Goal: Information Seeking & Learning: Learn about a topic

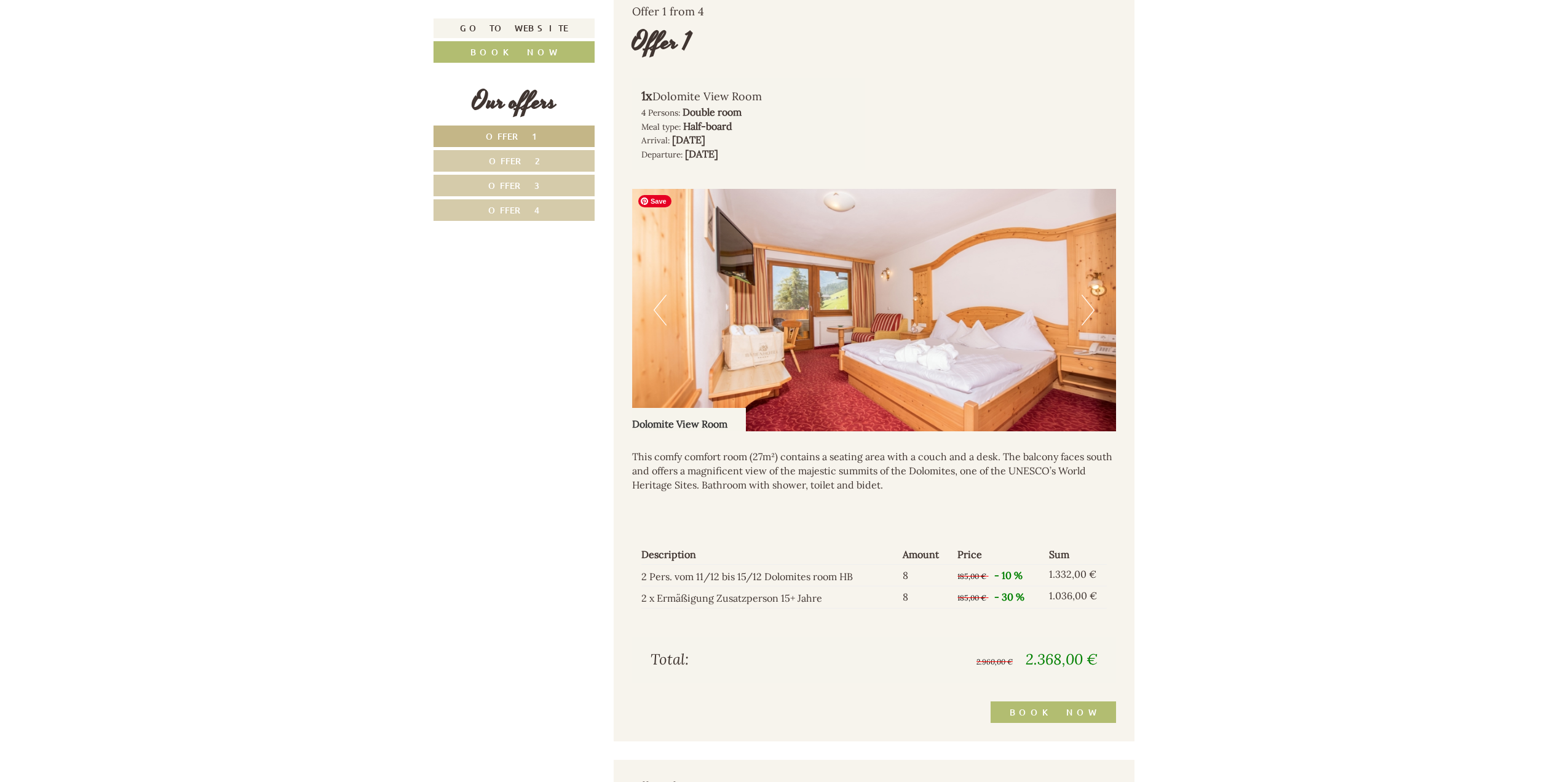
scroll to position [1045, 0]
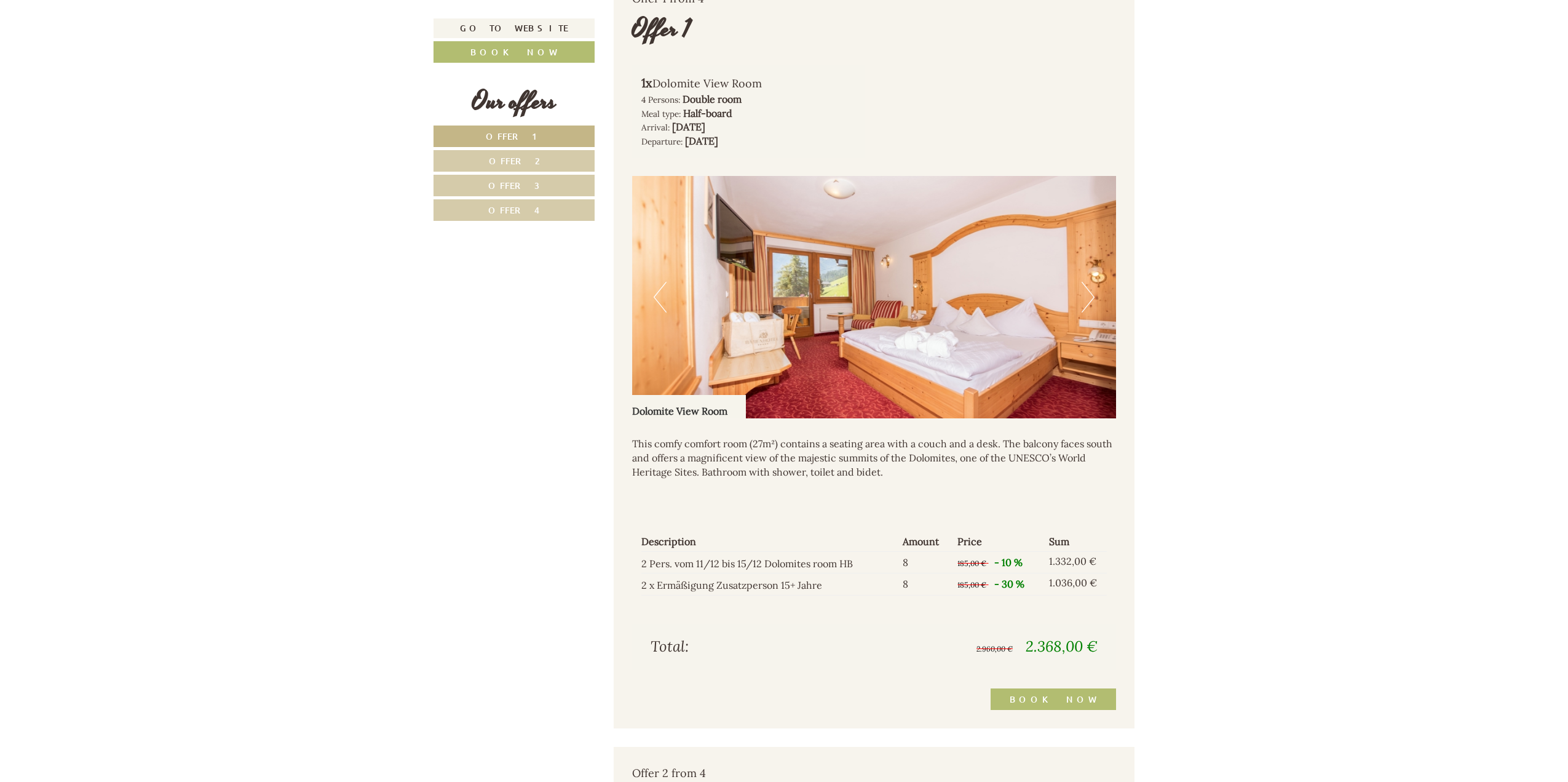
click at [1089, 292] on button "Next" at bounding box center [1088, 297] width 13 height 31
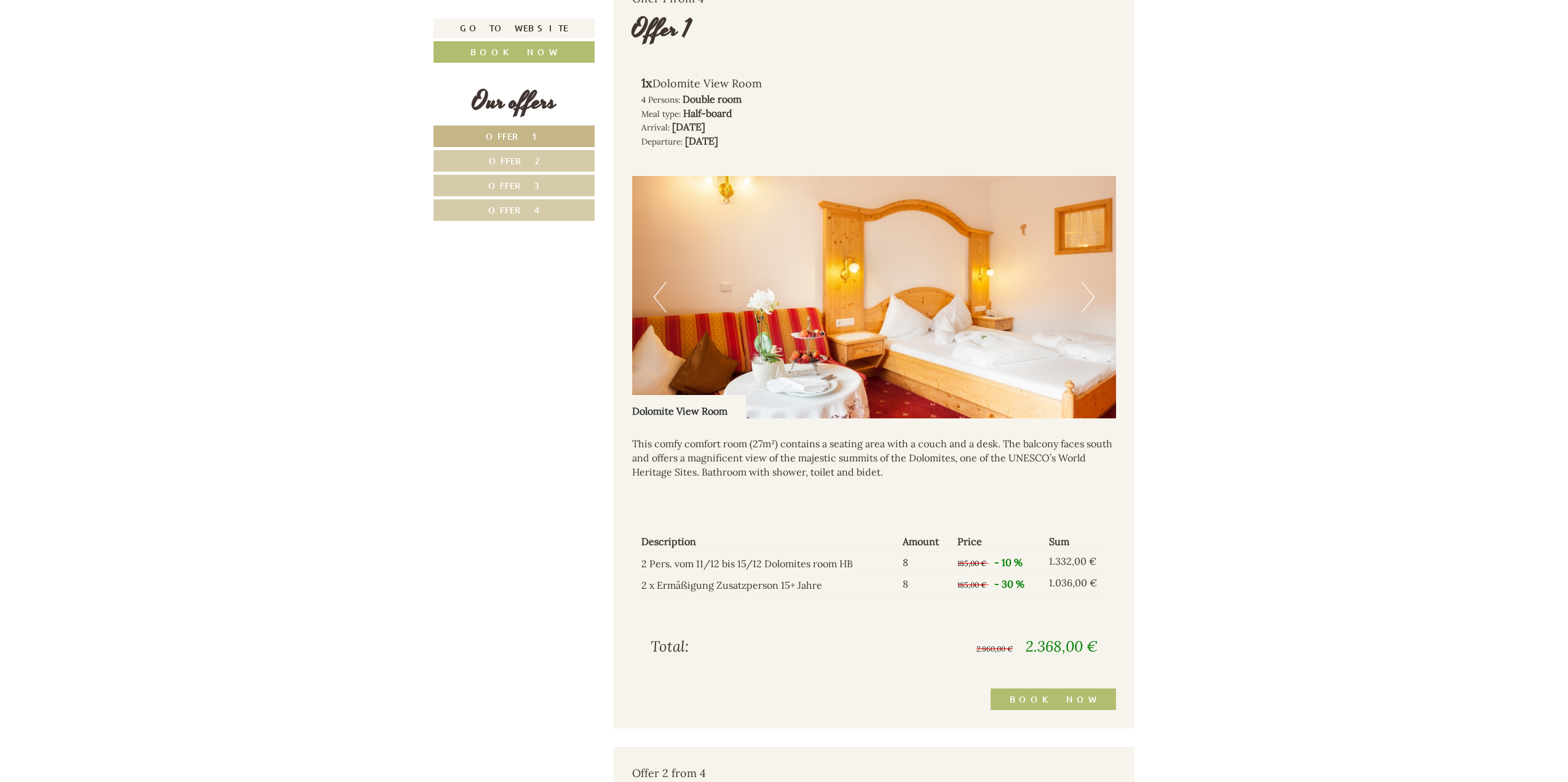
click at [1089, 292] on button "Next" at bounding box center [1088, 297] width 13 height 31
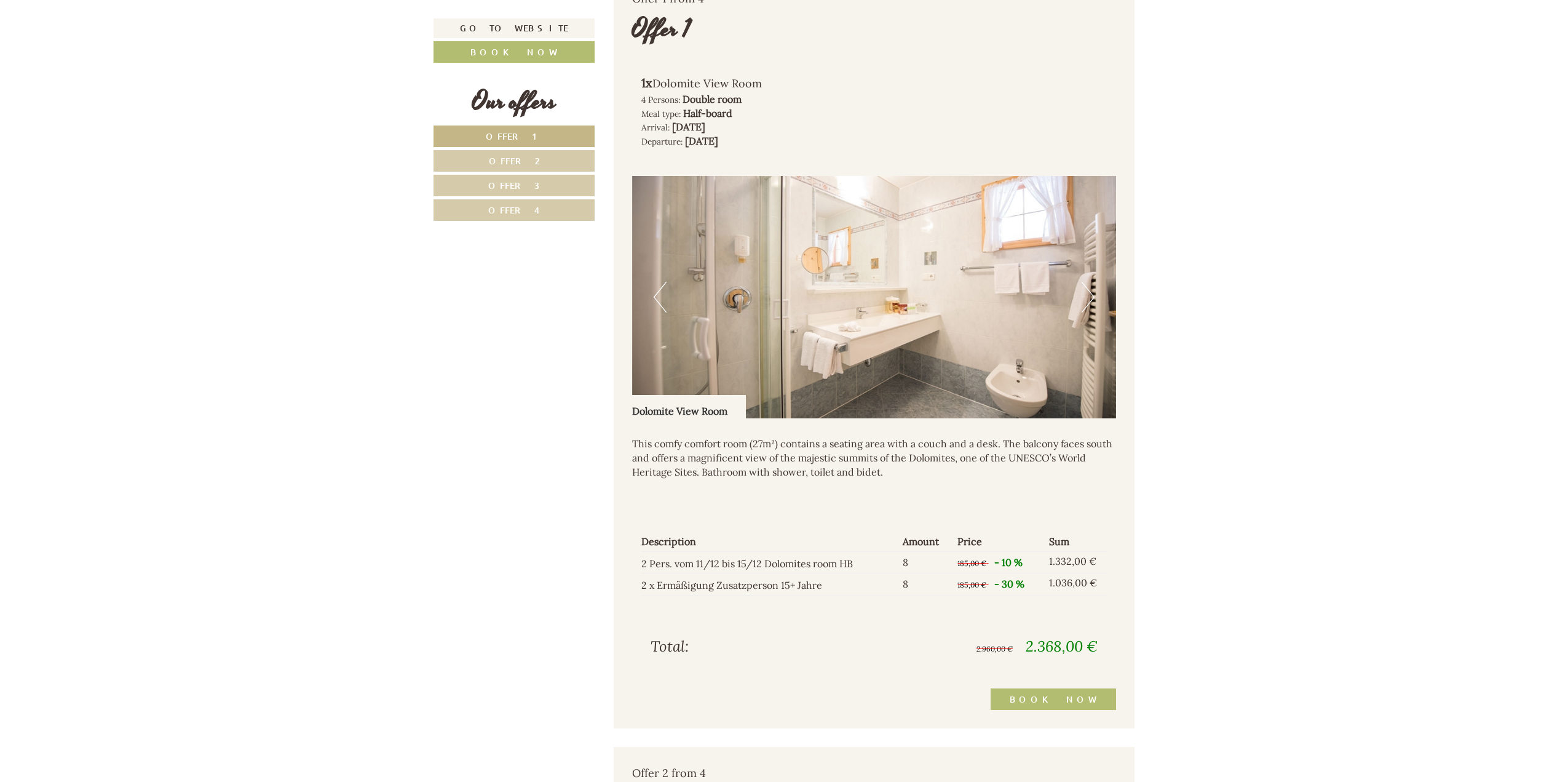
click at [1089, 292] on button "Next" at bounding box center [1088, 297] width 13 height 31
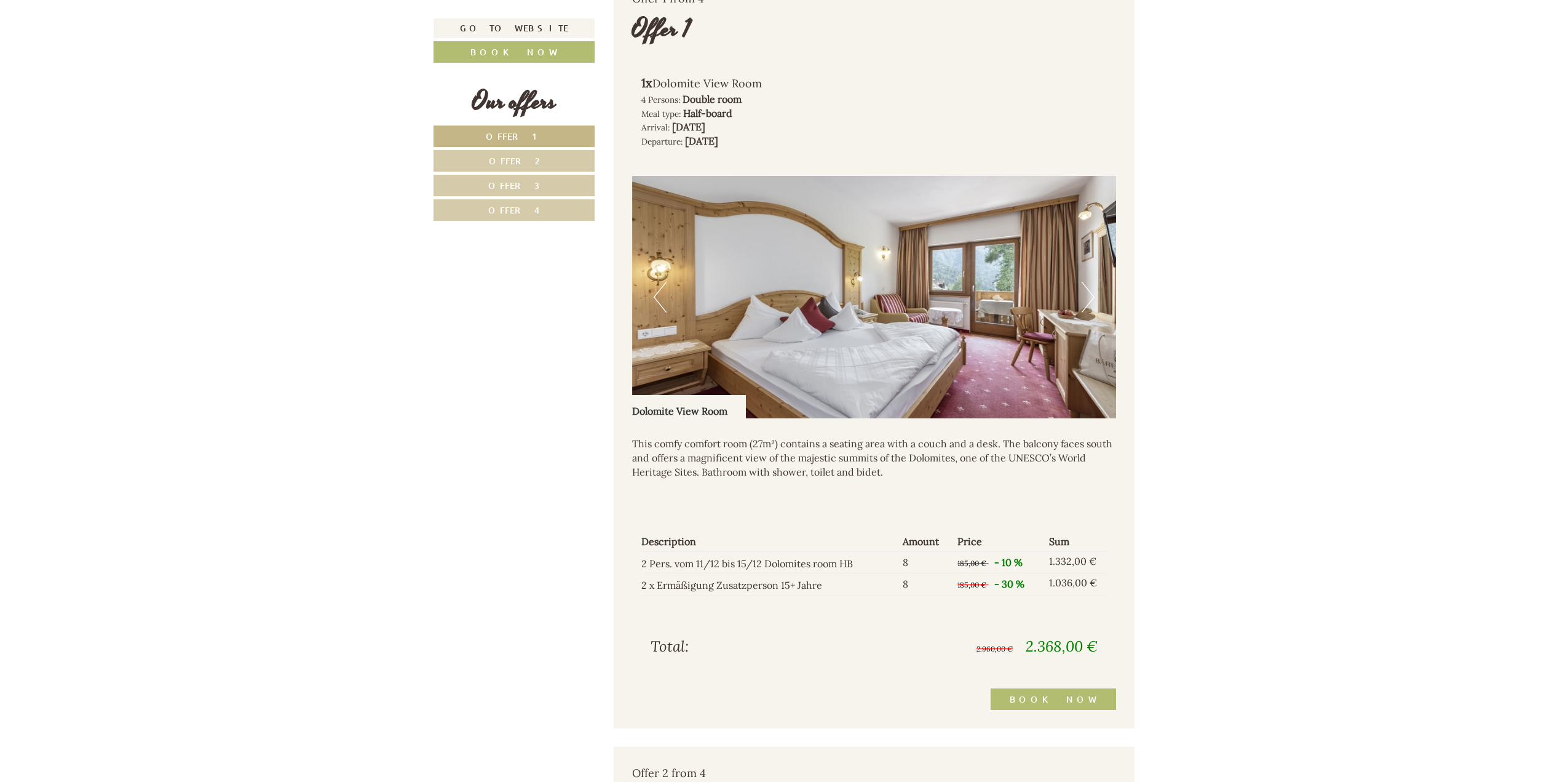
click at [1089, 292] on button "Next" at bounding box center [1088, 297] width 13 height 31
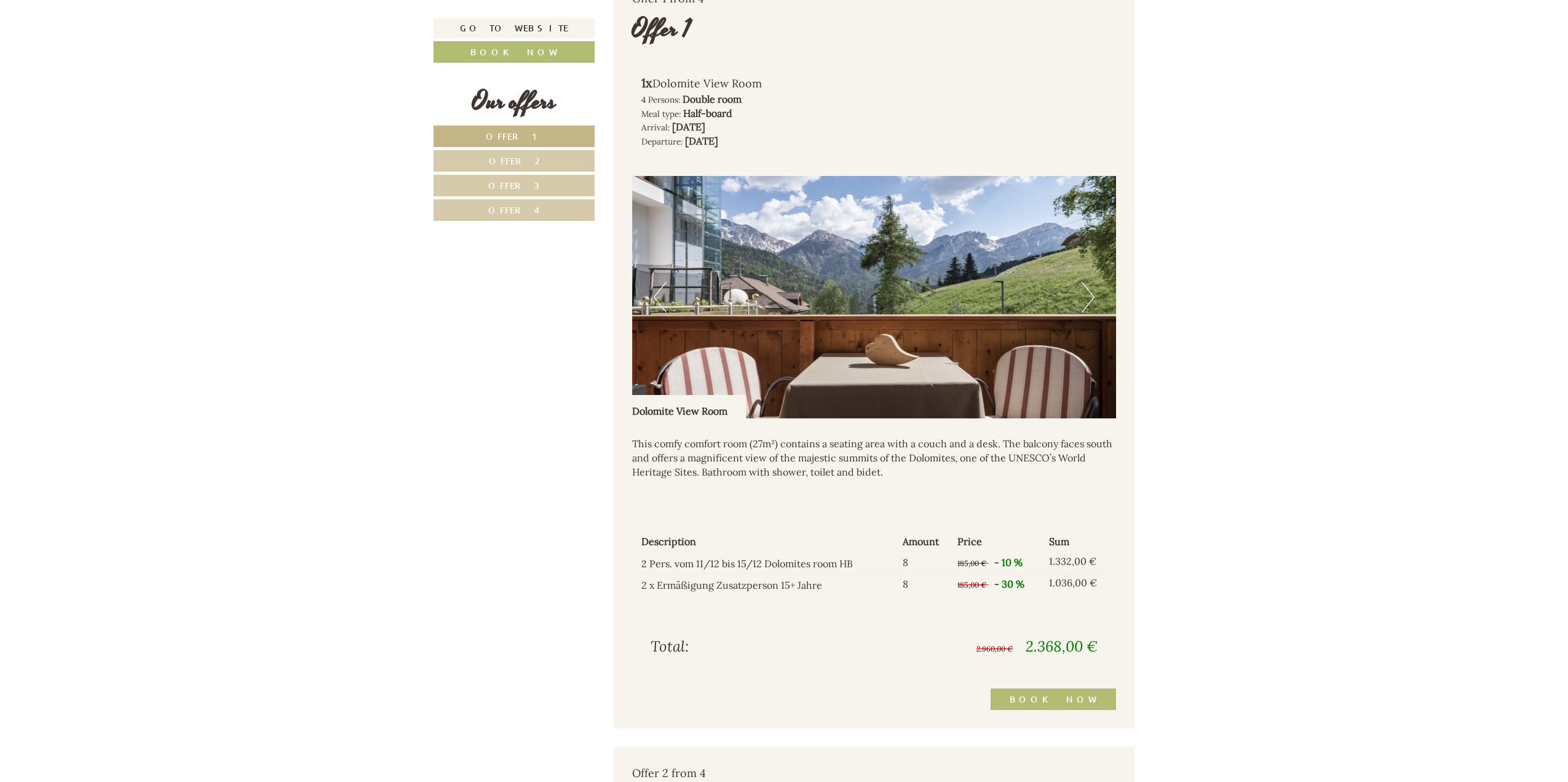
click at [1089, 292] on button "Next" at bounding box center [1088, 297] width 13 height 31
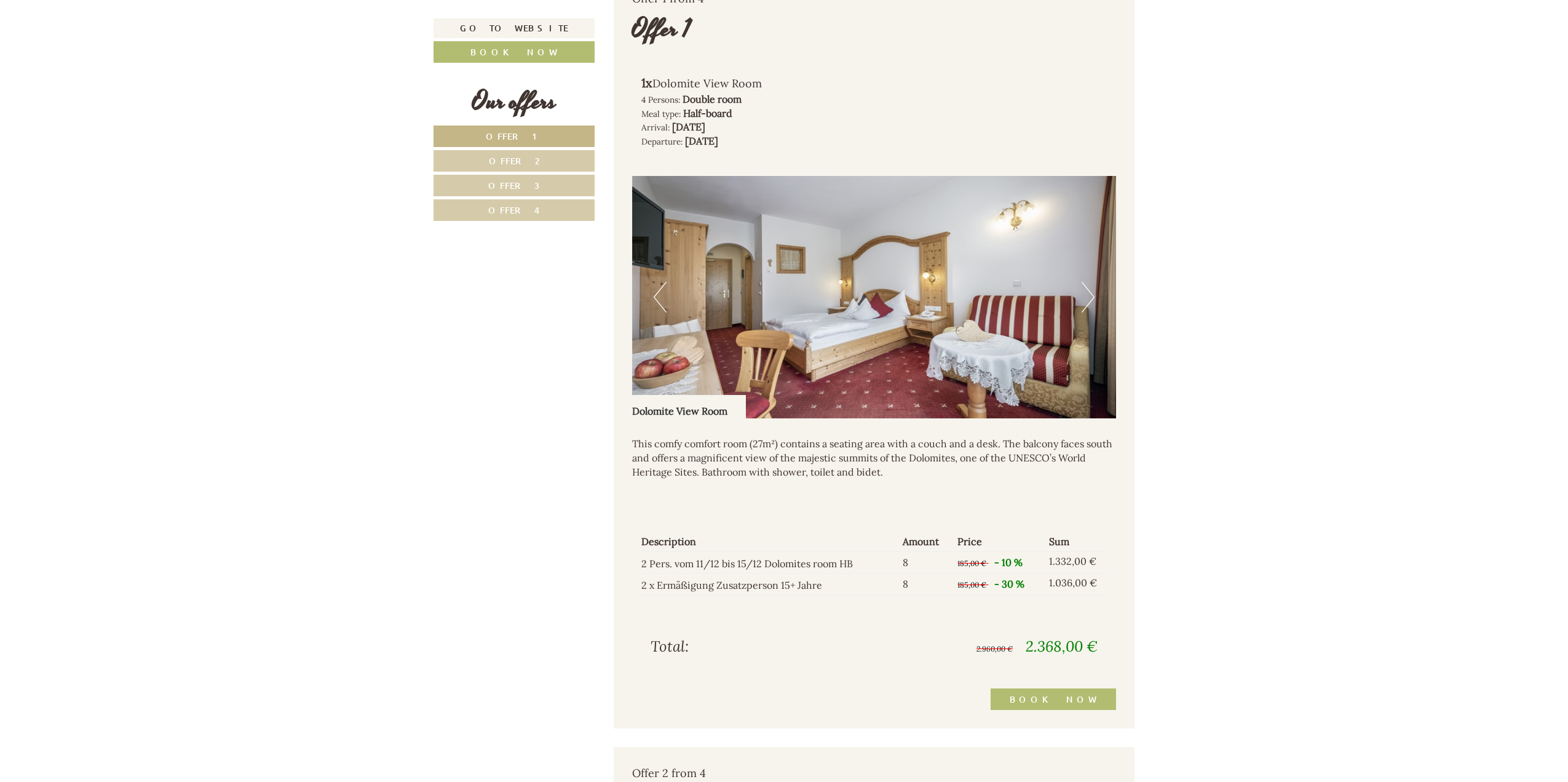
click at [1089, 292] on button "Next" at bounding box center [1088, 297] width 13 height 31
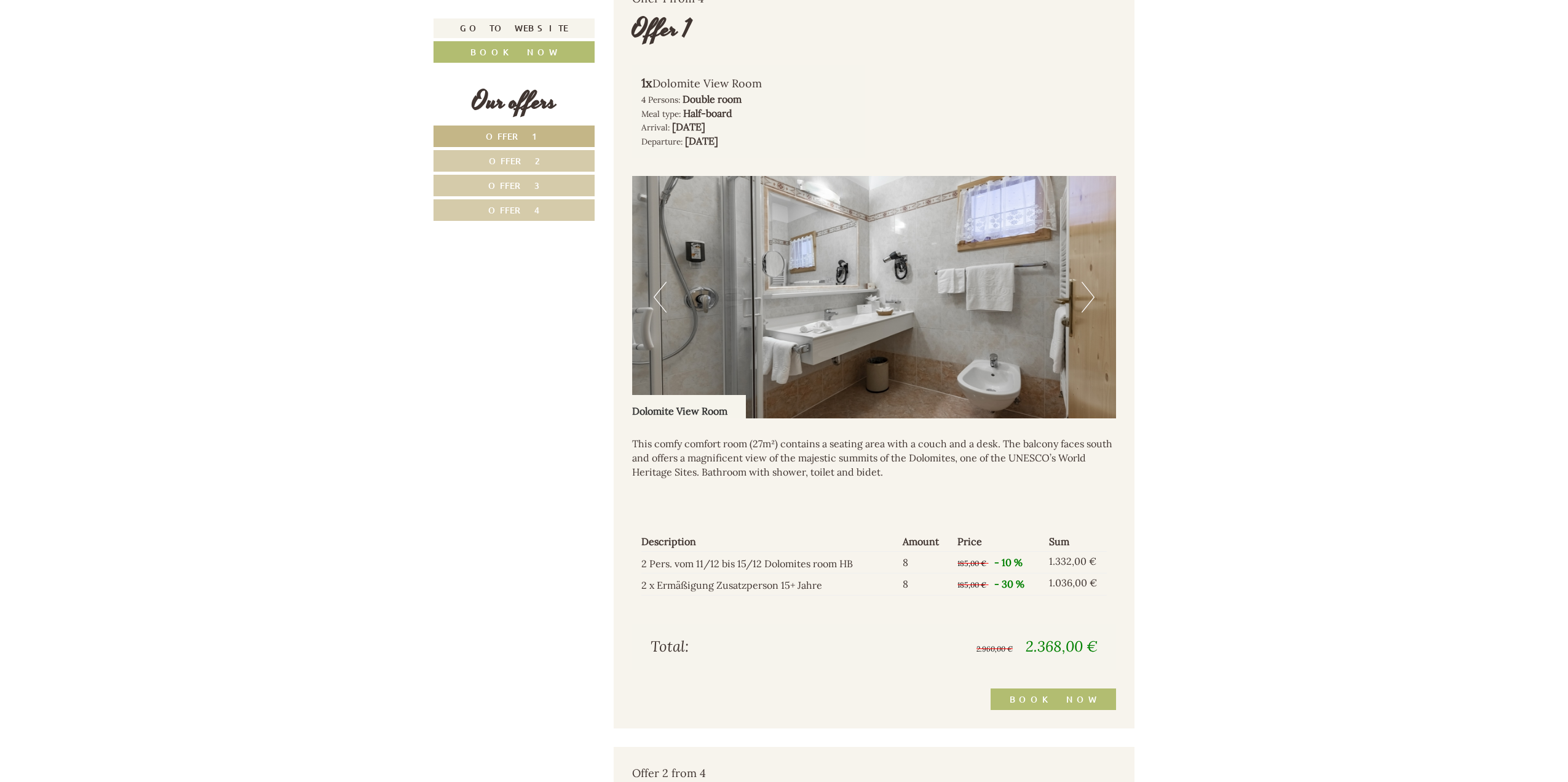
click at [1089, 292] on button "Next" at bounding box center [1088, 297] width 13 height 31
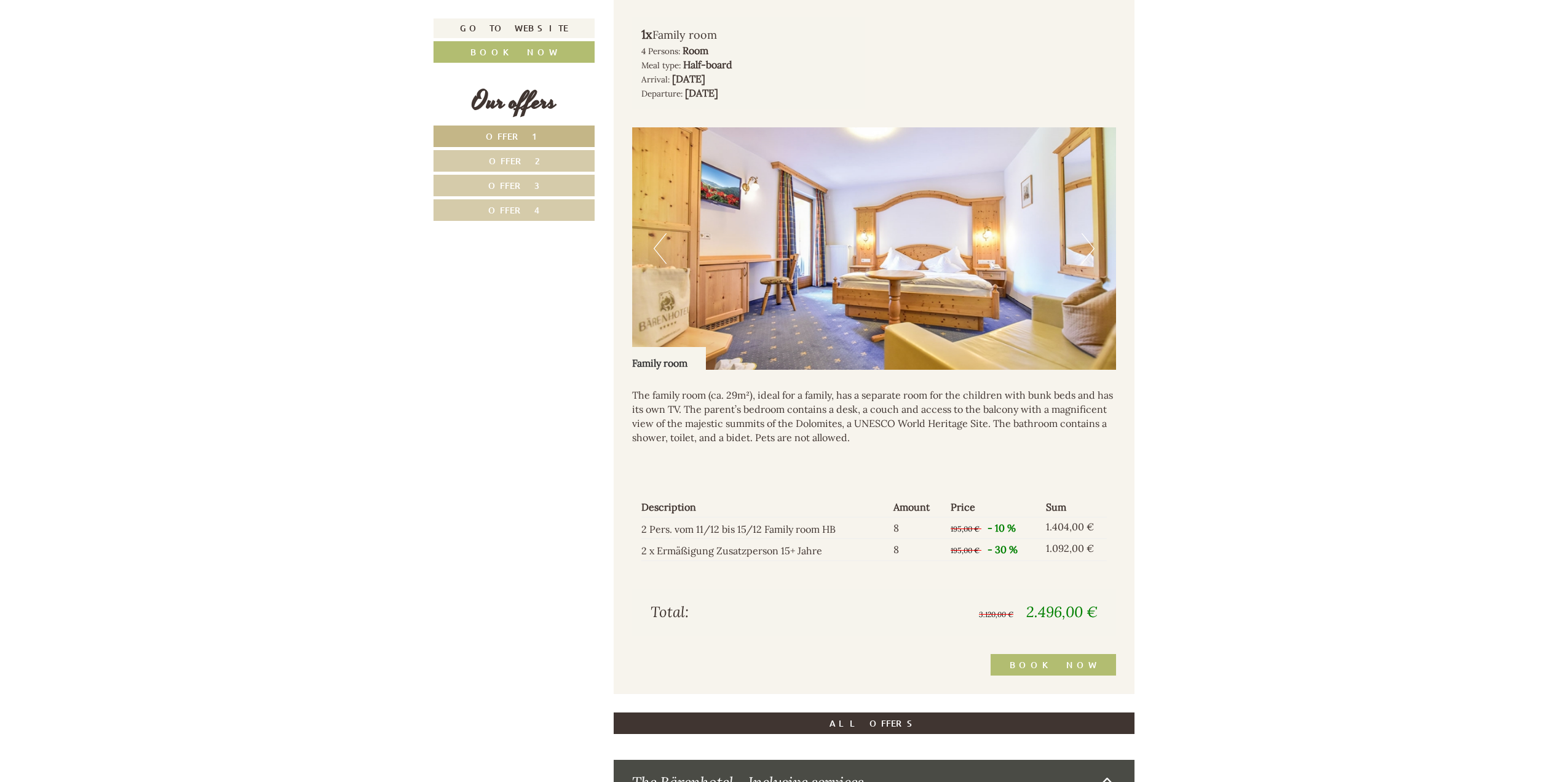
scroll to position [2645, 0]
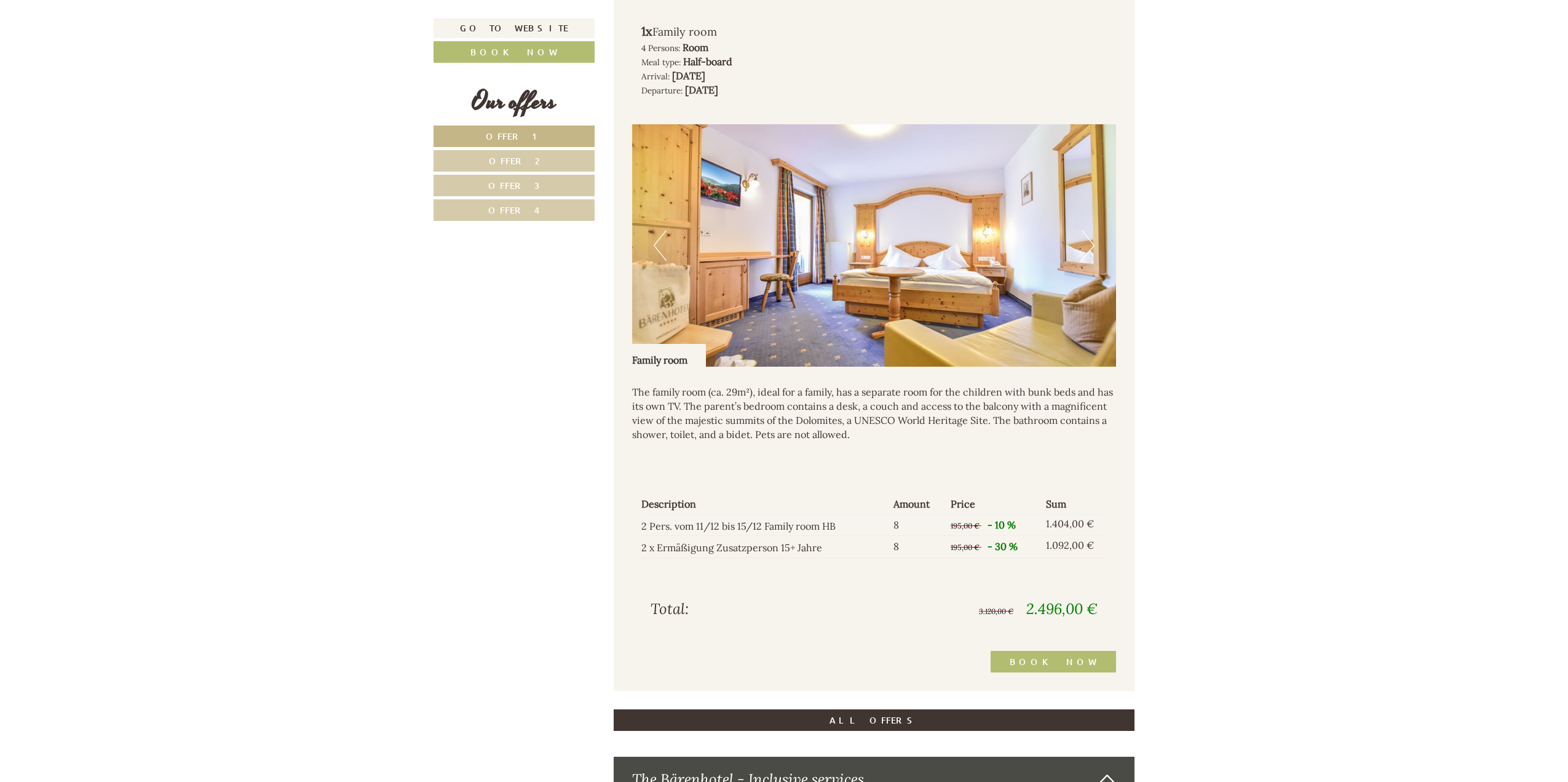
click at [1084, 245] on button "Next" at bounding box center [1088, 246] width 13 height 31
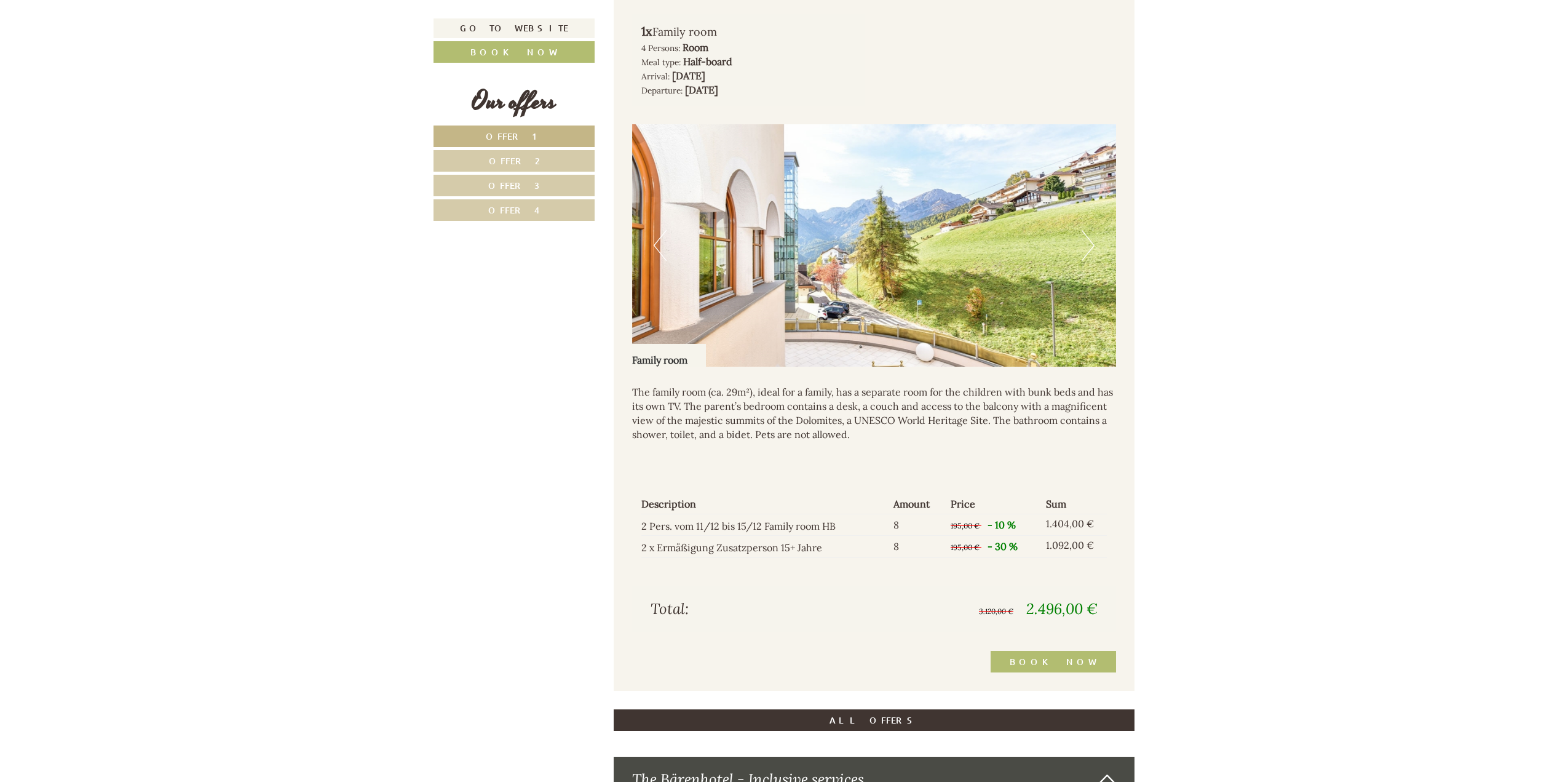
click at [1084, 245] on button "Next" at bounding box center [1088, 246] width 13 height 31
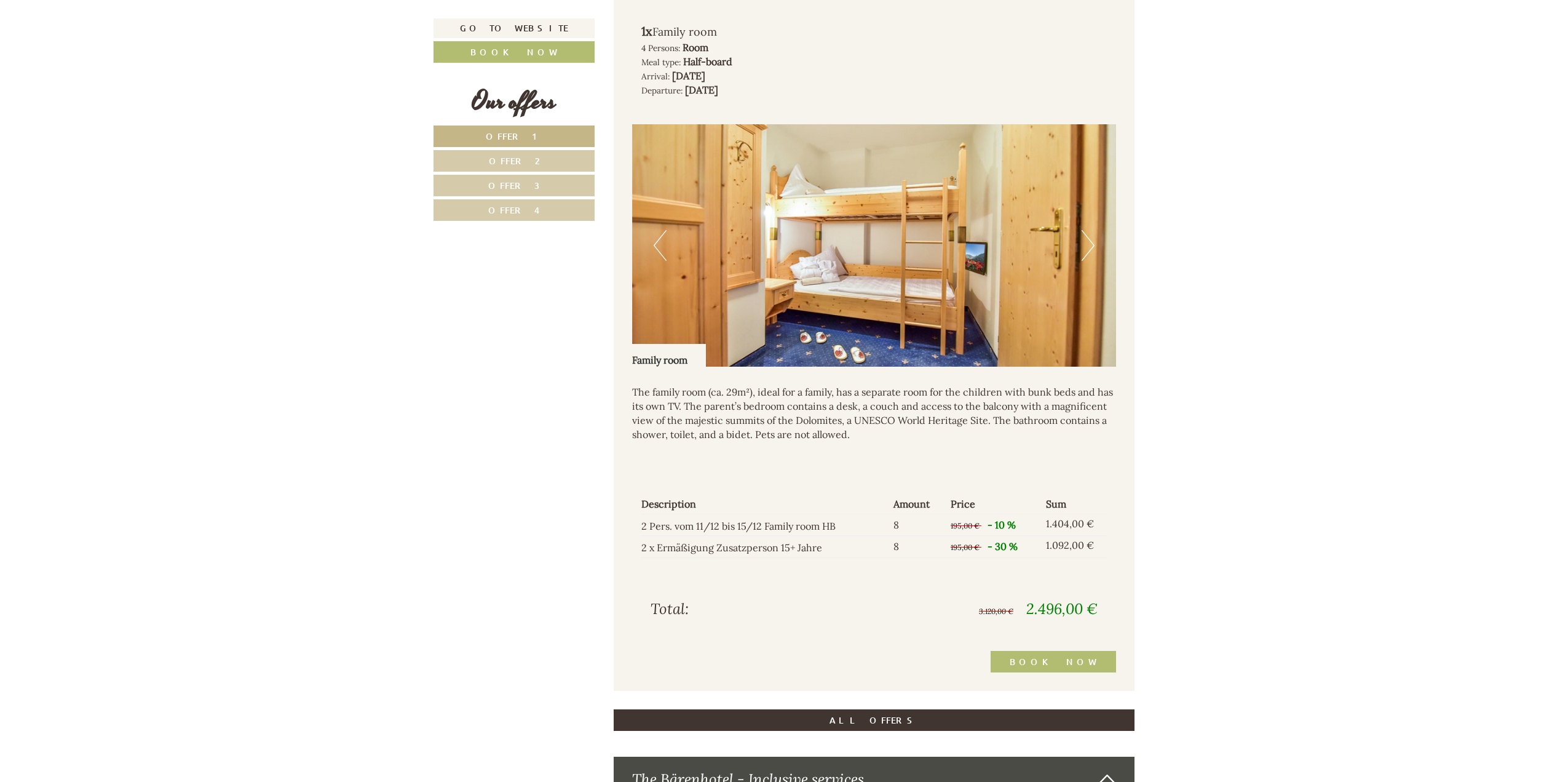
click at [1084, 245] on button "Next" at bounding box center [1088, 246] width 13 height 31
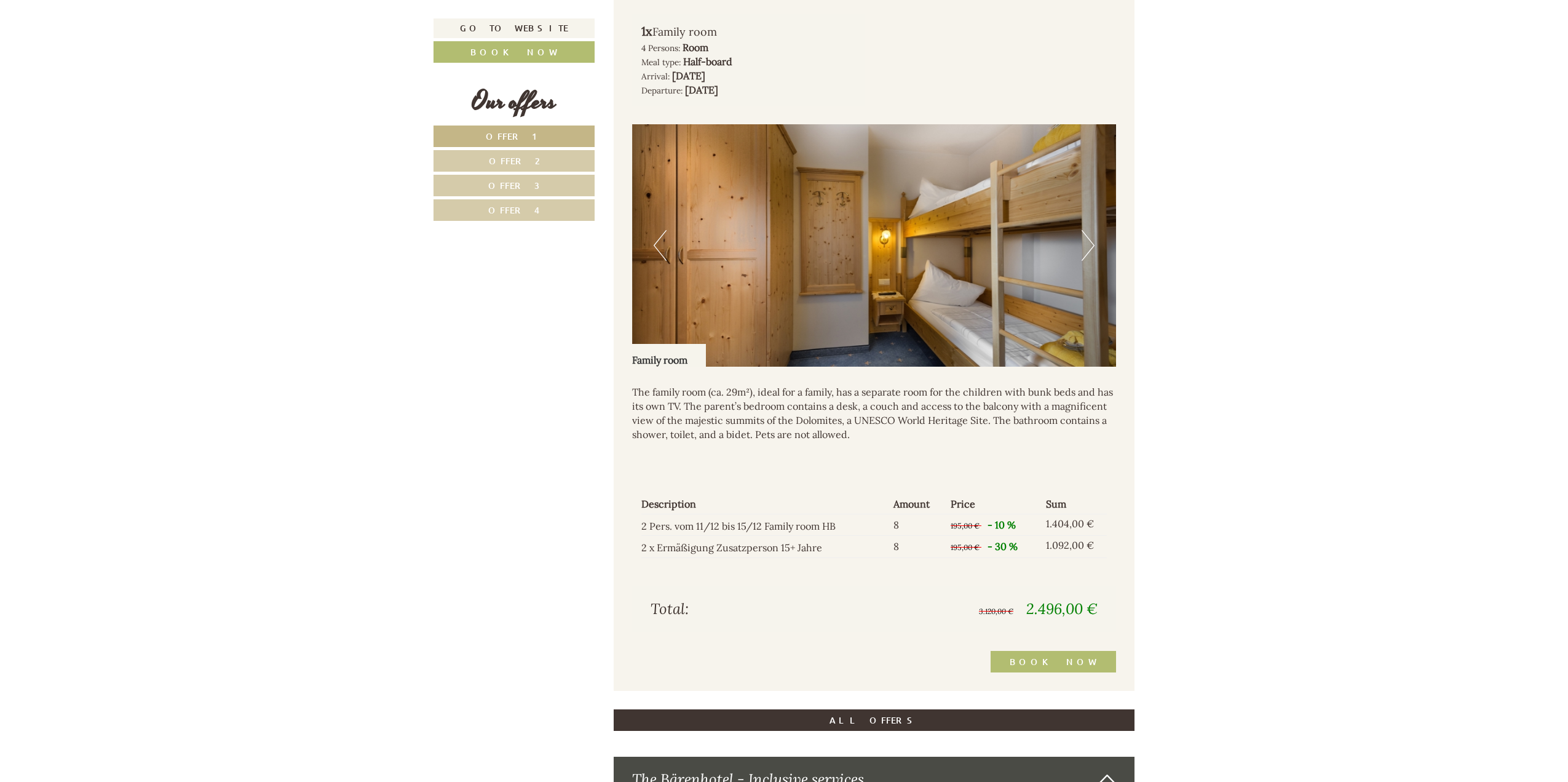
click at [1084, 245] on button "Next" at bounding box center [1088, 246] width 13 height 31
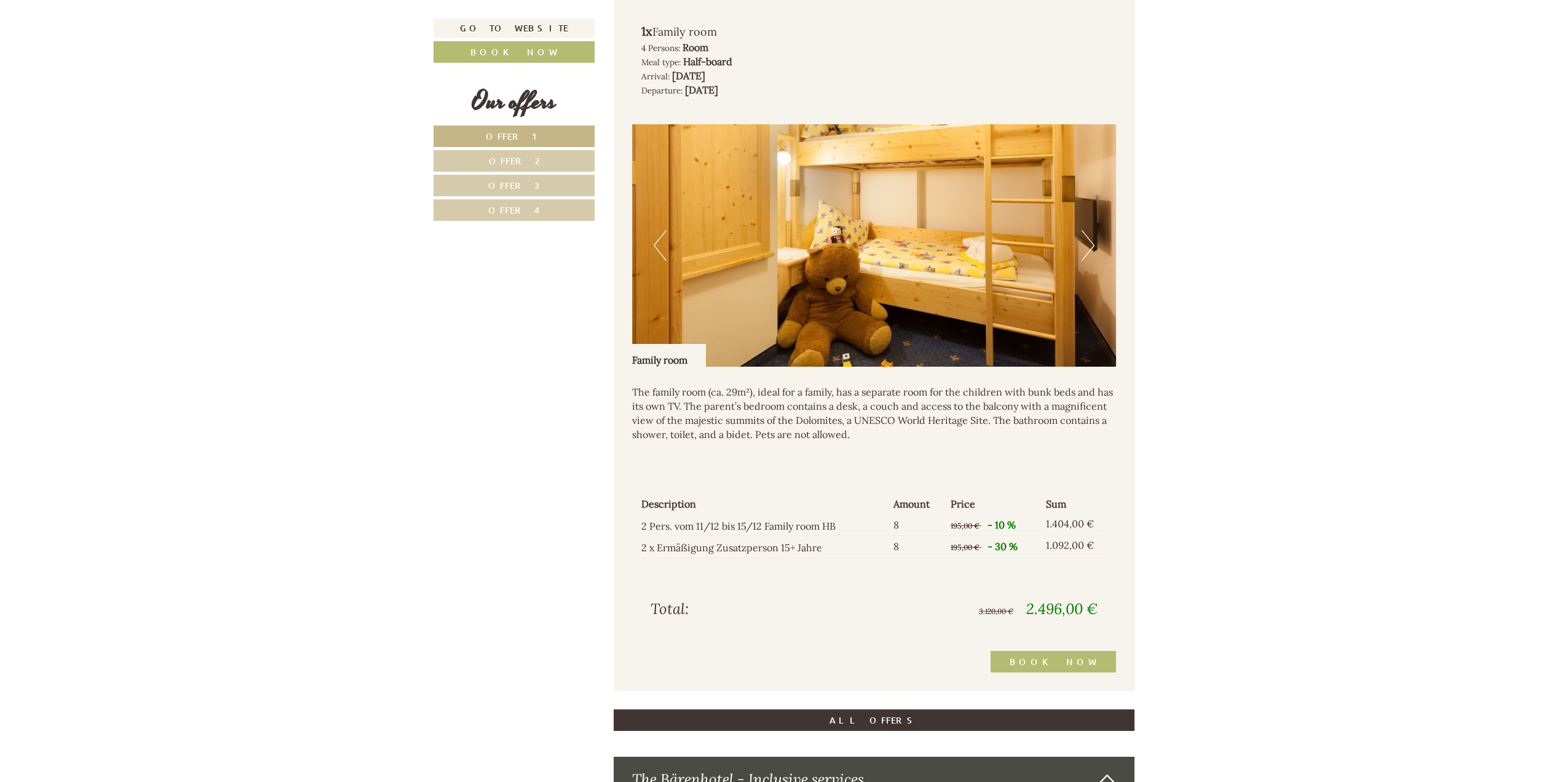
click at [1084, 245] on button "Next" at bounding box center [1088, 246] width 13 height 31
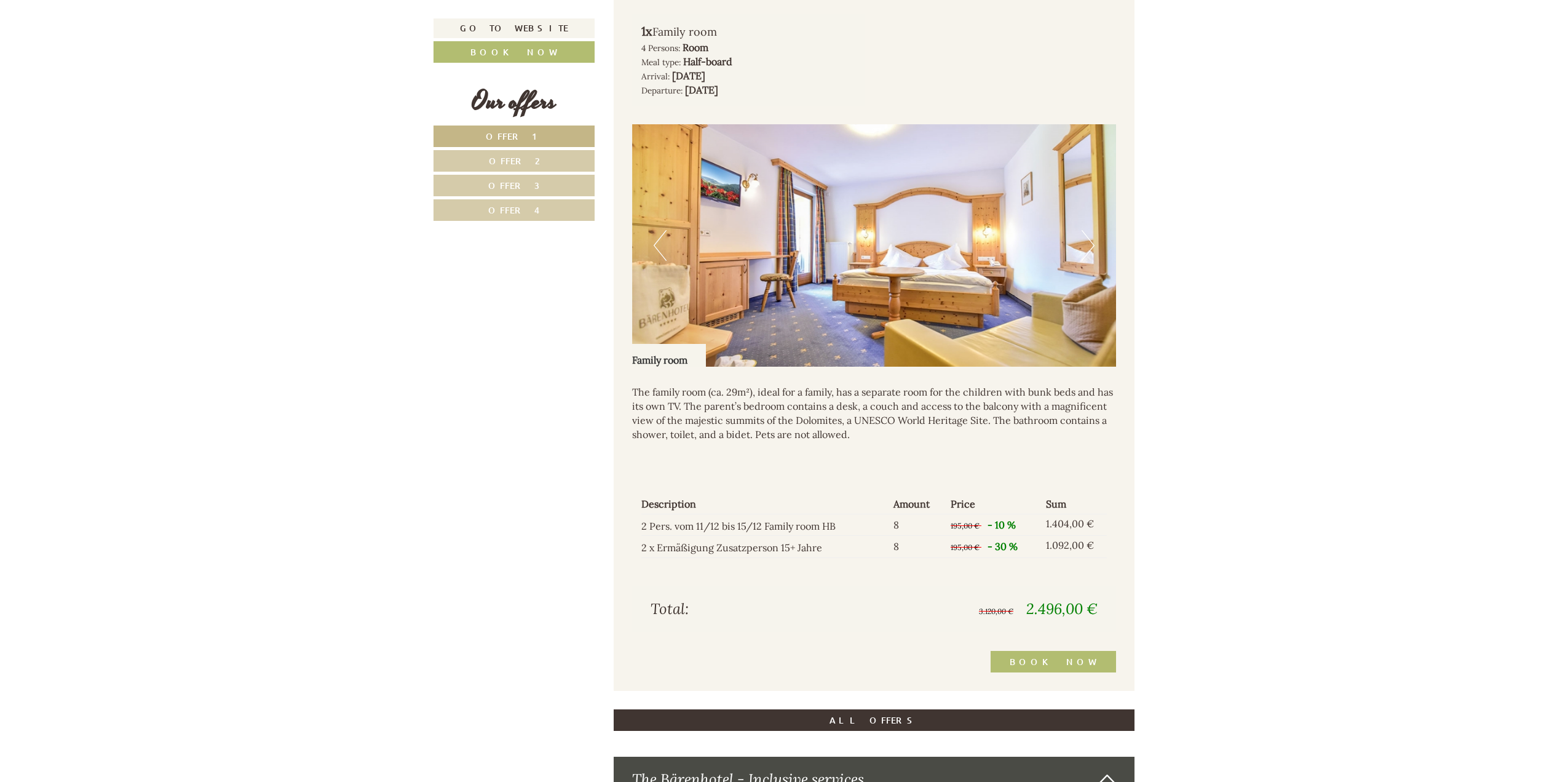
click at [1084, 245] on button "Next" at bounding box center [1088, 246] width 13 height 31
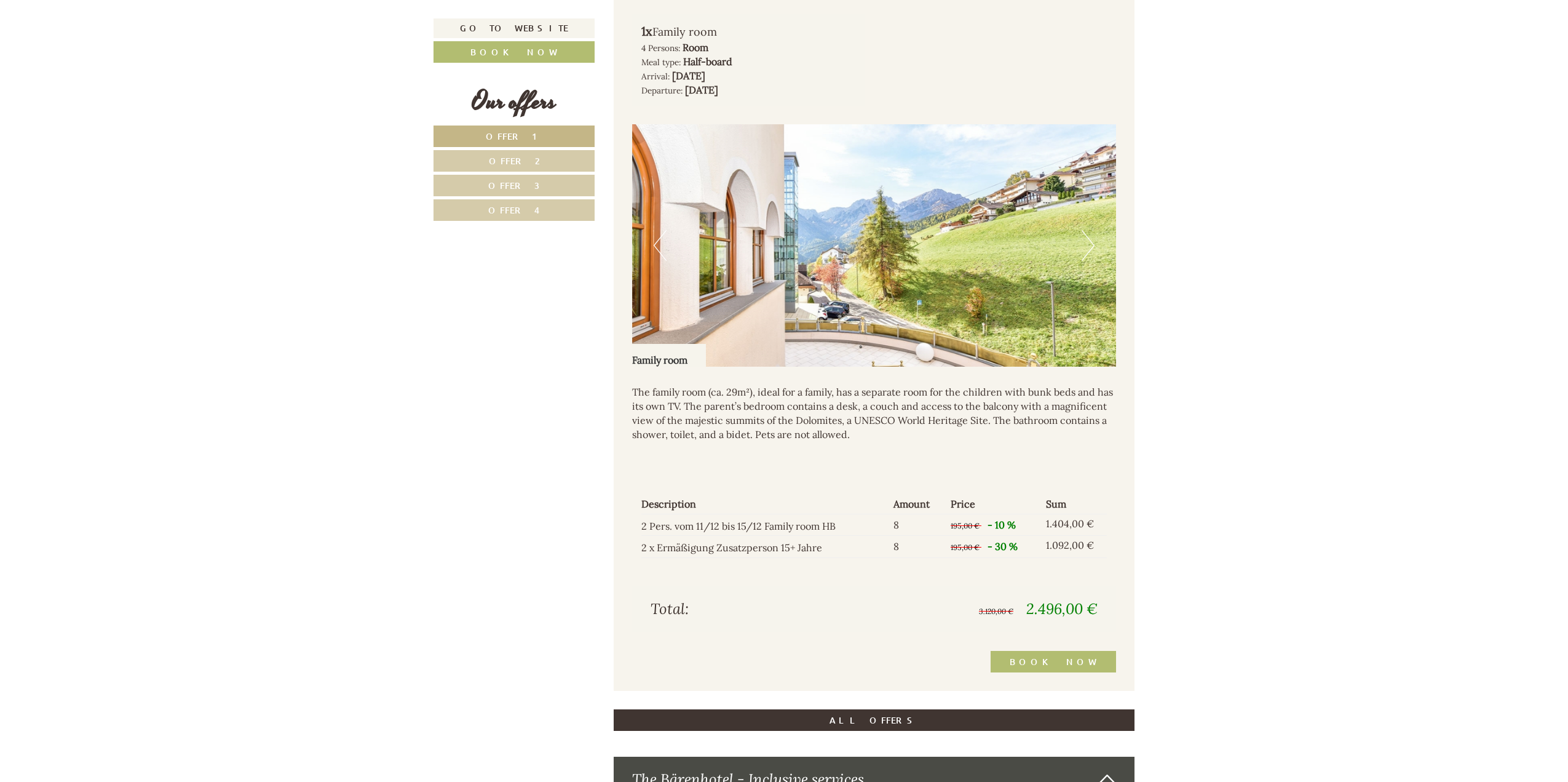
click at [1084, 245] on button "Next" at bounding box center [1088, 246] width 13 height 31
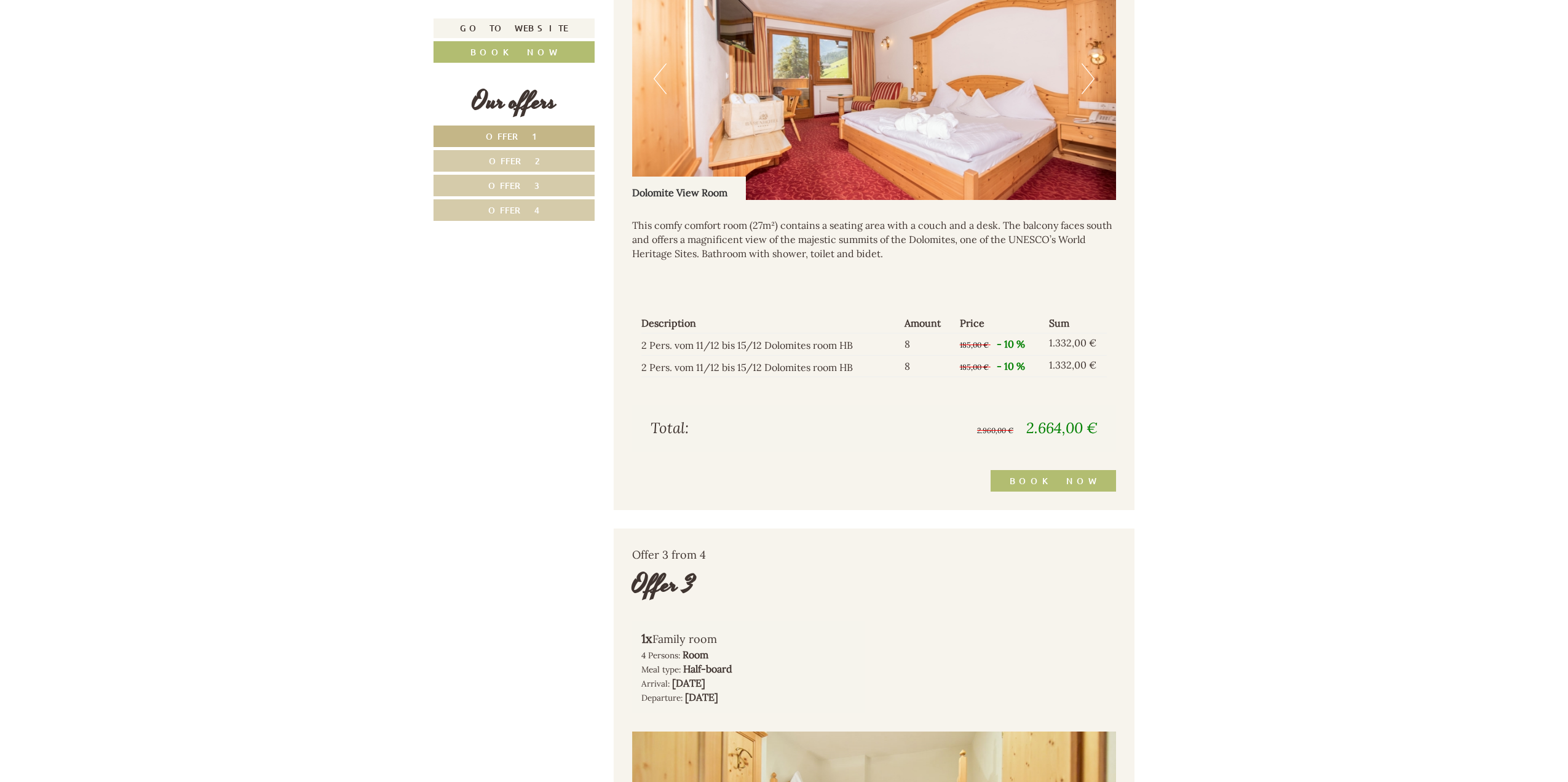
scroll to position [1784, 0]
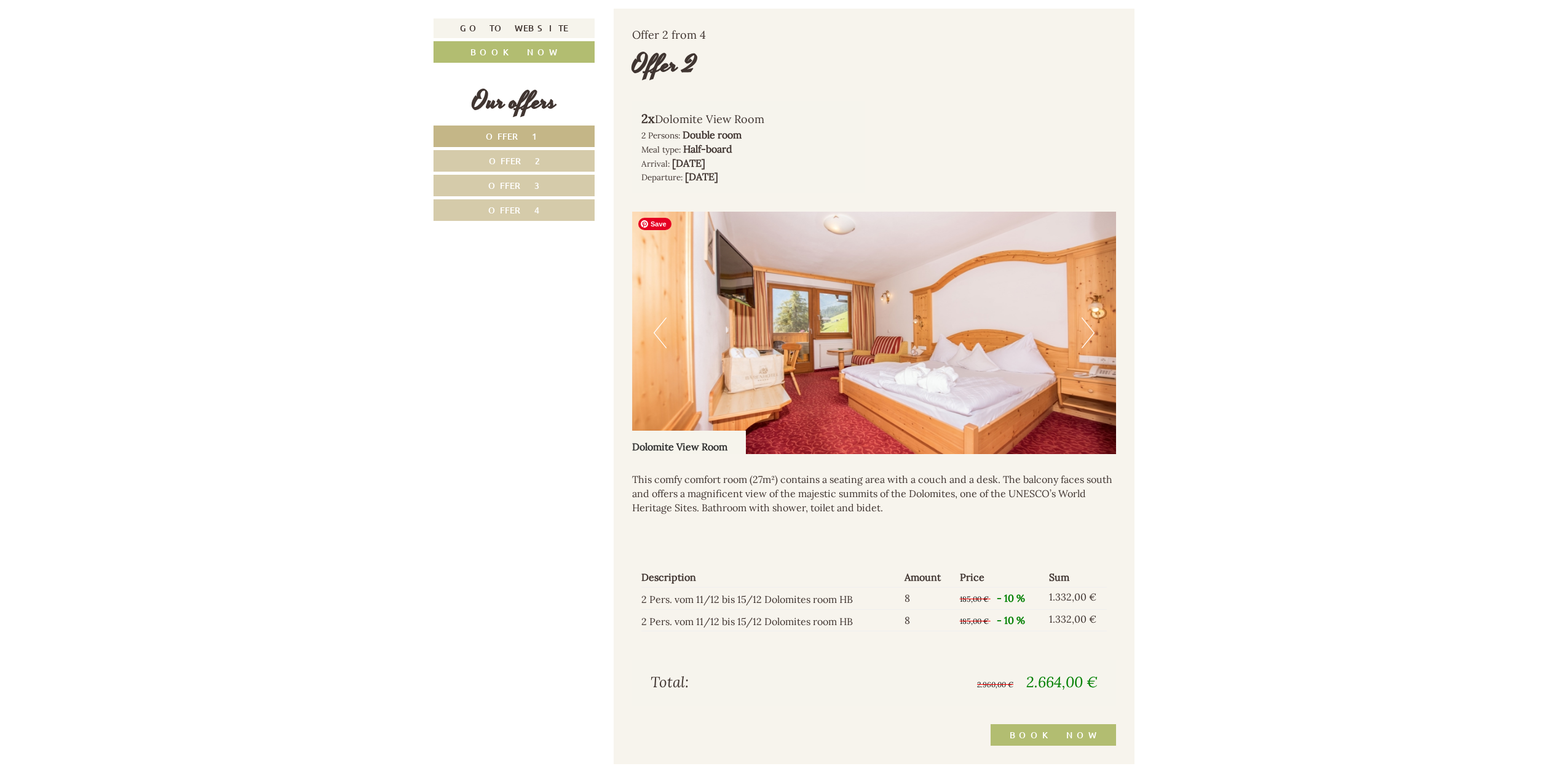
click at [848, 330] on img at bounding box center [874, 332] width 485 height 242
click at [808, 322] on img at bounding box center [874, 332] width 485 height 242
click at [1079, 332] on img at bounding box center [874, 332] width 485 height 242
click at [1089, 335] on button "Next" at bounding box center [1088, 333] width 13 height 31
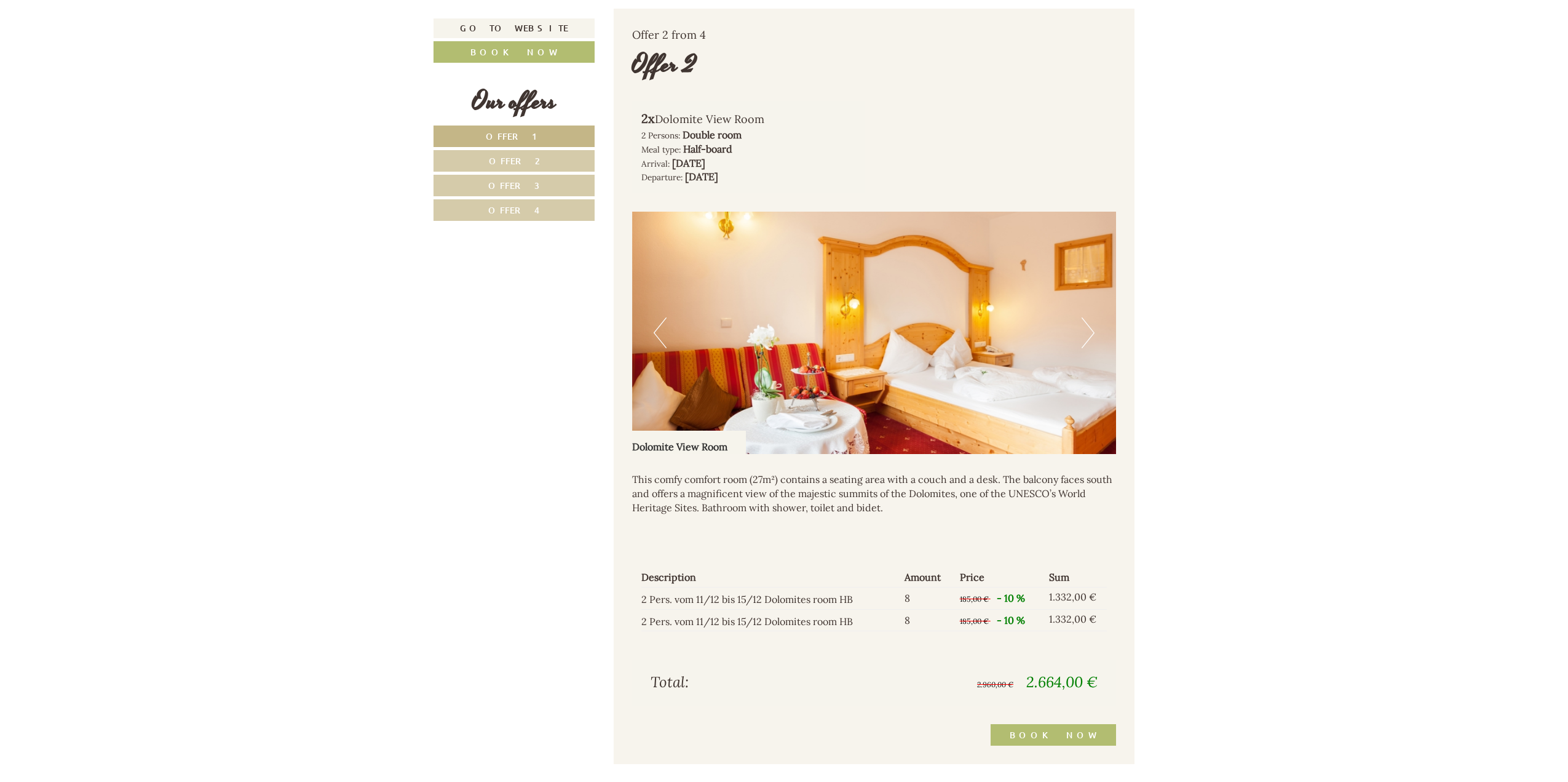
click at [1089, 335] on button "Next" at bounding box center [1088, 333] width 13 height 31
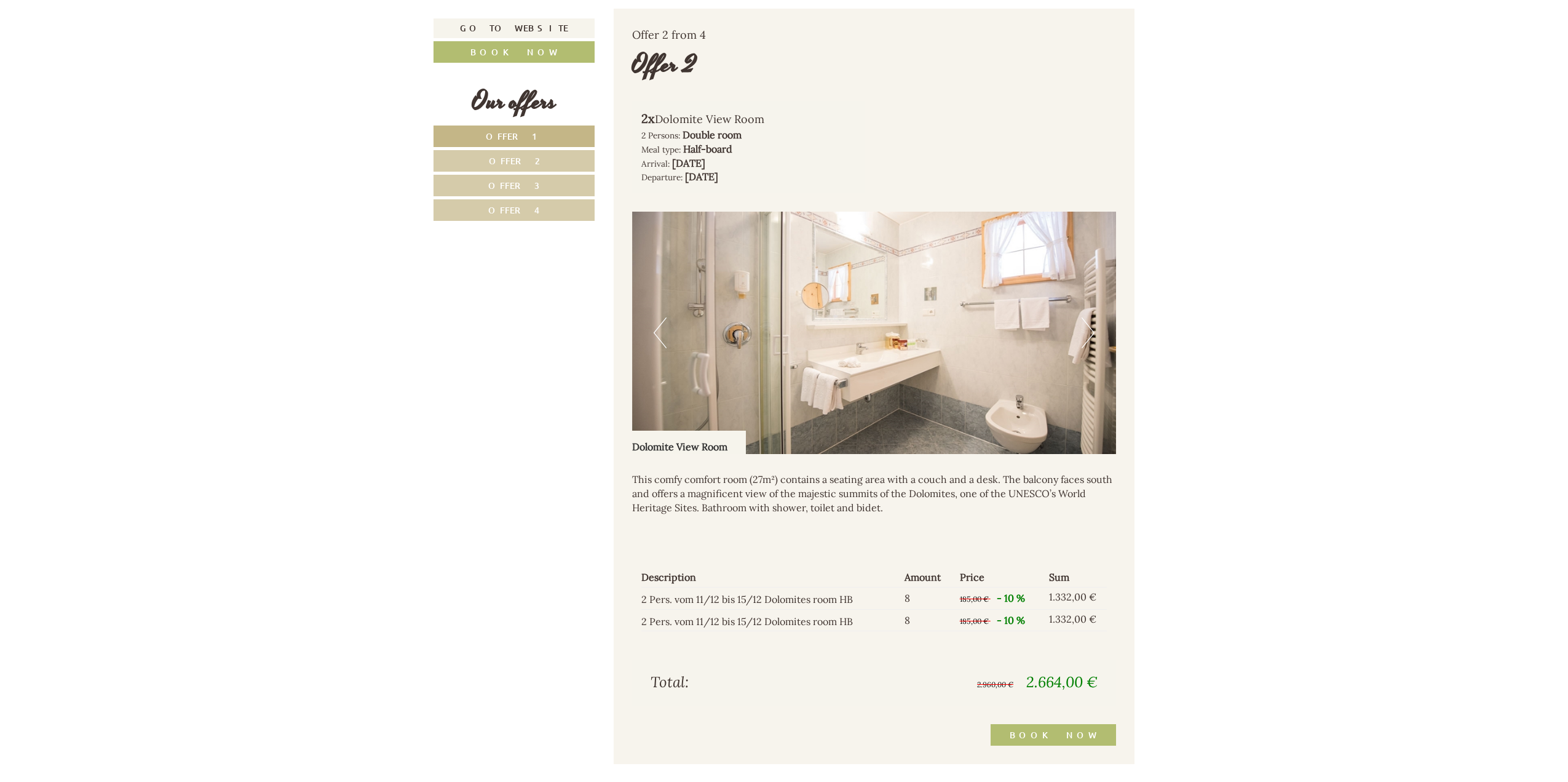
click at [1089, 335] on button "Next" at bounding box center [1088, 333] width 13 height 31
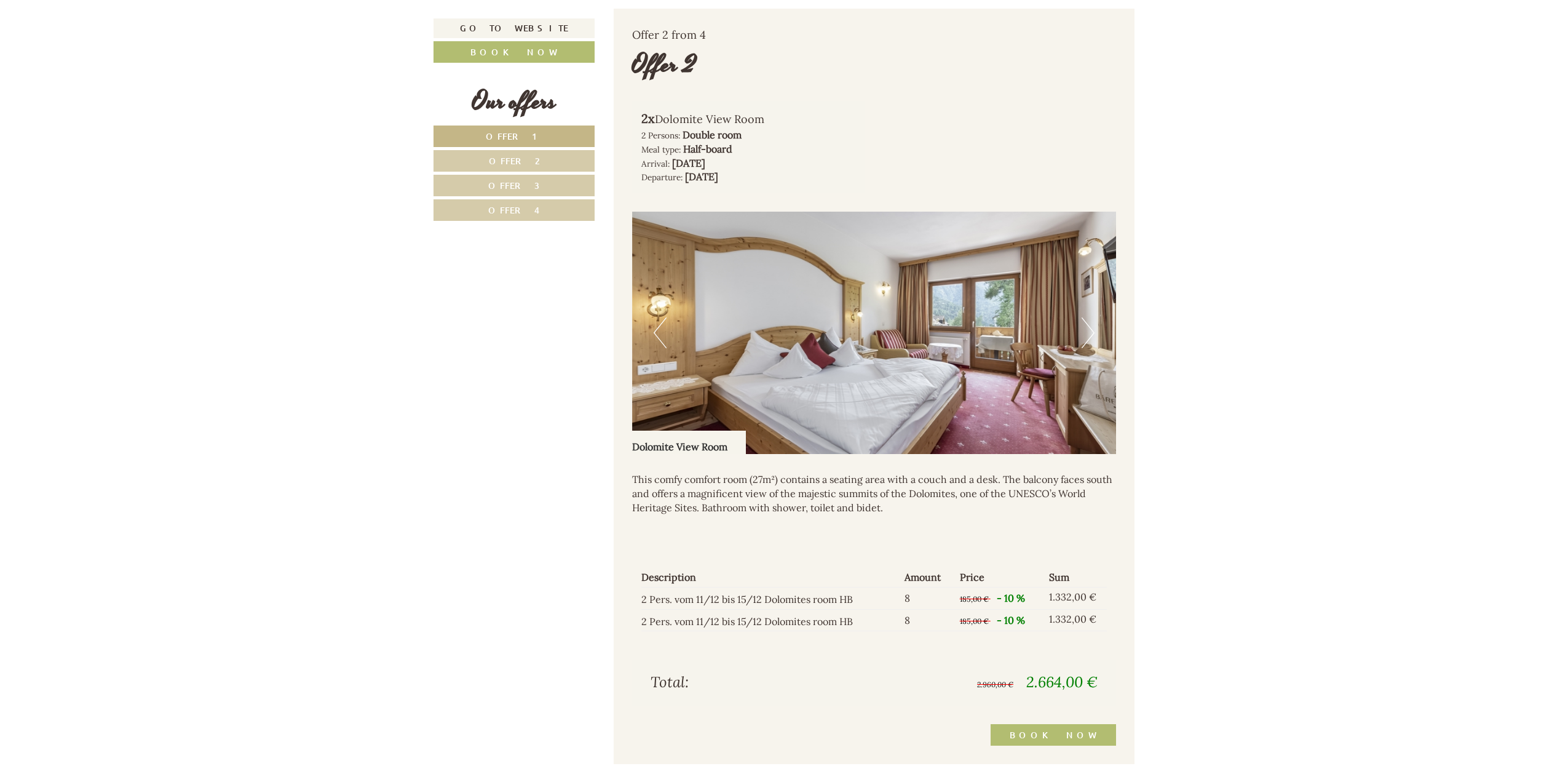
click at [1089, 335] on button "Next" at bounding box center [1088, 333] width 13 height 31
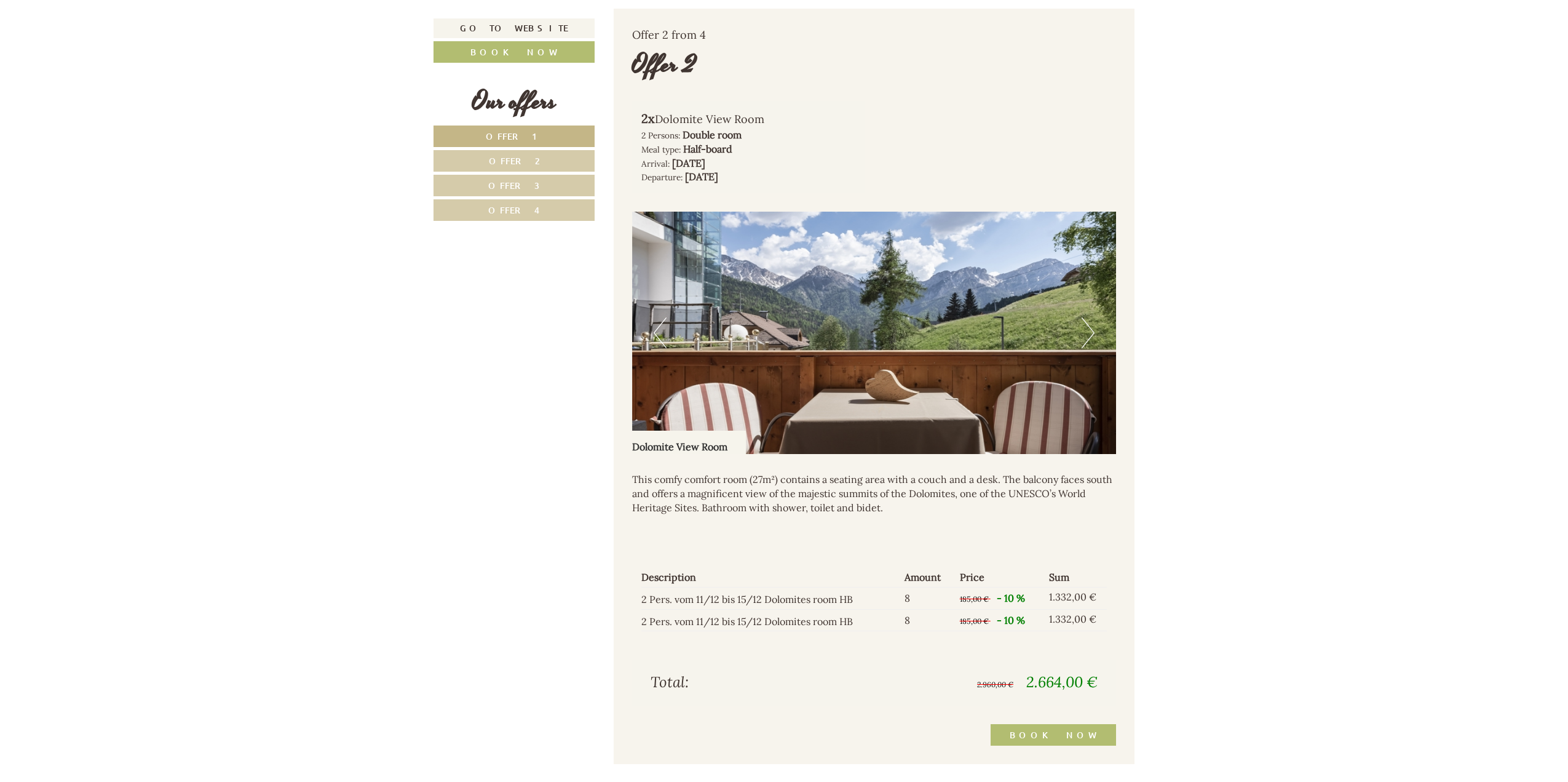
click at [1089, 335] on button "Next" at bounding box center [1088, 333] width 13 height 31
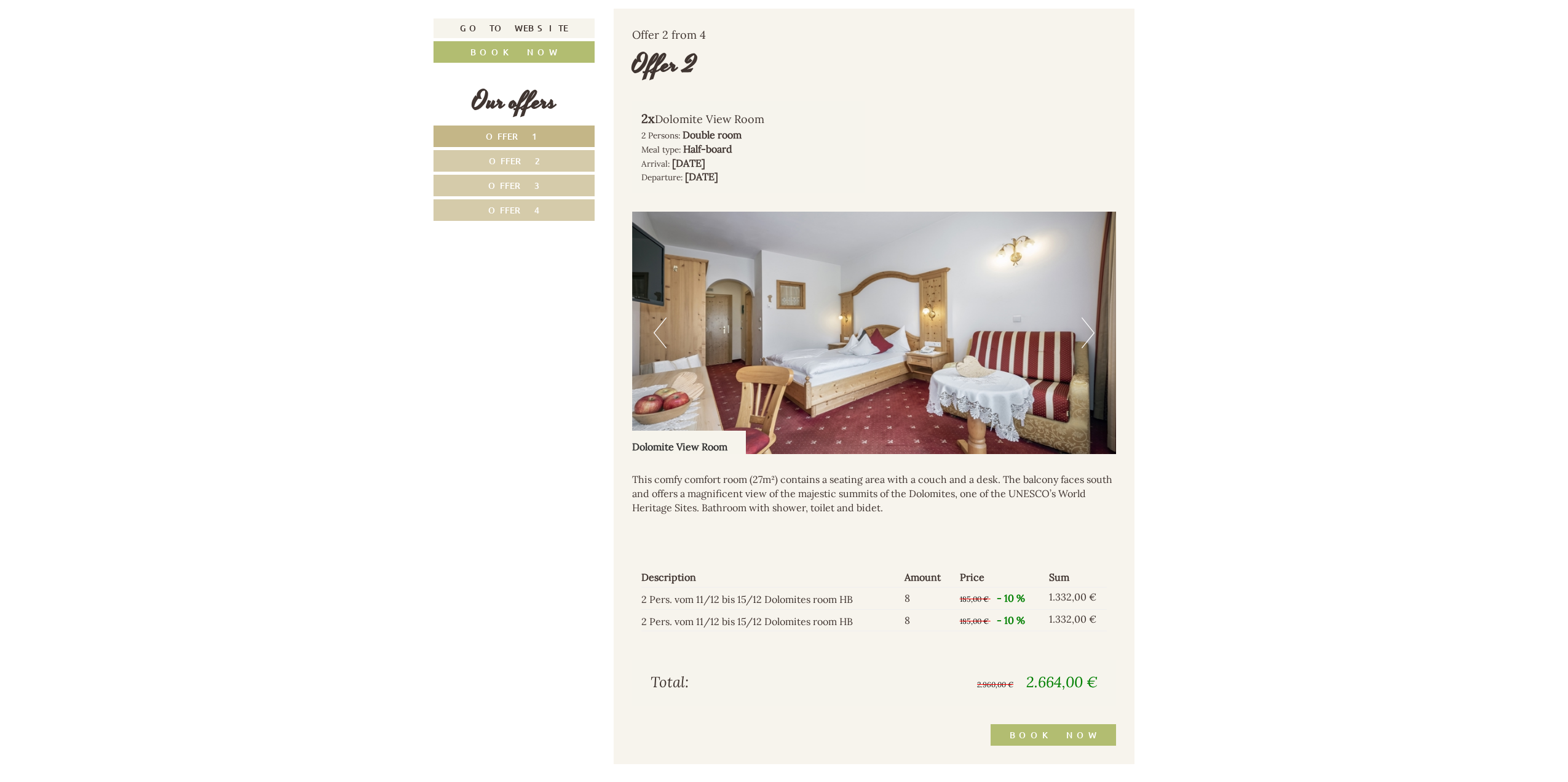
click at [1089, 335] on button "Next" at bounding box center [1088, 333] width 13 height 31
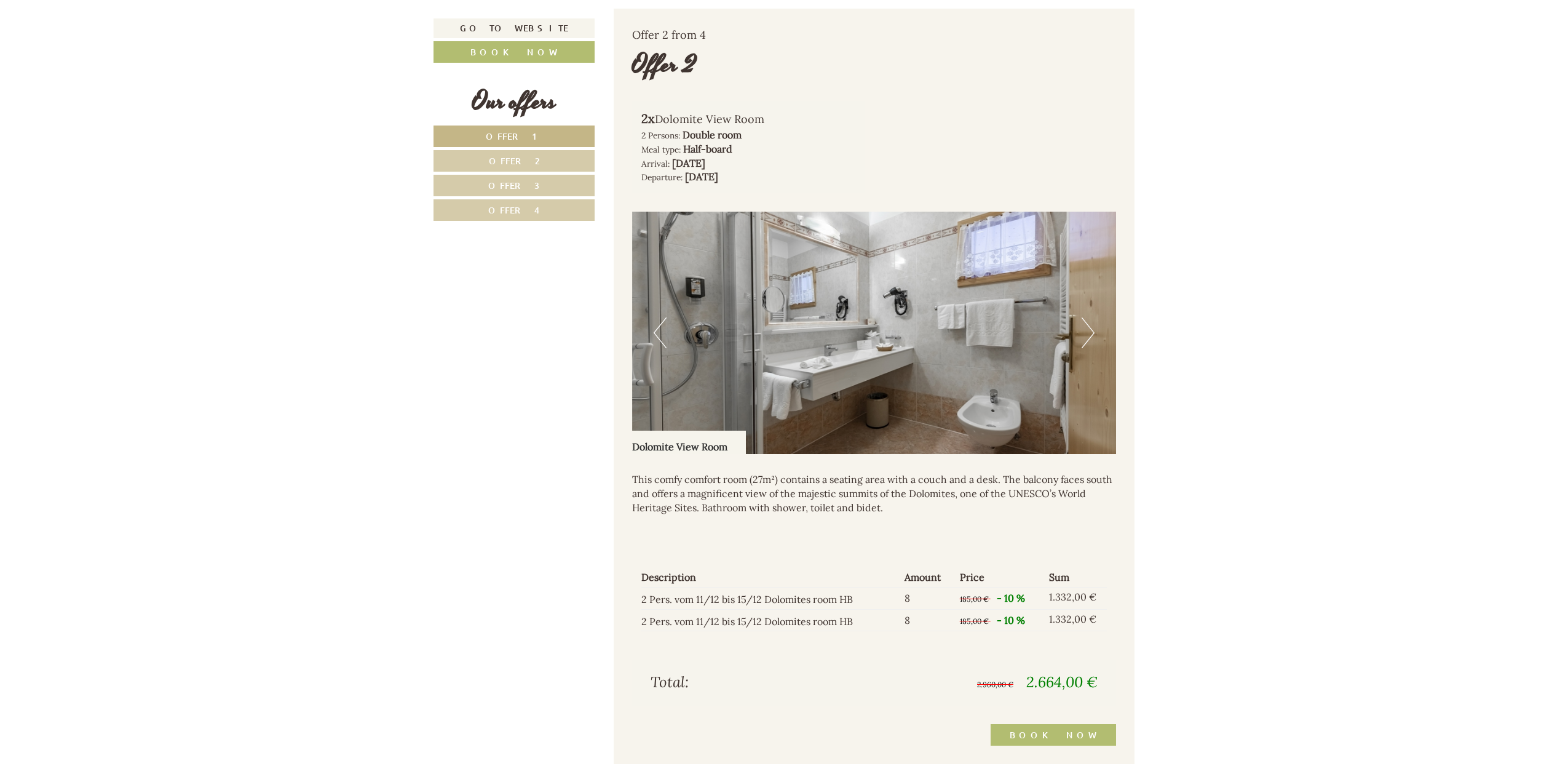
click at [1089, 335] on button "Next" at bounding box center [1088, 333] width 13 height 31
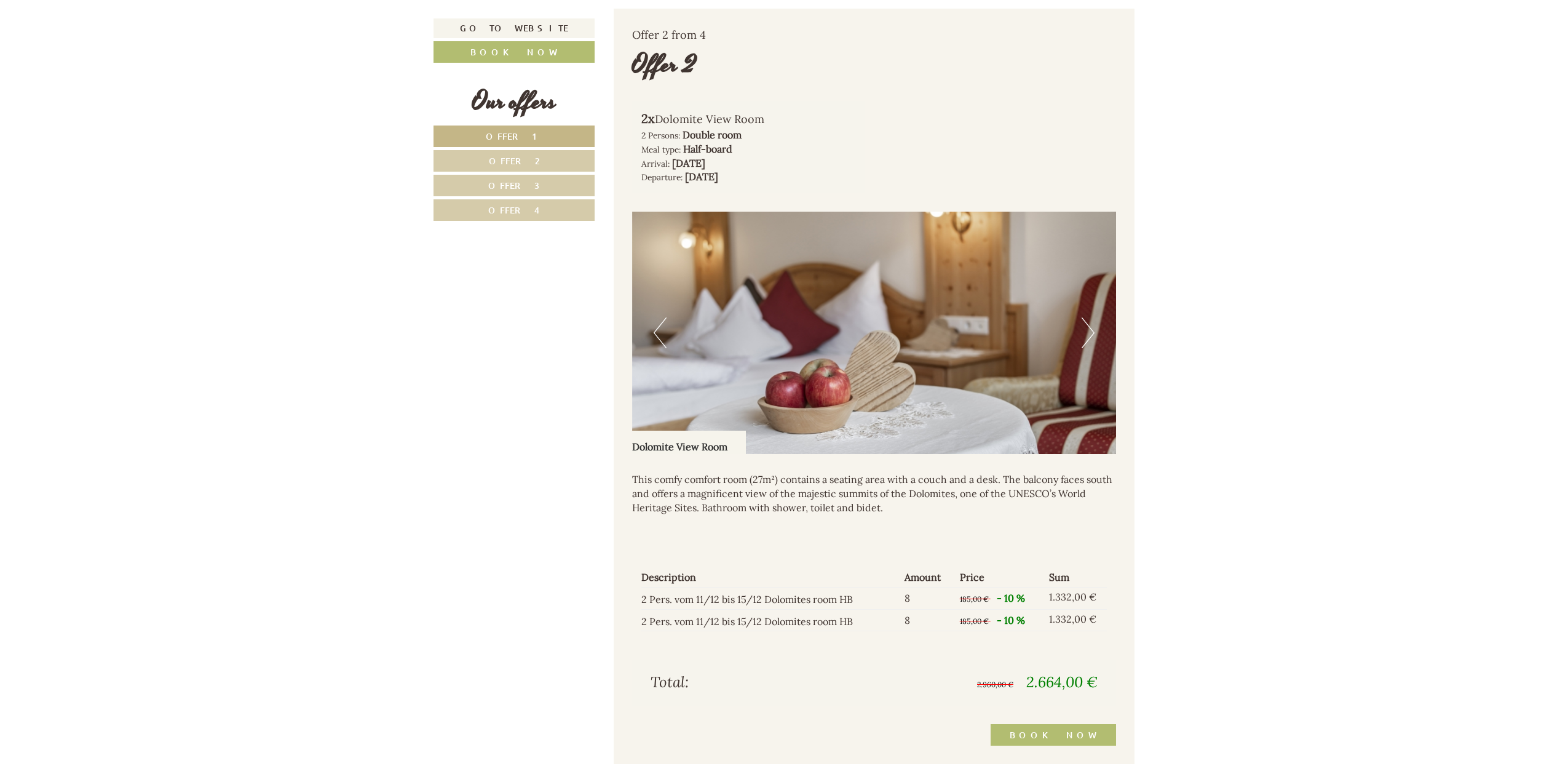
click at [1089, 335] on button "Next" at bounding box center [1088, 333] width 13 height 31
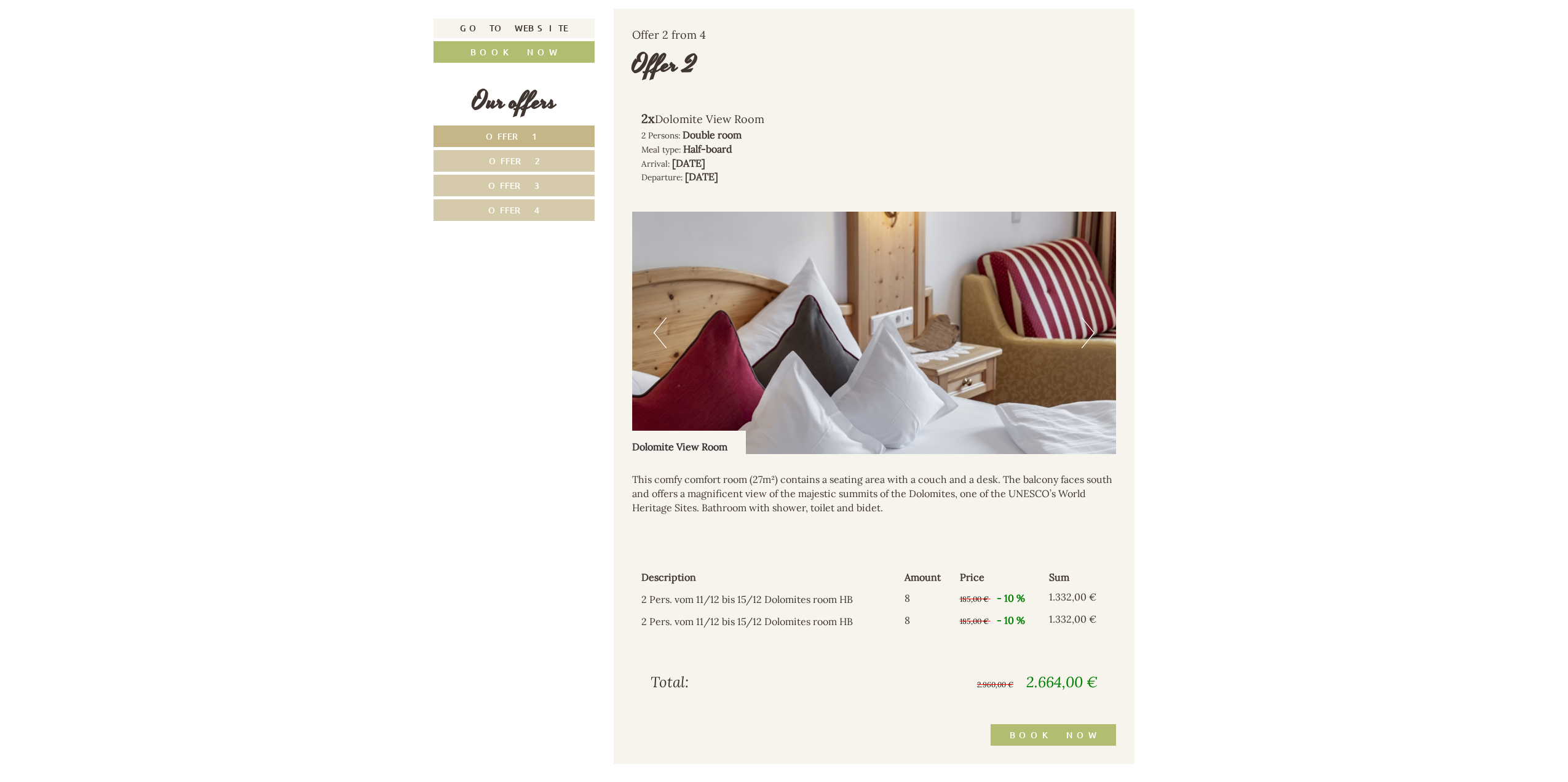
click at [1089, 335] on button "Next" at bounding box center [1088, 333] width 13 height 31
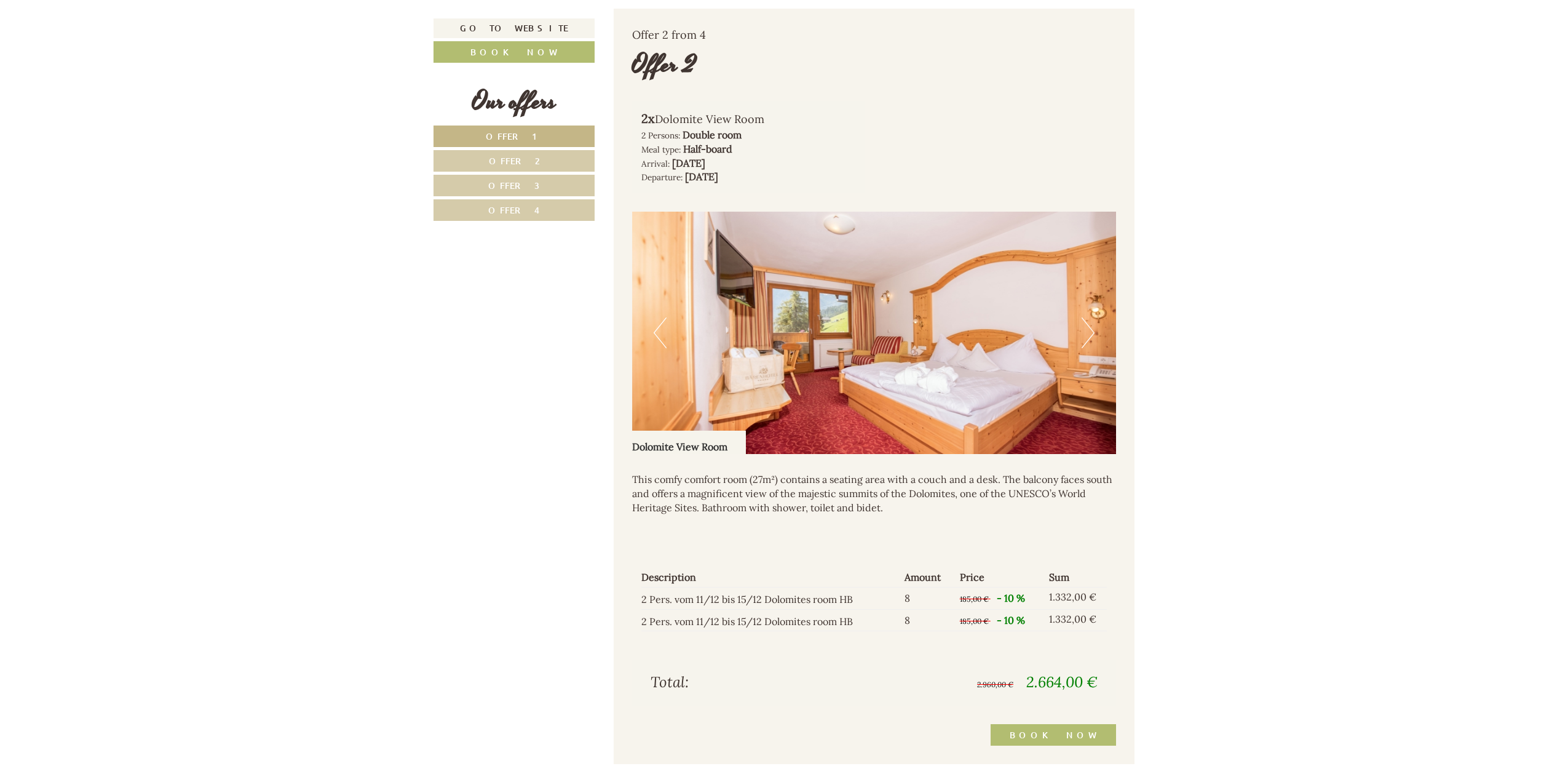
click at [1089, 335] on button "Next" at bounding box center [1088, 333] width 13 height 31
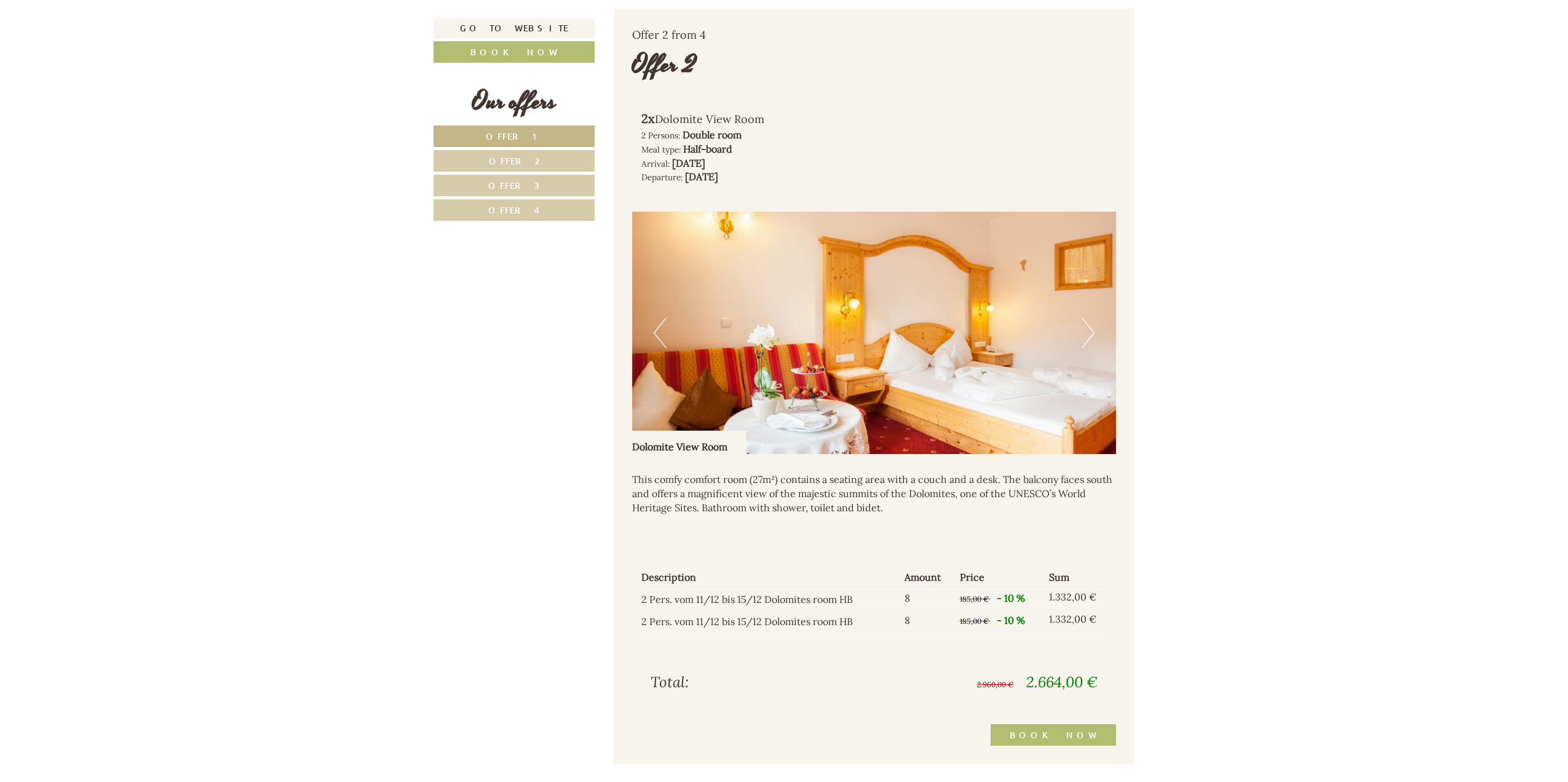
click at [1089, 335] on button "Next" at bounding box center [1088, 333] width 13 height 31
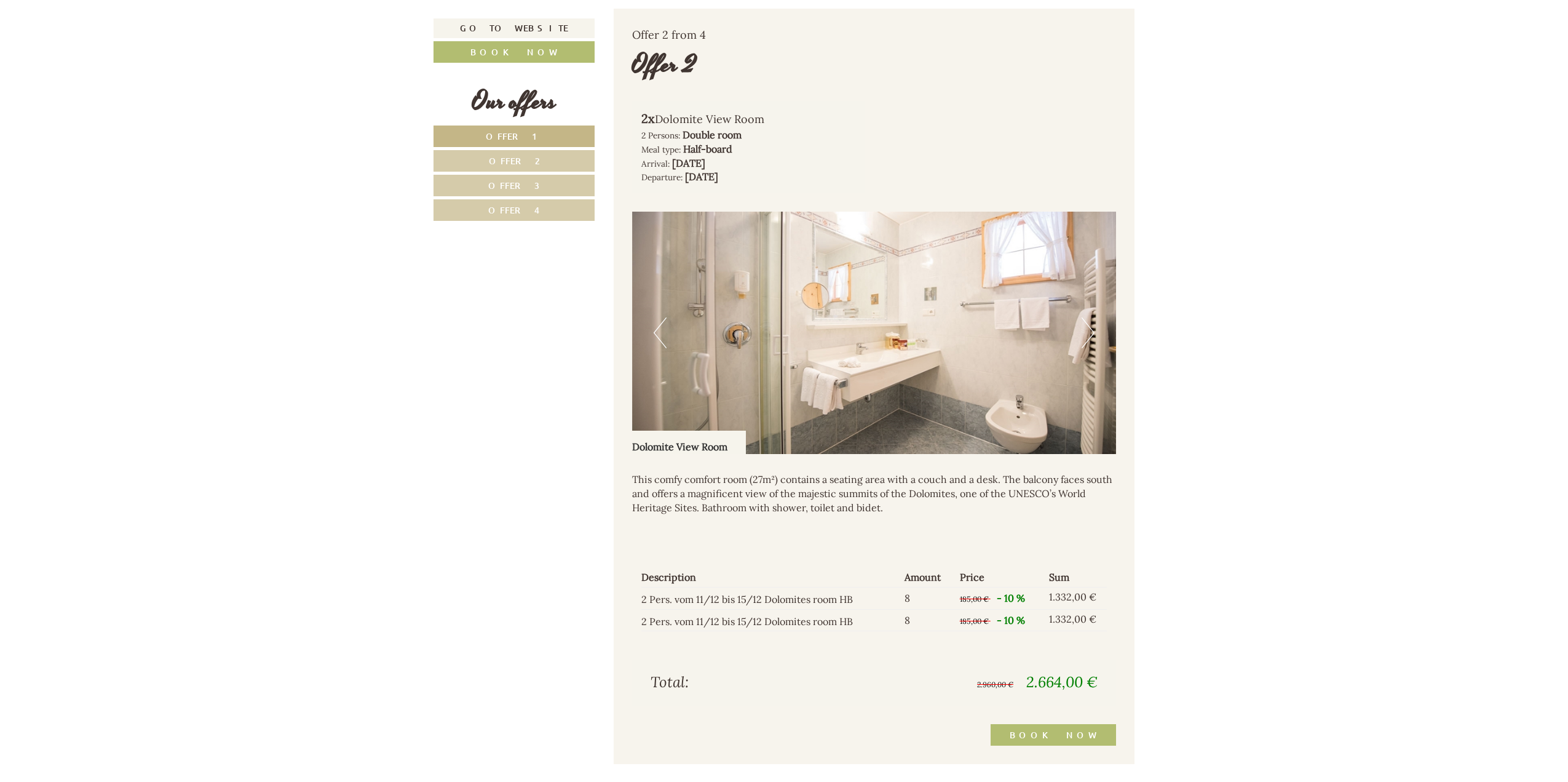
click at [1089, 335] on button "Next" at bounding box center [1088, 333] width 13 height 31
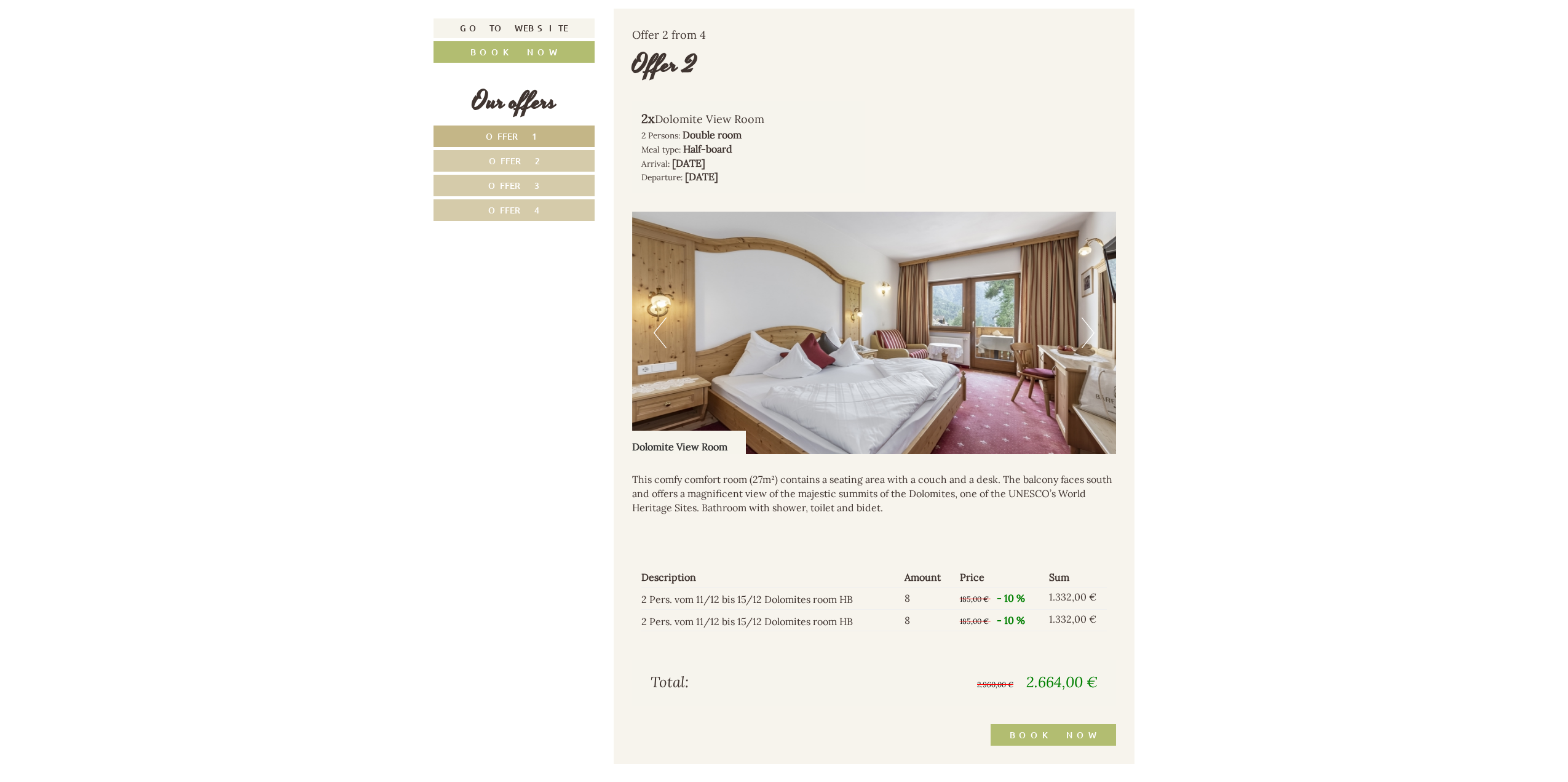
click at [505, 211] on span "Offer 4" at bounding box center [514, 209] width 51 height 12
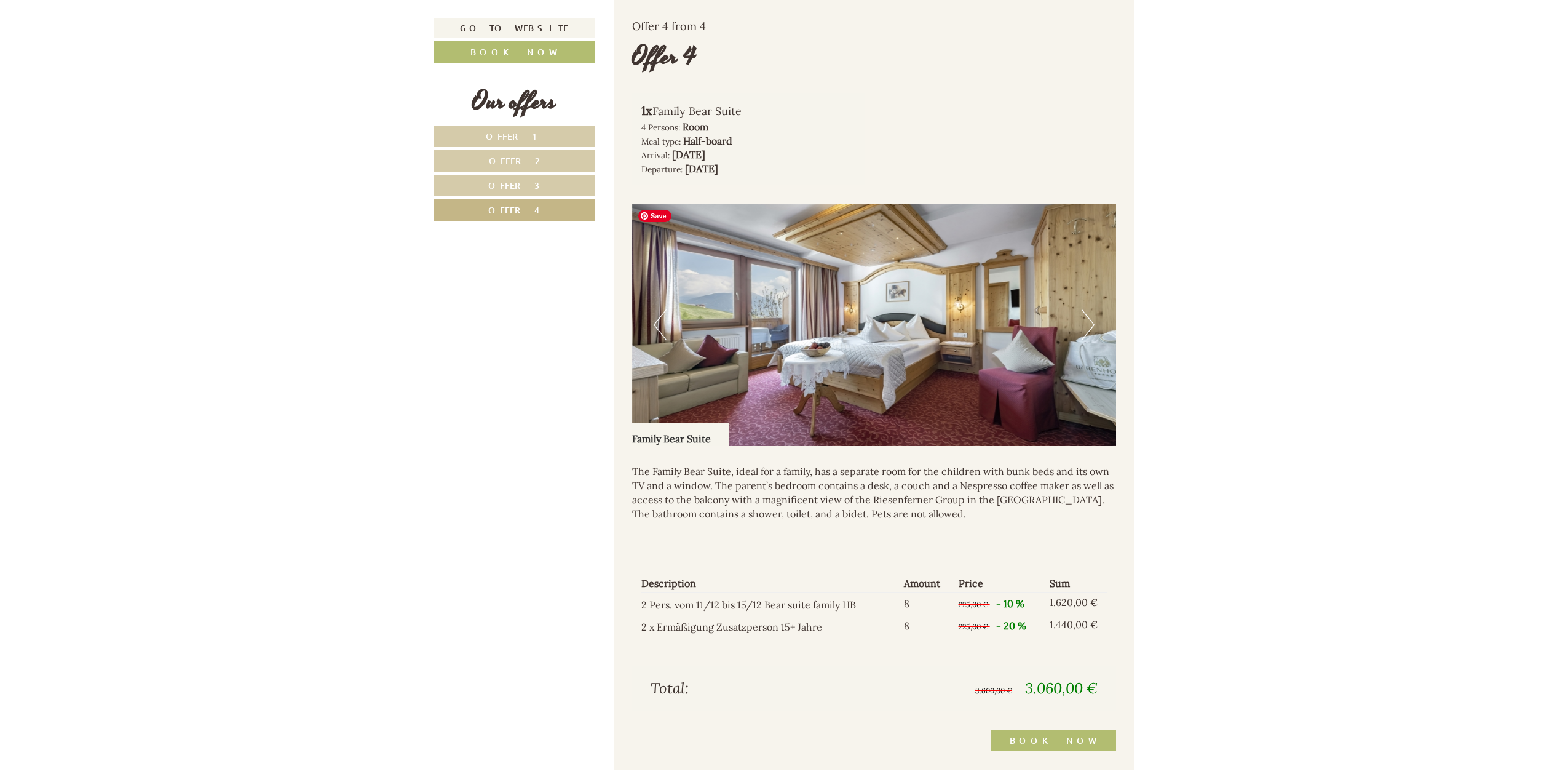
click at [1043, 330] on img at bounding box center [874, 325] width 485 height 242
click at [1095, 320] on img at bounding box center [874, 325] width 485 height 242
click at [976, 317] on img at bounding box center [874, 325] width 485 height 242
click at [945, 317] on img at bounding box center [874, 325] width 485 height 242
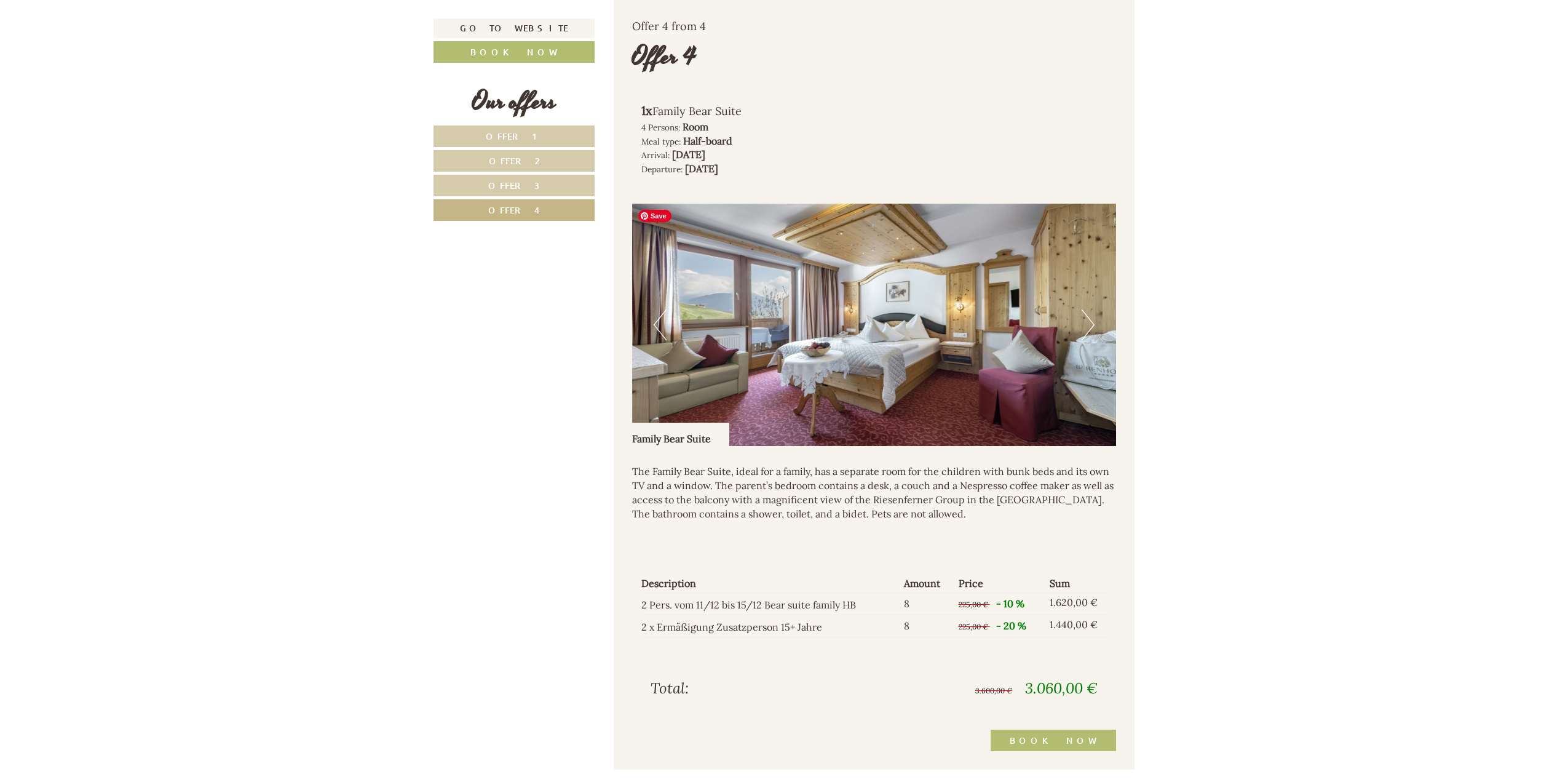
click at [894, 320] on img at bounding box center [874, 325] width 485 height 242
click at [1088, 323] on button "Next" at bounding box center [1088, 325] width 13 height 31
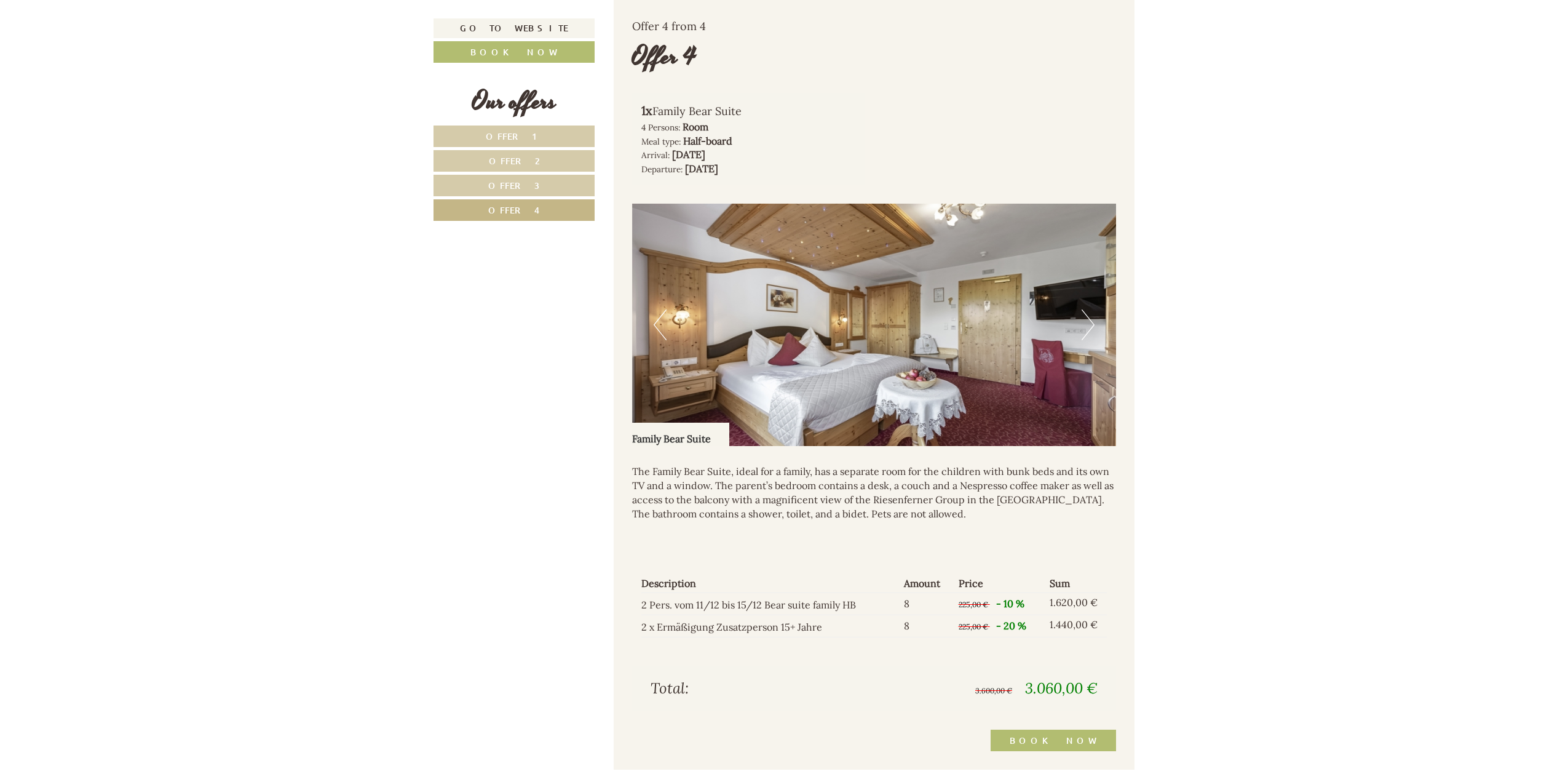
click at [1089, 323] on button "Next" at bounding box center [1088, 325] width 13 height 31
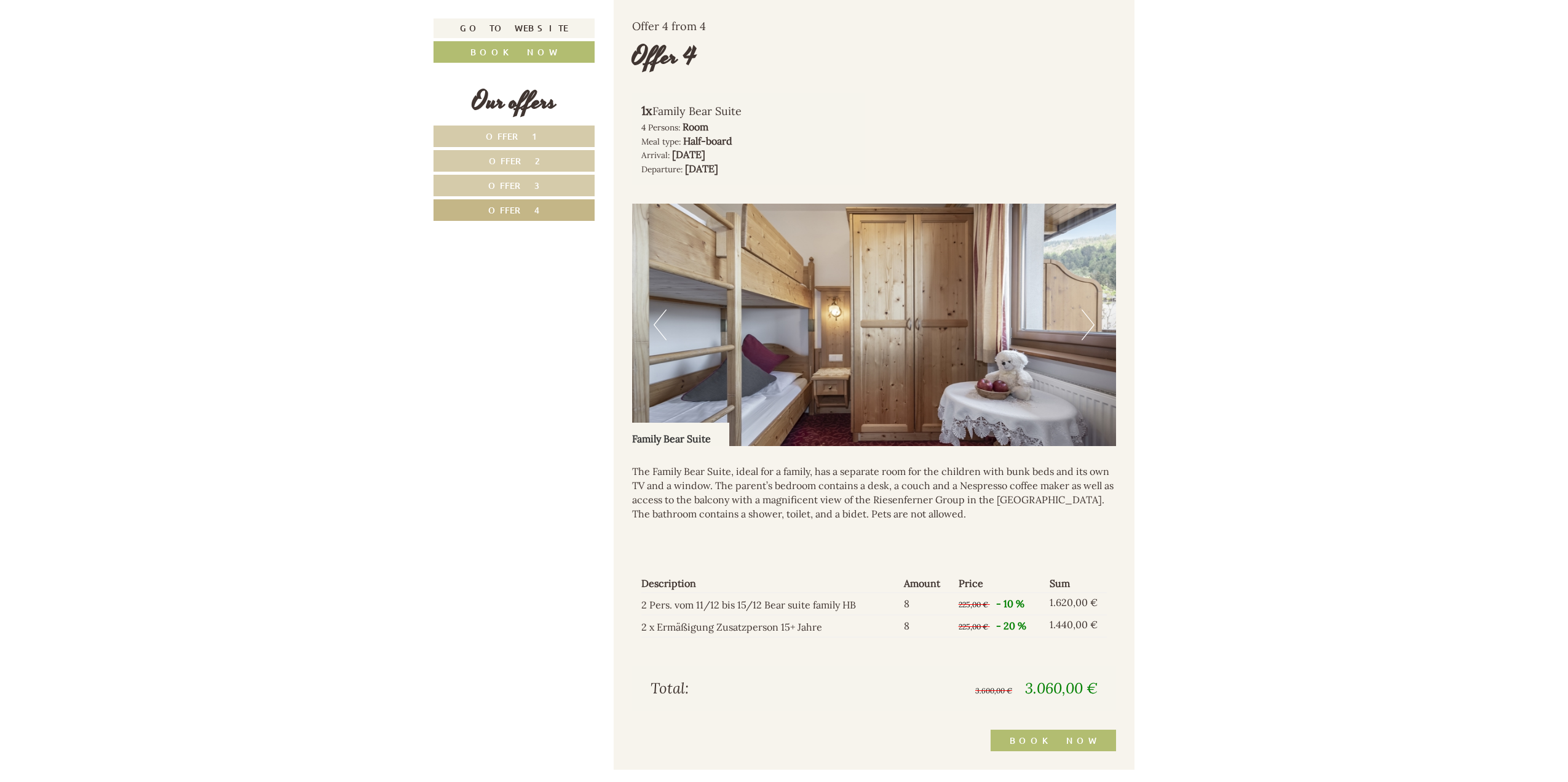
click at [1089, 323] on button "Next" at bounding box center [1088, 325] width 13 height 31
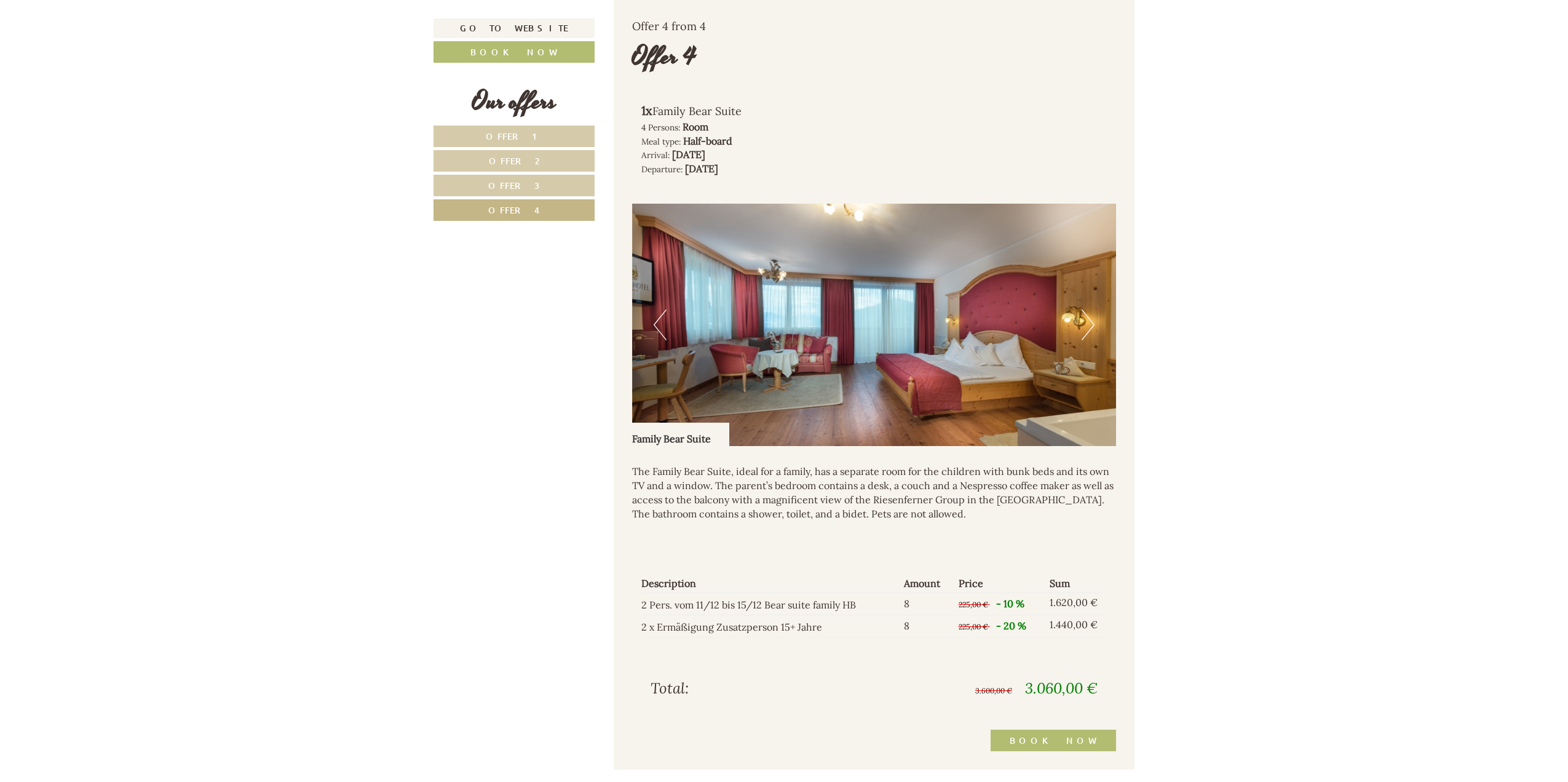
click at [1089, 323] on button "Next" at bounding box center [1088, 325] width 13 height 31
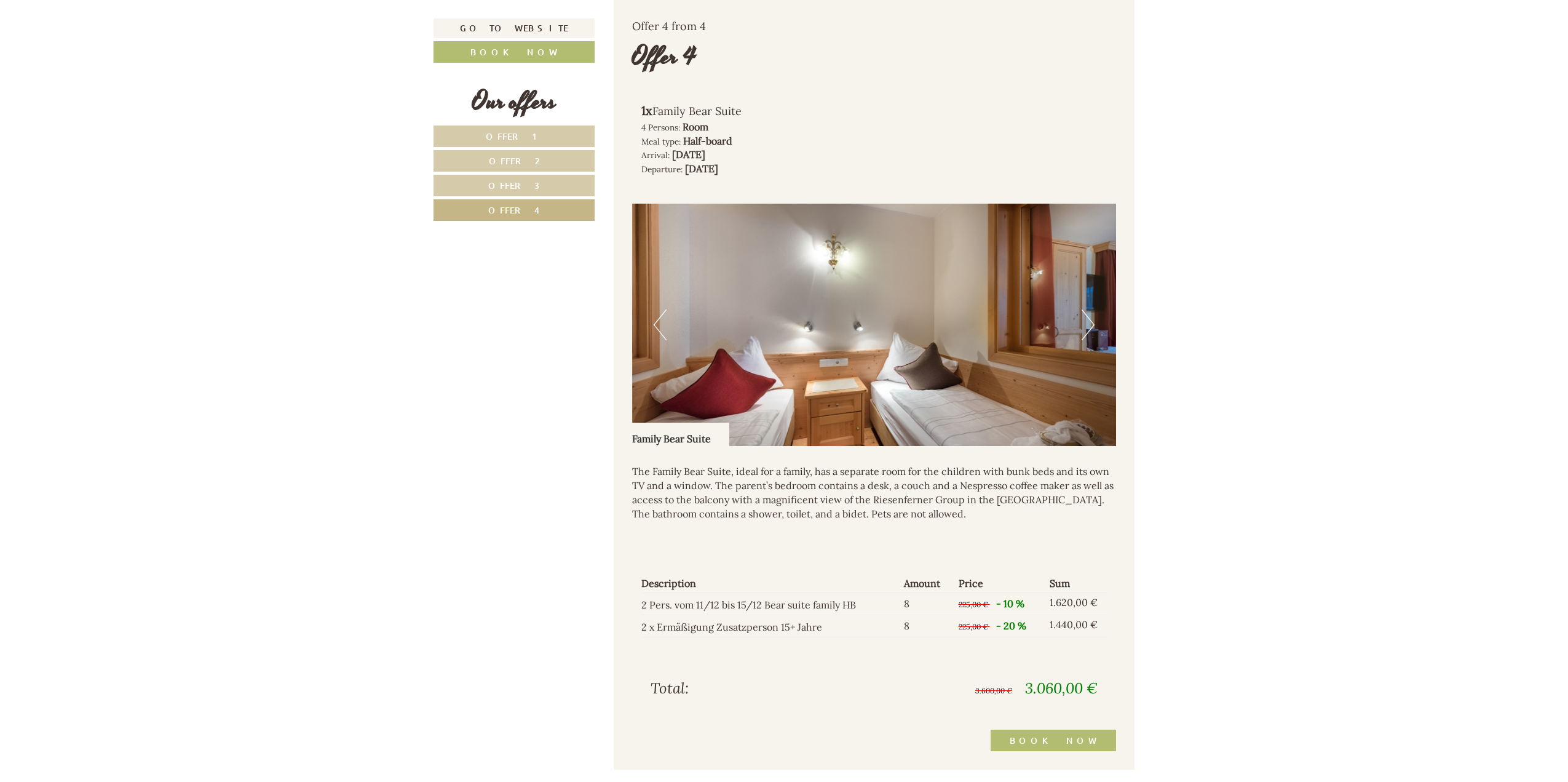
click at [1089, 323] on button "Next" at bounding box center [1088, 325] width 13 height 31
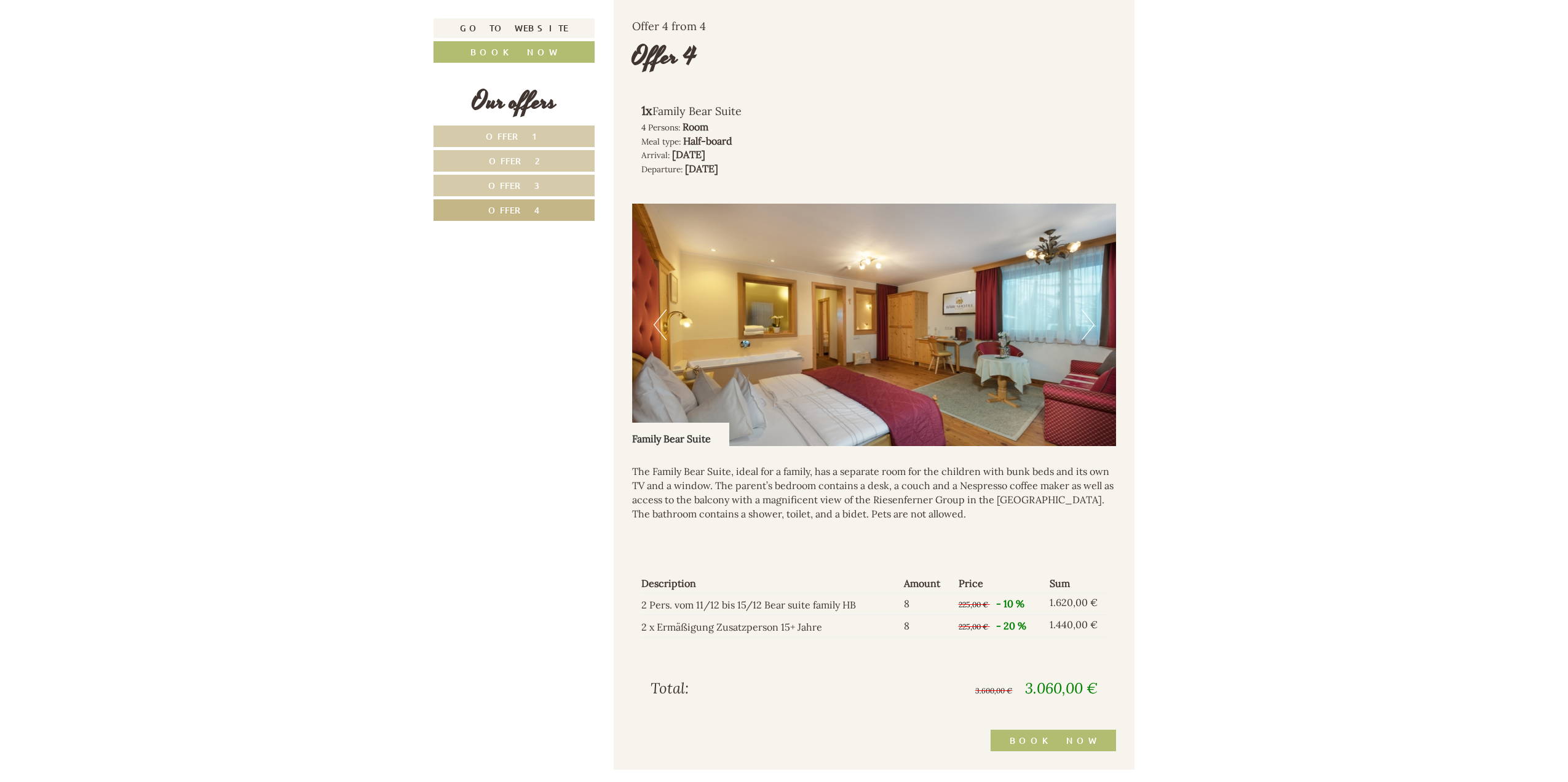
click at [1089, 323] on button "Next" at bounding box center [1088, 325] width 13 height 31
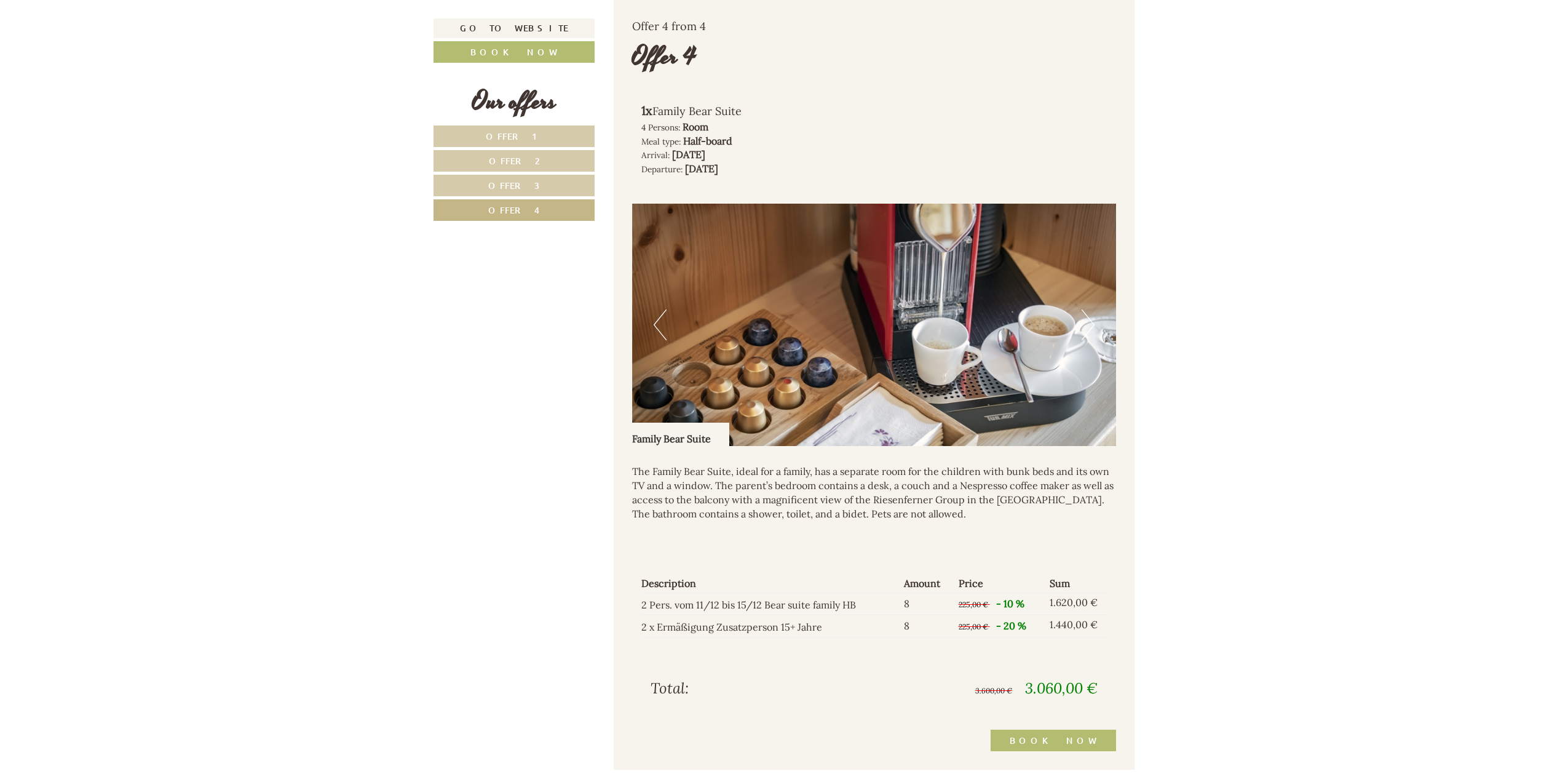
click at [1090, 327] on button "Next" at bounding box center [1088, 325] width 13 height 31
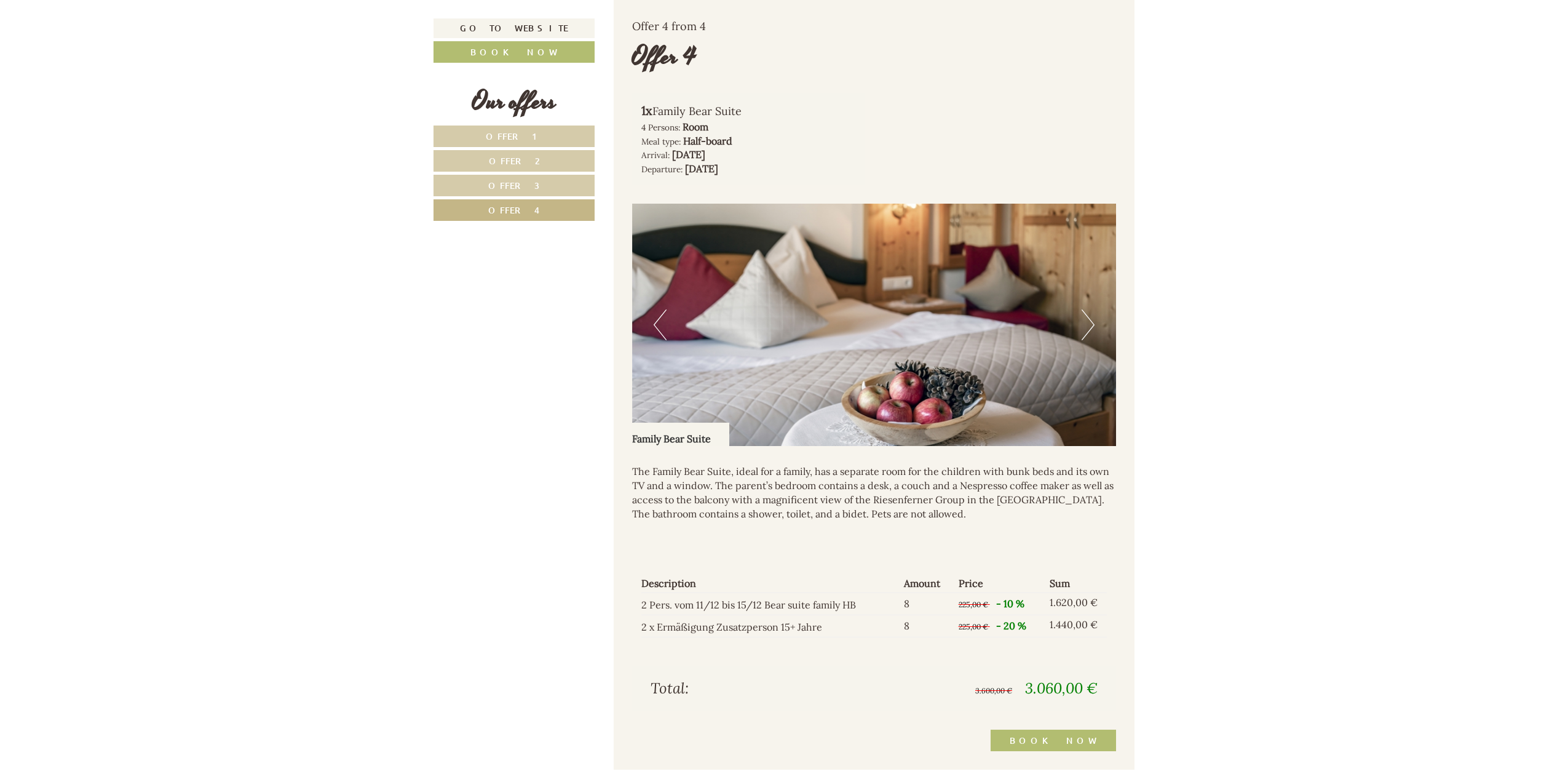
drag, startPoint x: 423, startPoint y: 382, endPoint x: 425, endPoint y: 367, distance: 15.1
click at [511, 134] on span "Offer 1" at bounding box center [514, 136] width 58 height 12
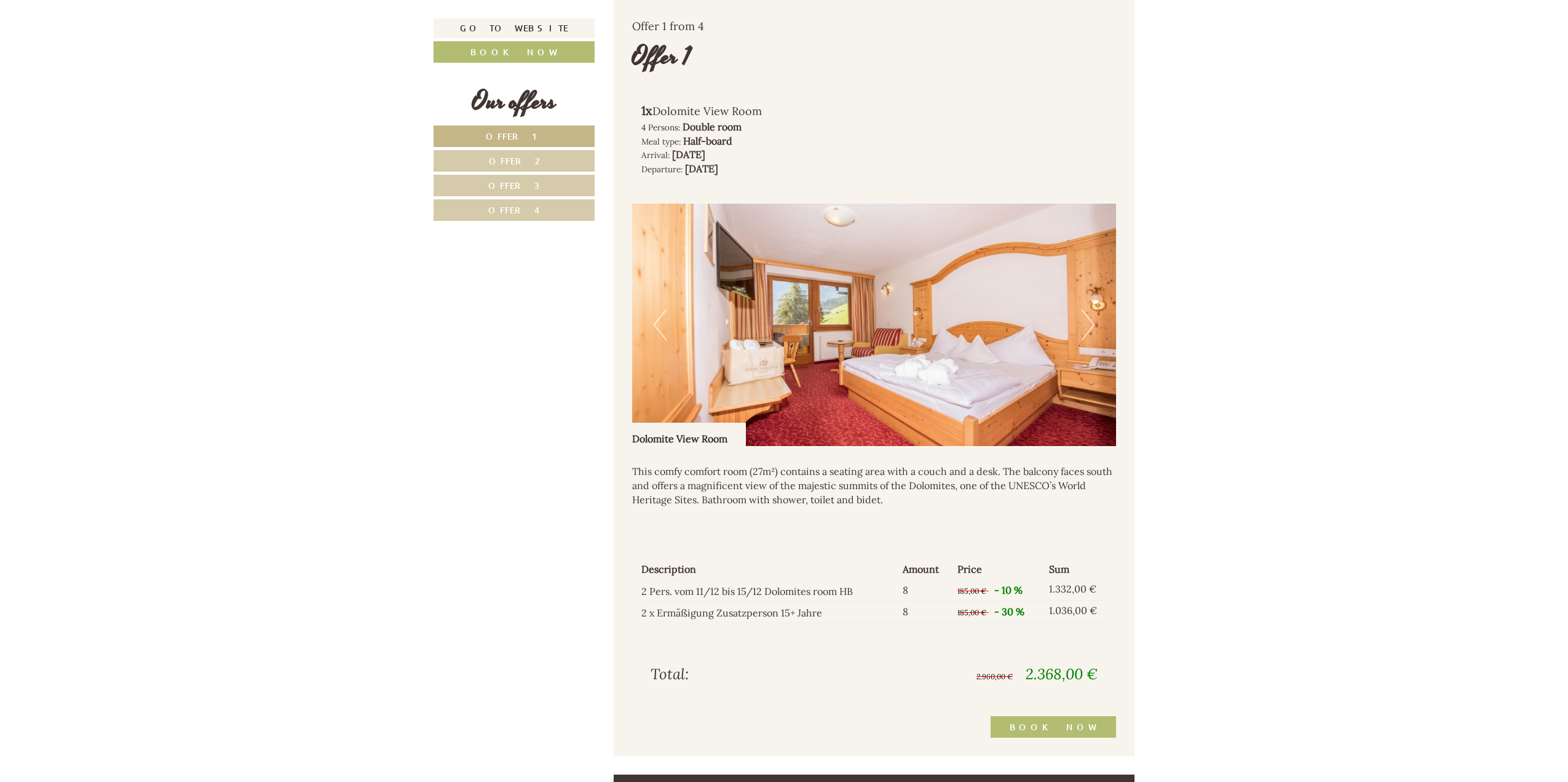
click at [521, 160] on span "Offer 2" at bounding box center [515, 160] width 51 height 12
click at [1089, 323] on button "Next" at bounding box center [1088, 325] width 13 height 31
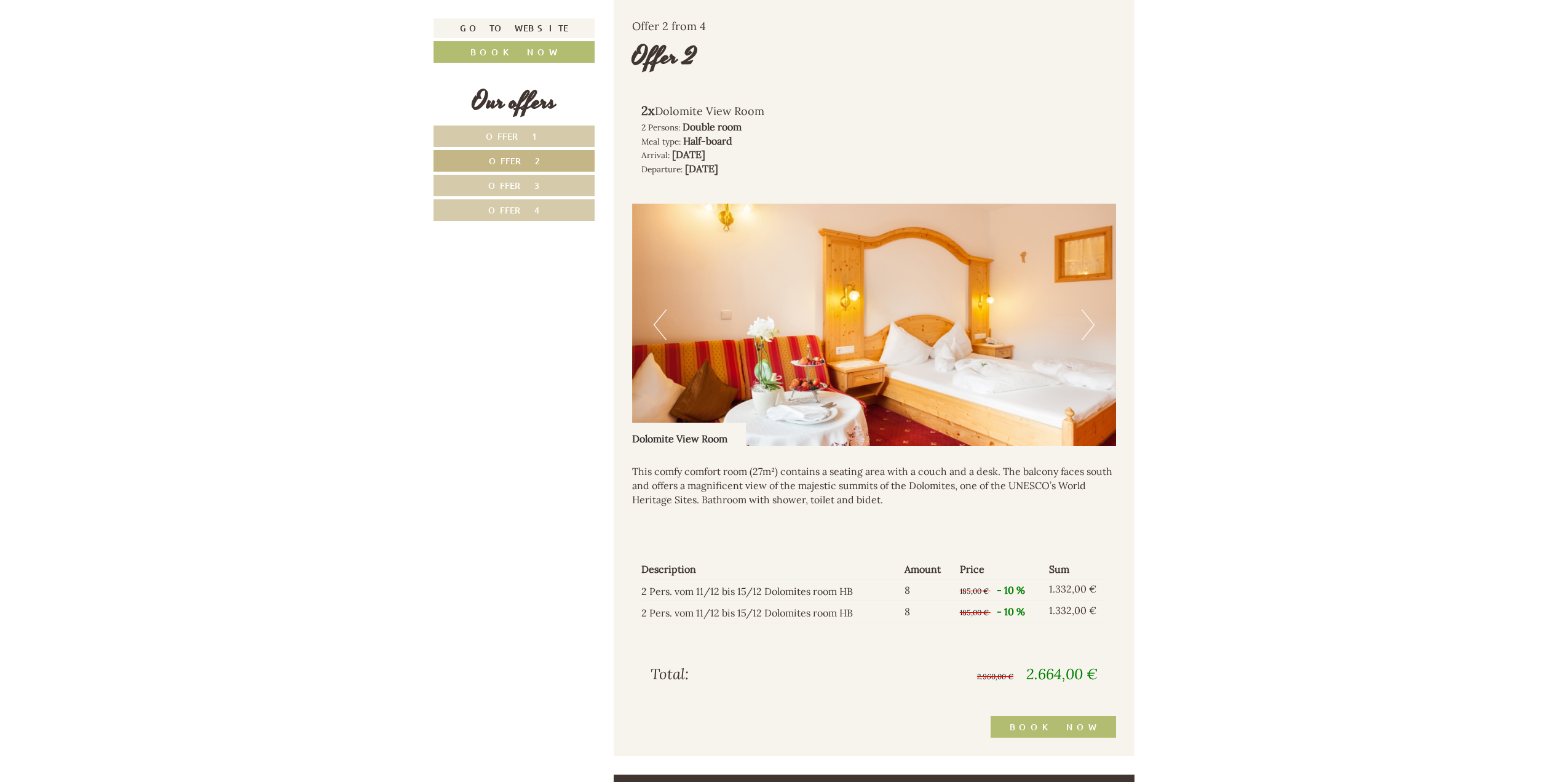
click at [1089, 323] on button "Next" at bounding box center [1088, 325] width 13 height 31
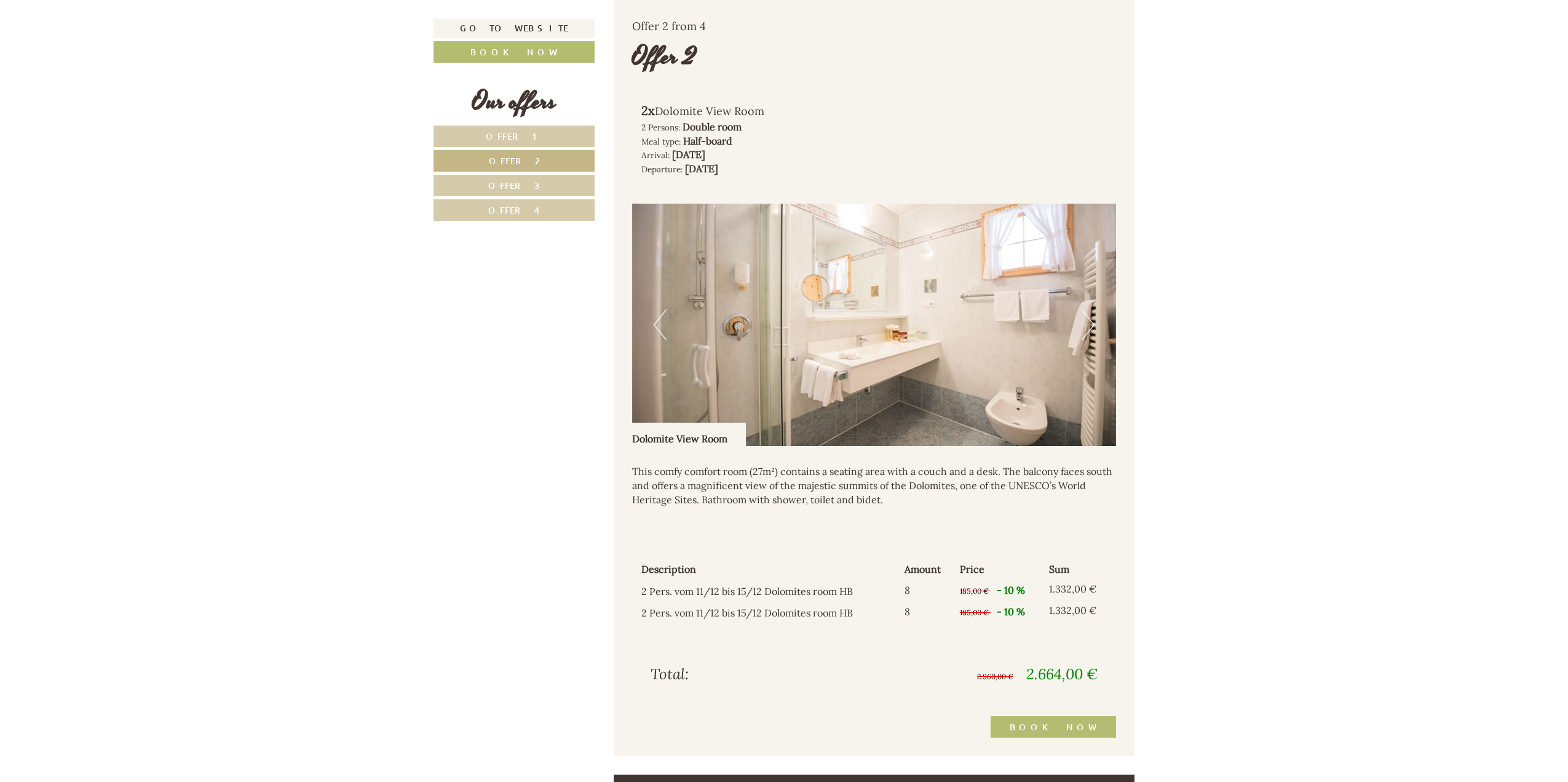
click at [1089, 323] on button "Next" at bounding box center [1088, 325] width 13 height 31
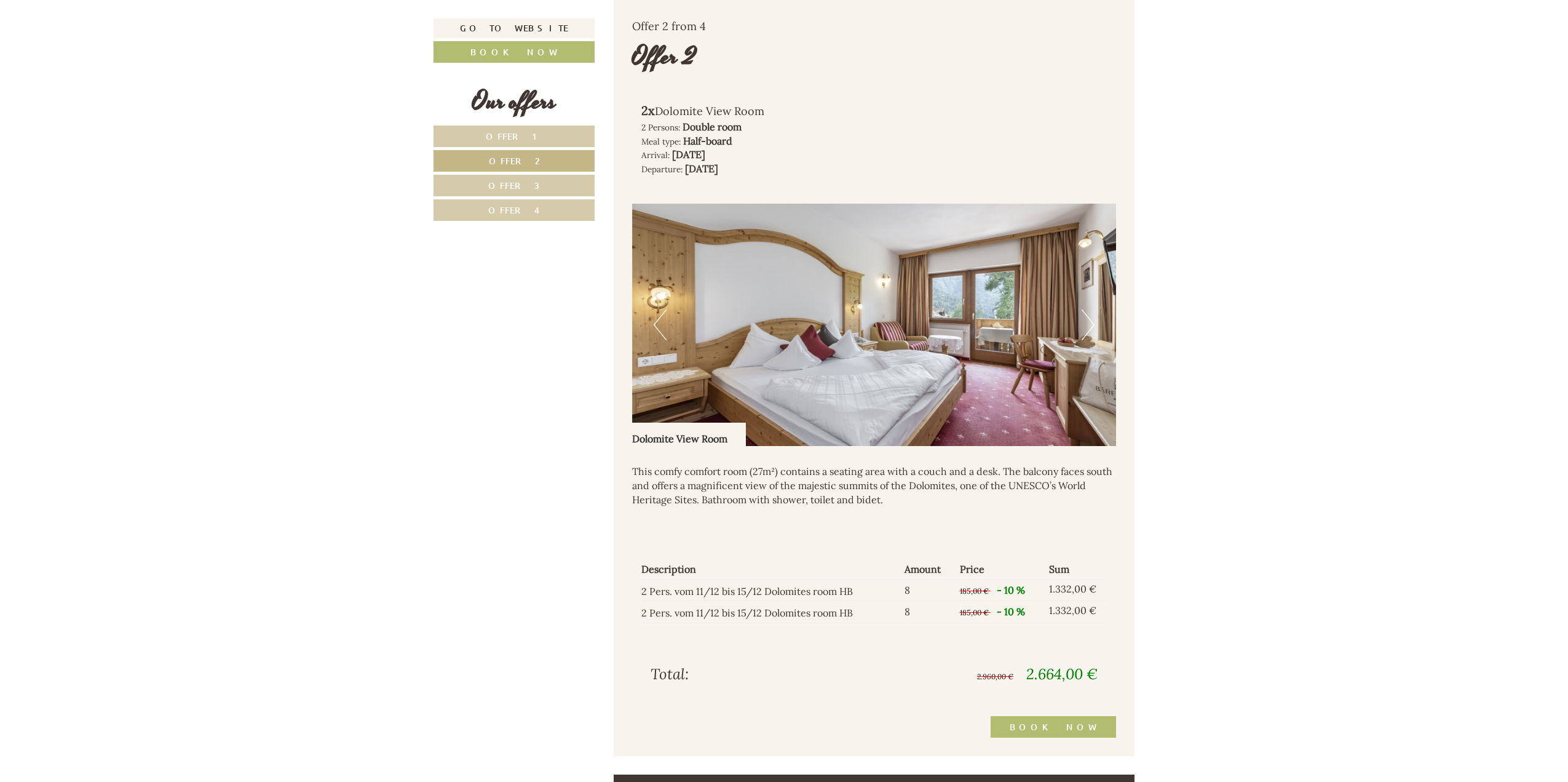
click at [1090, 322] on button "Next" at bounding box center [1088, 325] width 13 height 31
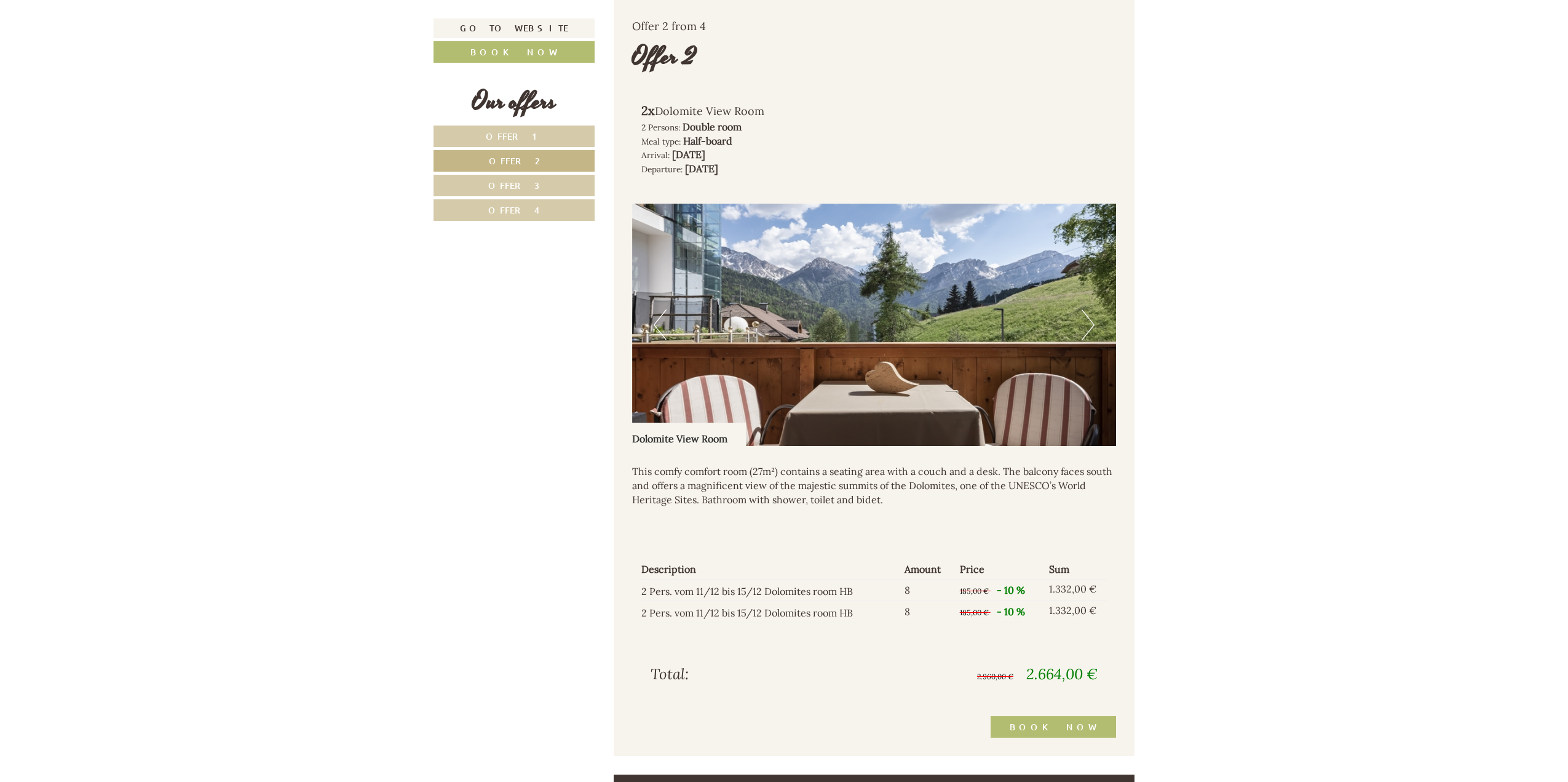
click at [1090, 322] on button "Next" at bounding box center [1088, 325] width 13 height 31
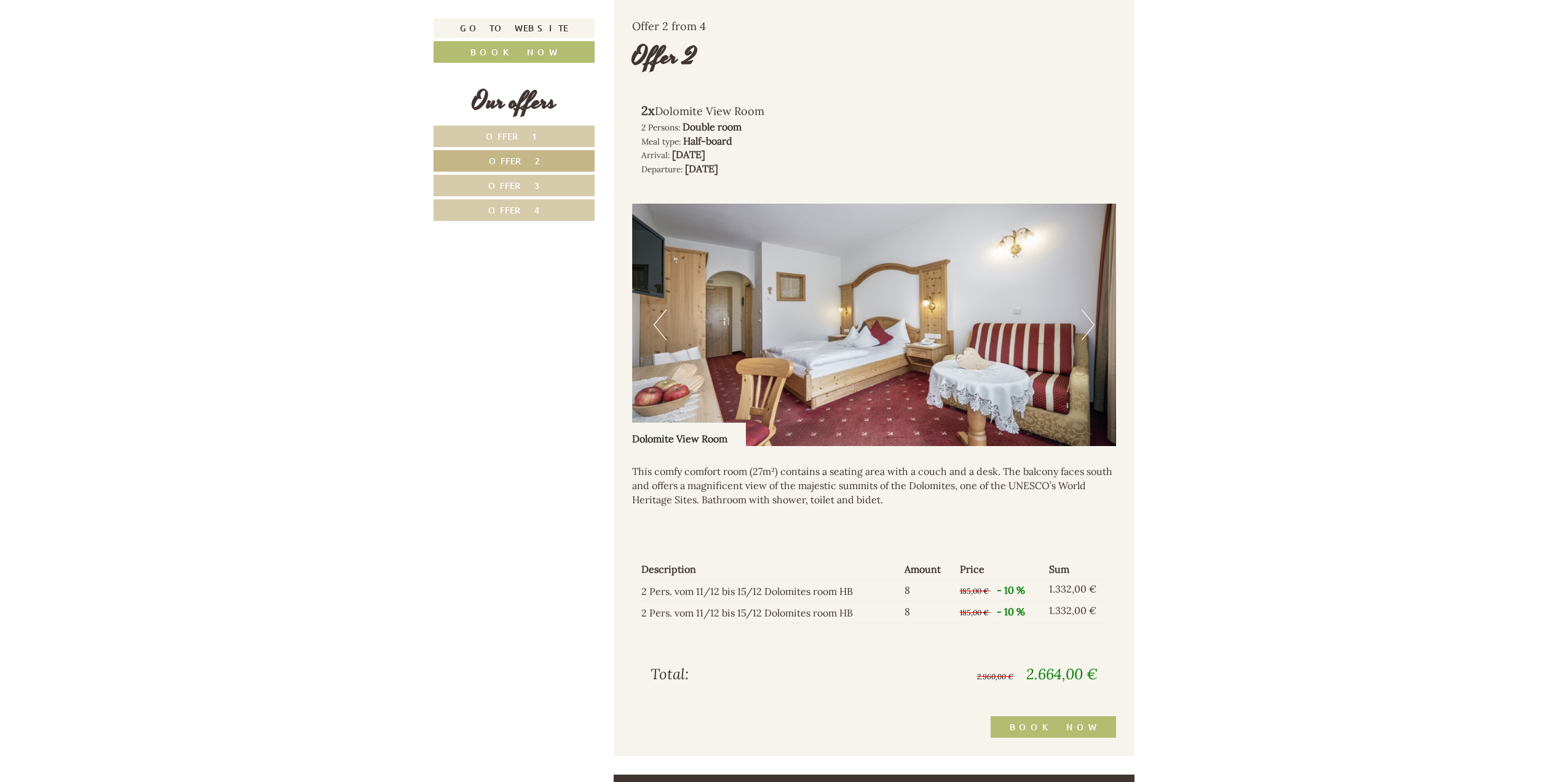
click at [1090, 322] on button "Next" at bounding box center [1088, 325] width 13 height 31
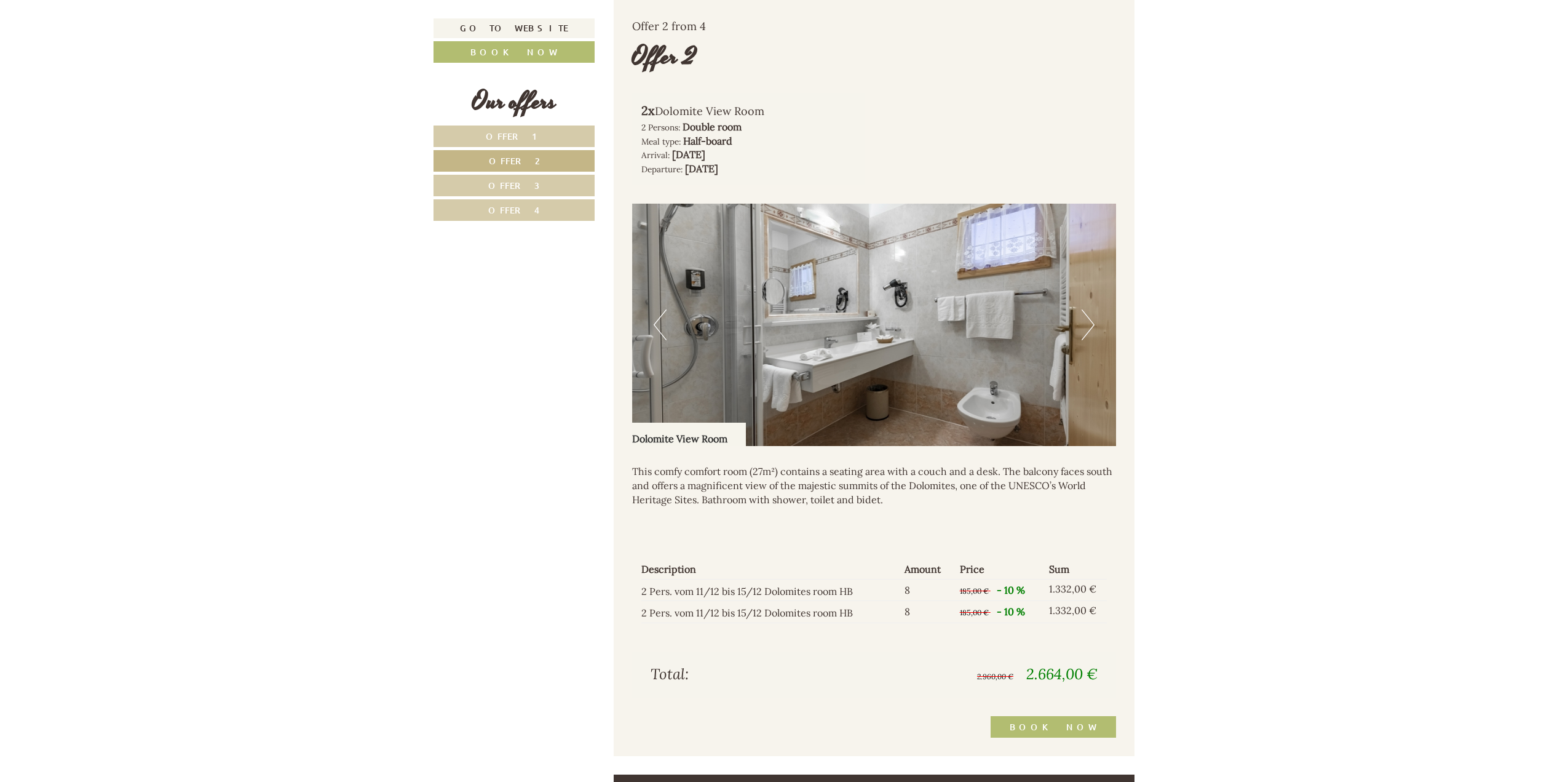
click at [1090, 321] on button "Next" at bounding box center [1088, 325] width 13 height 31
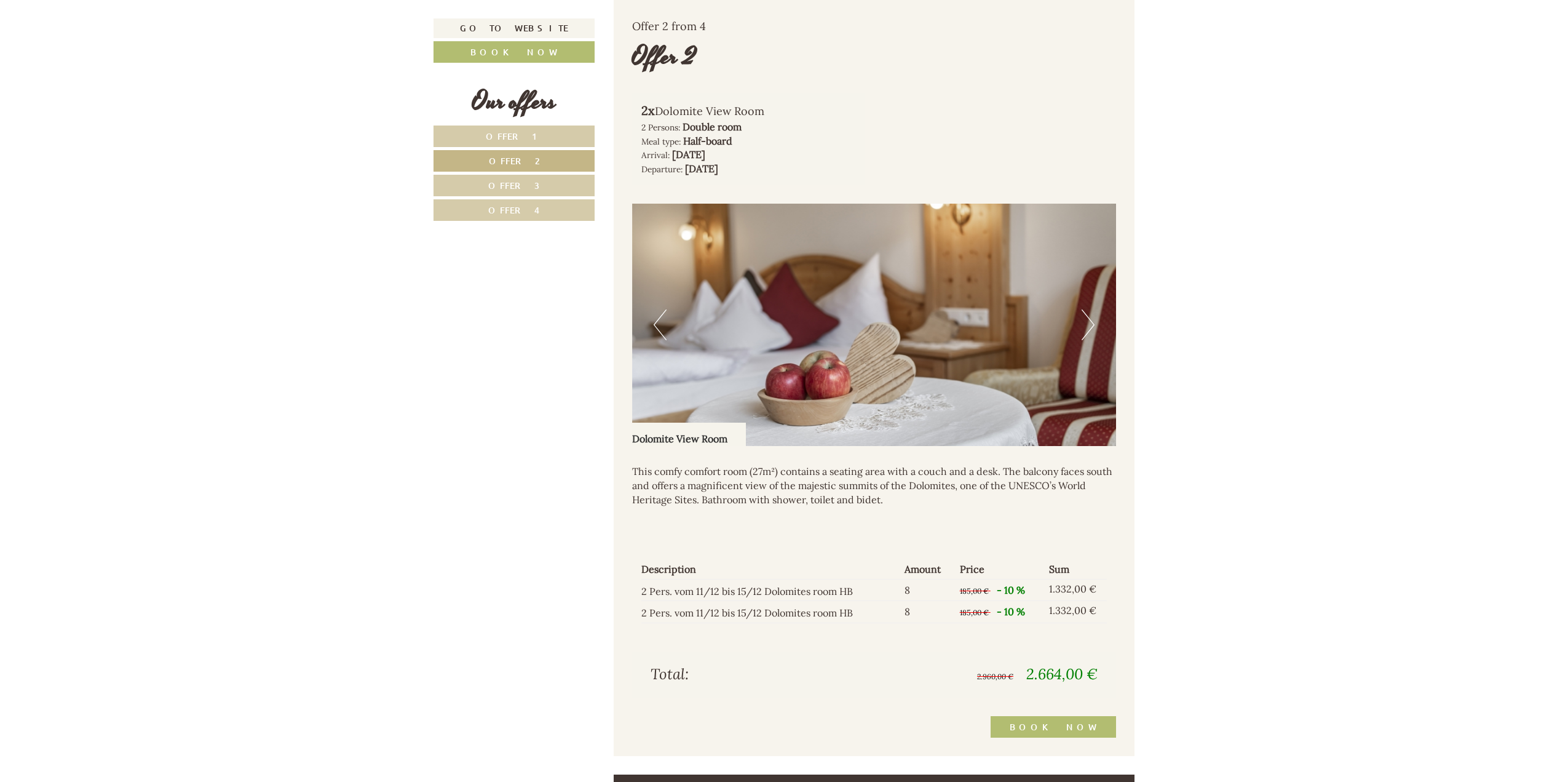
click at [1088, 316] on button "Next" at bounding box center [1088, 325] width 13 height 31
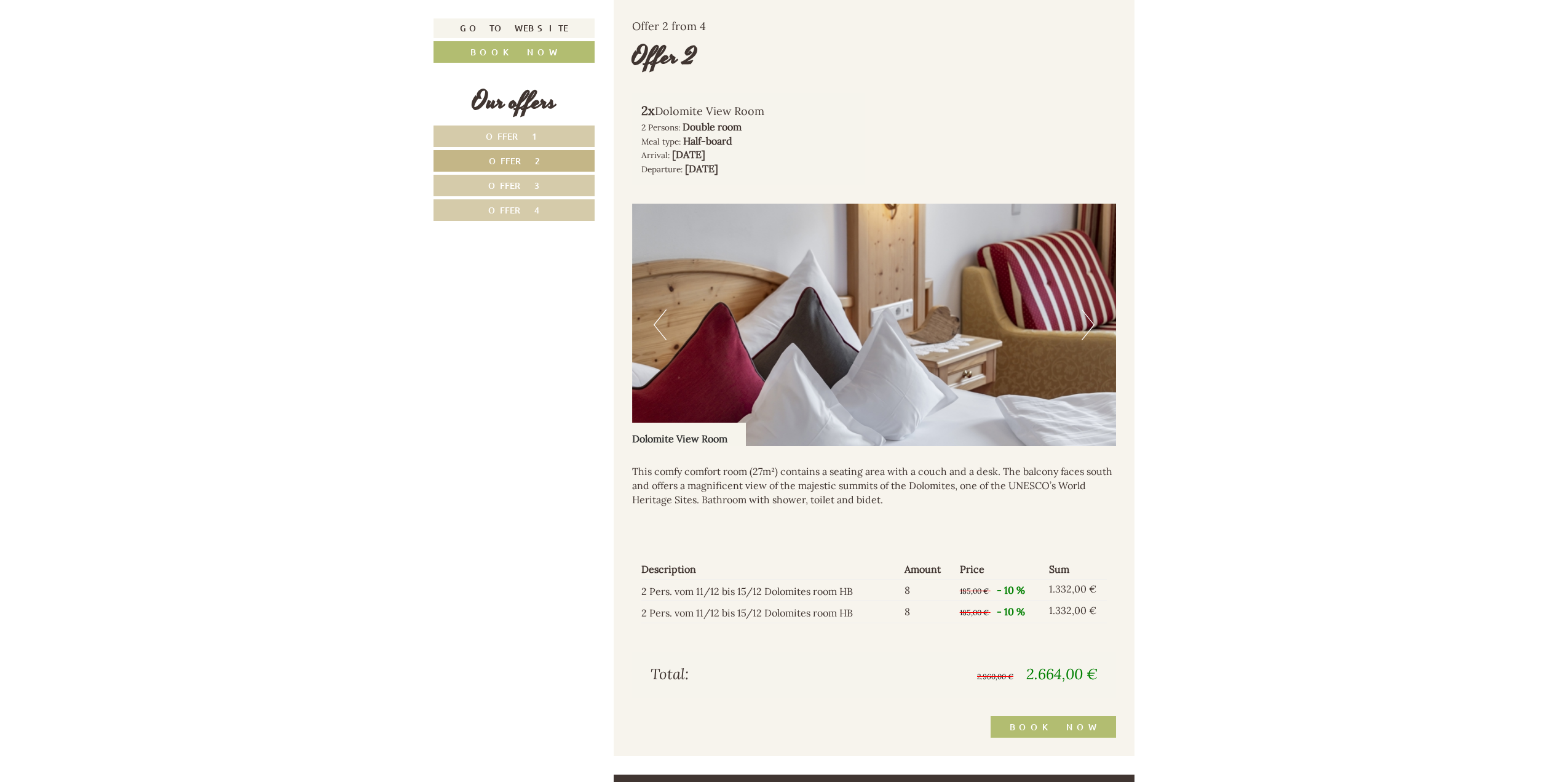
click at [1088, 316] on button "Next" at bounding box center [1088, 325] width 13 height 31
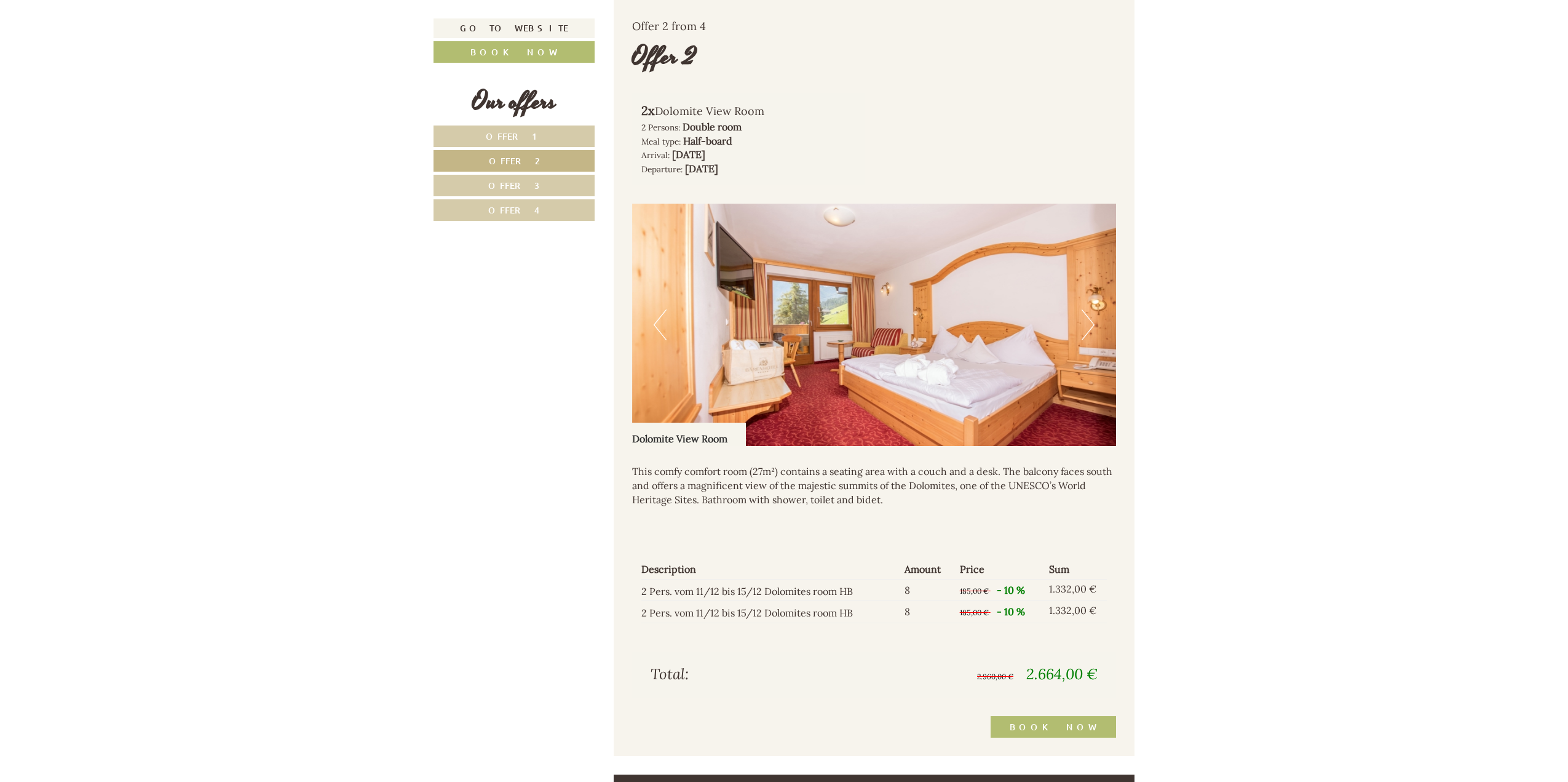
click at [1088, 315] on button "Next" at bounding box center [1088, 325] width 13 height 31
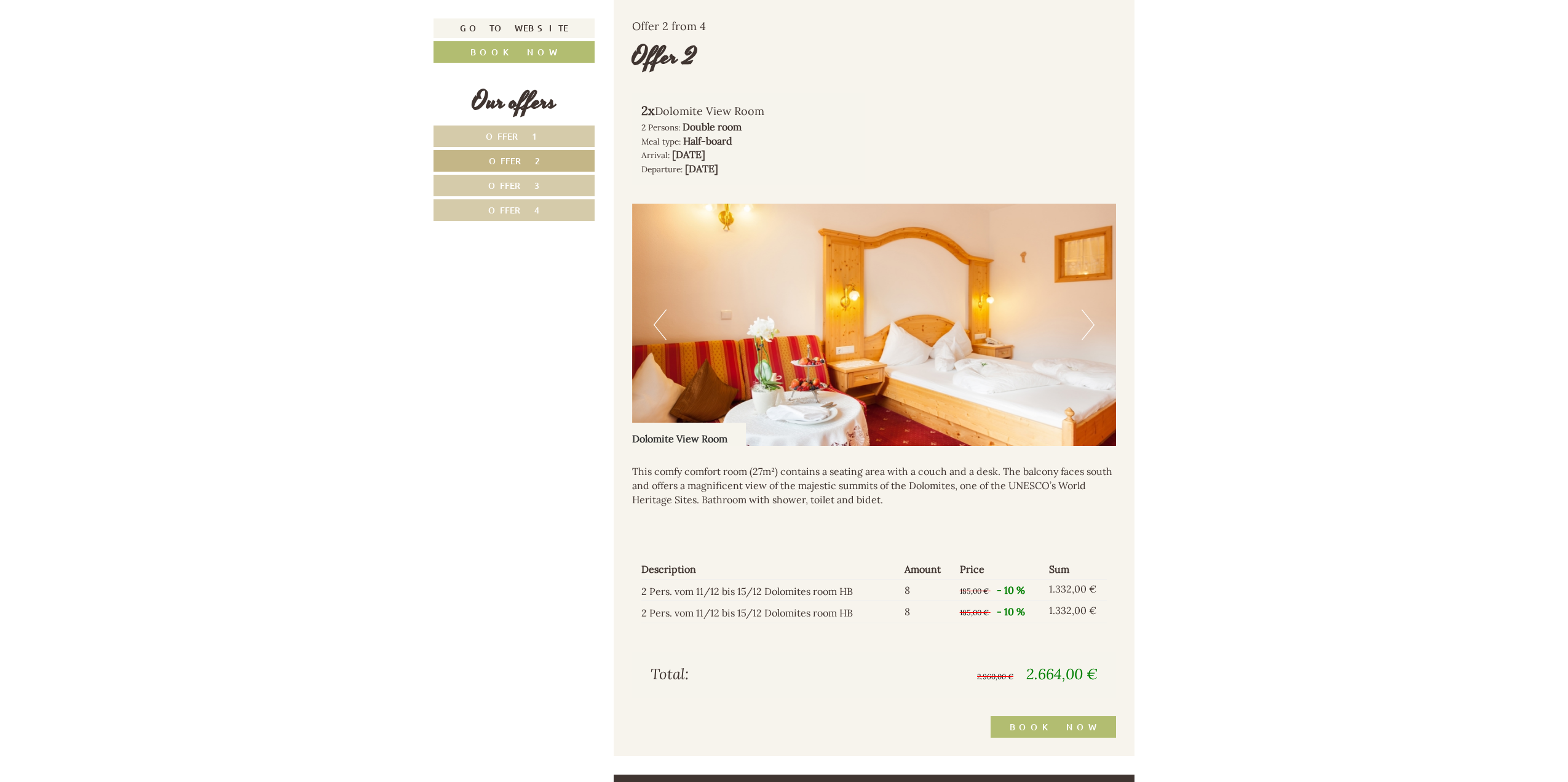
click at [1088, 315] on button "Next" at bounding box center [1088, 325] width 13 height 31
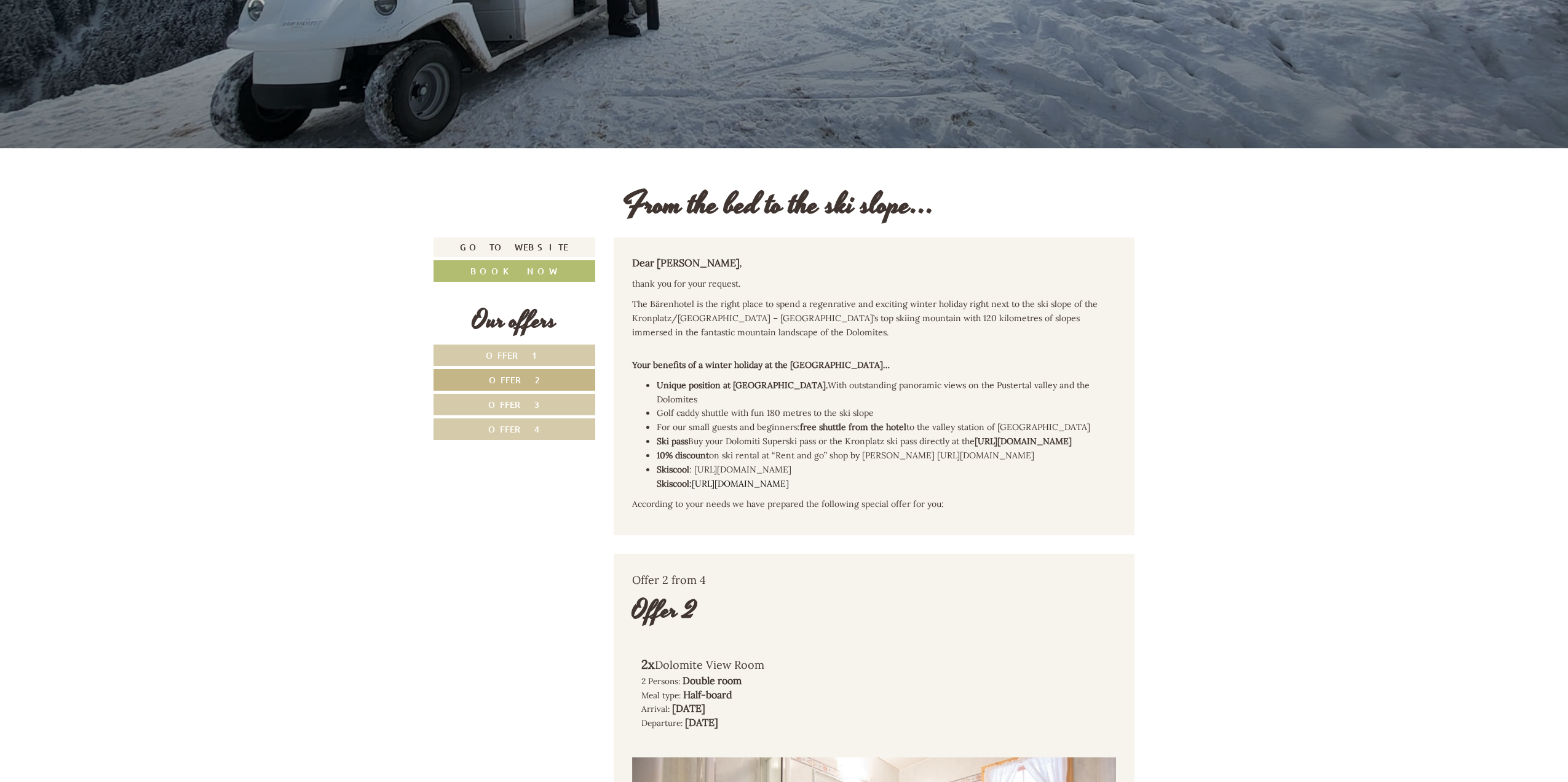
scroll to position [0, 0]
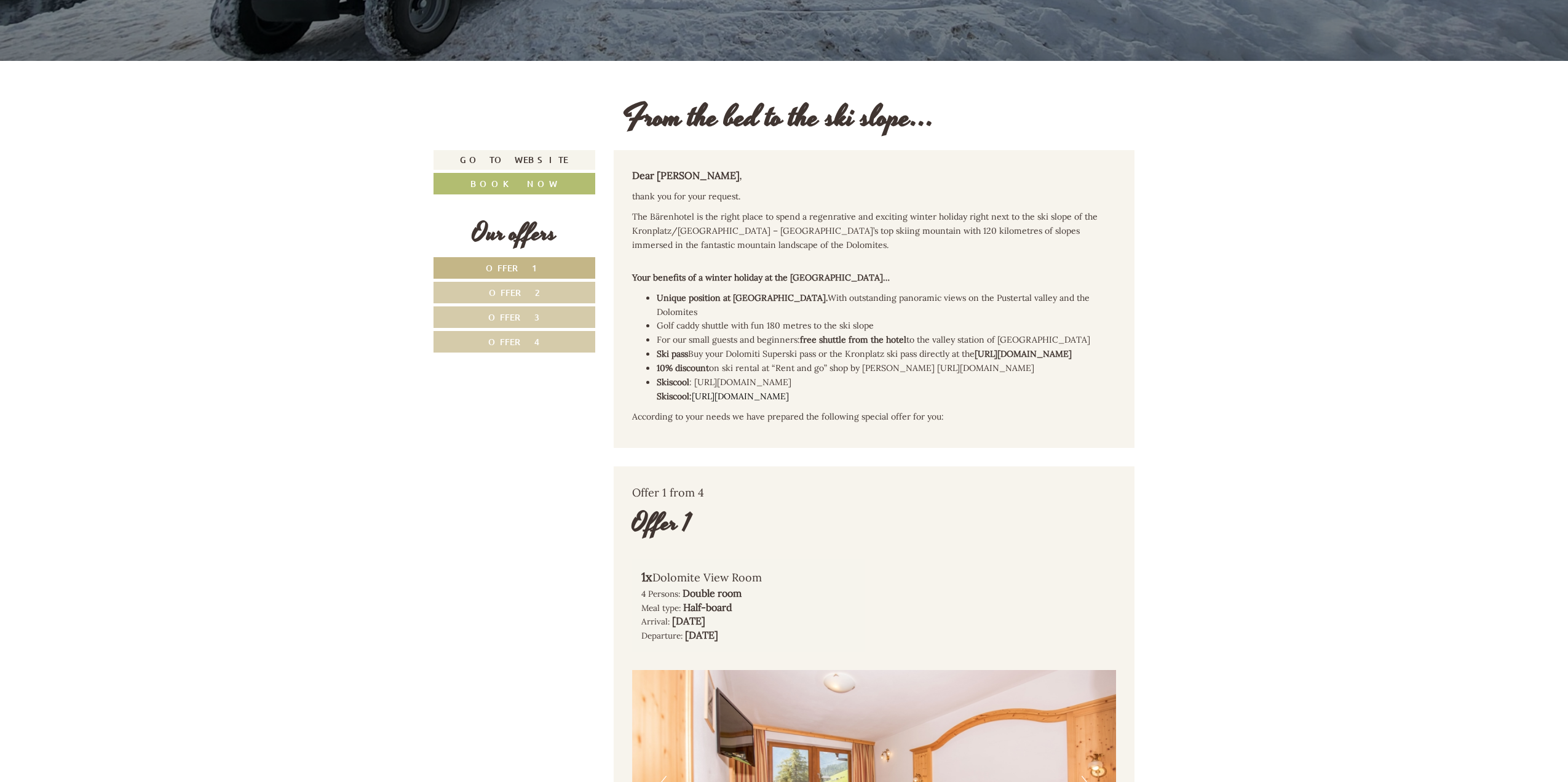
scroll to position [553, 0]
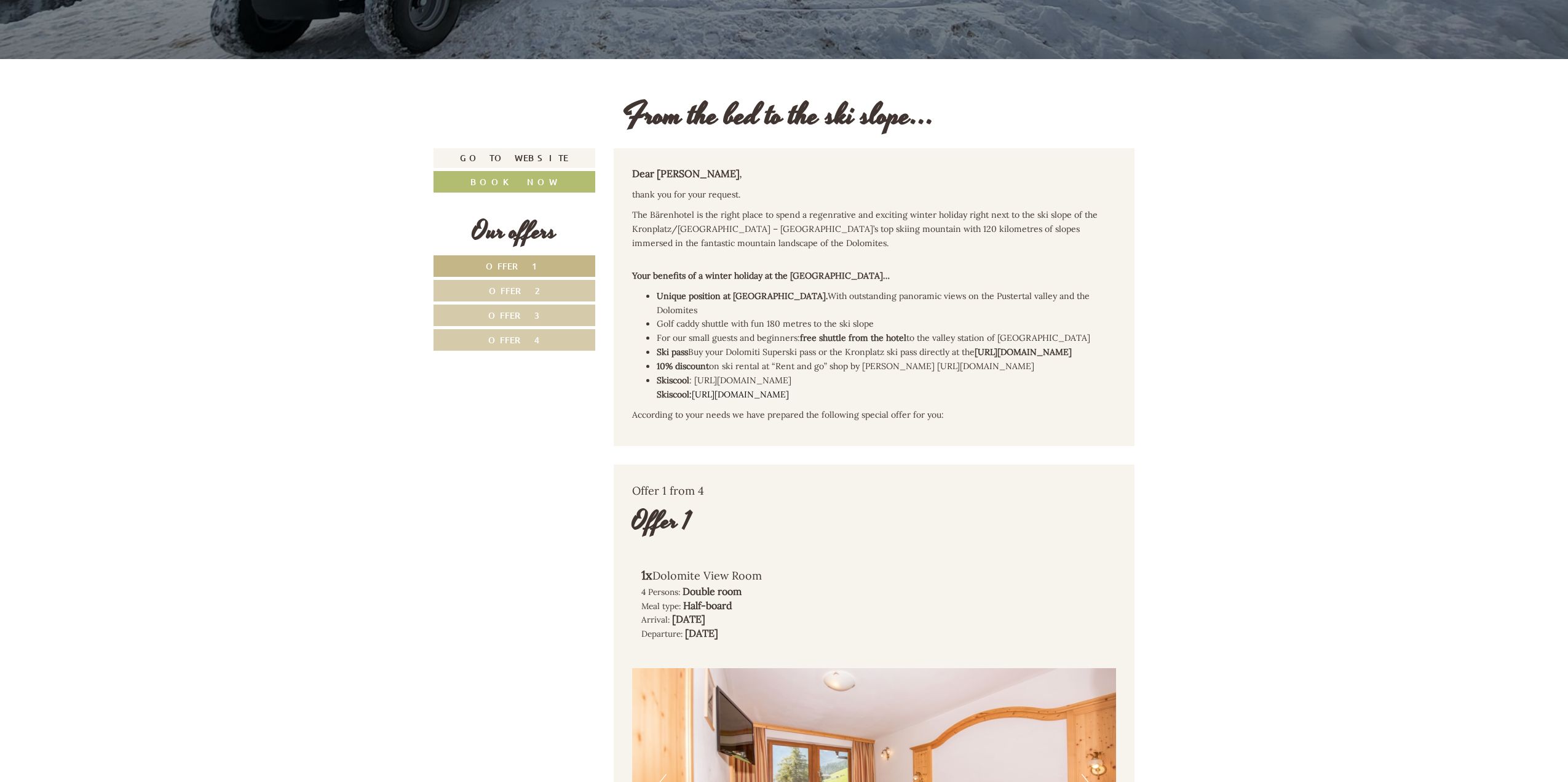
click at [518, 342] on span "Offer 4" at bounding box center [514, 339] width 51 height 12
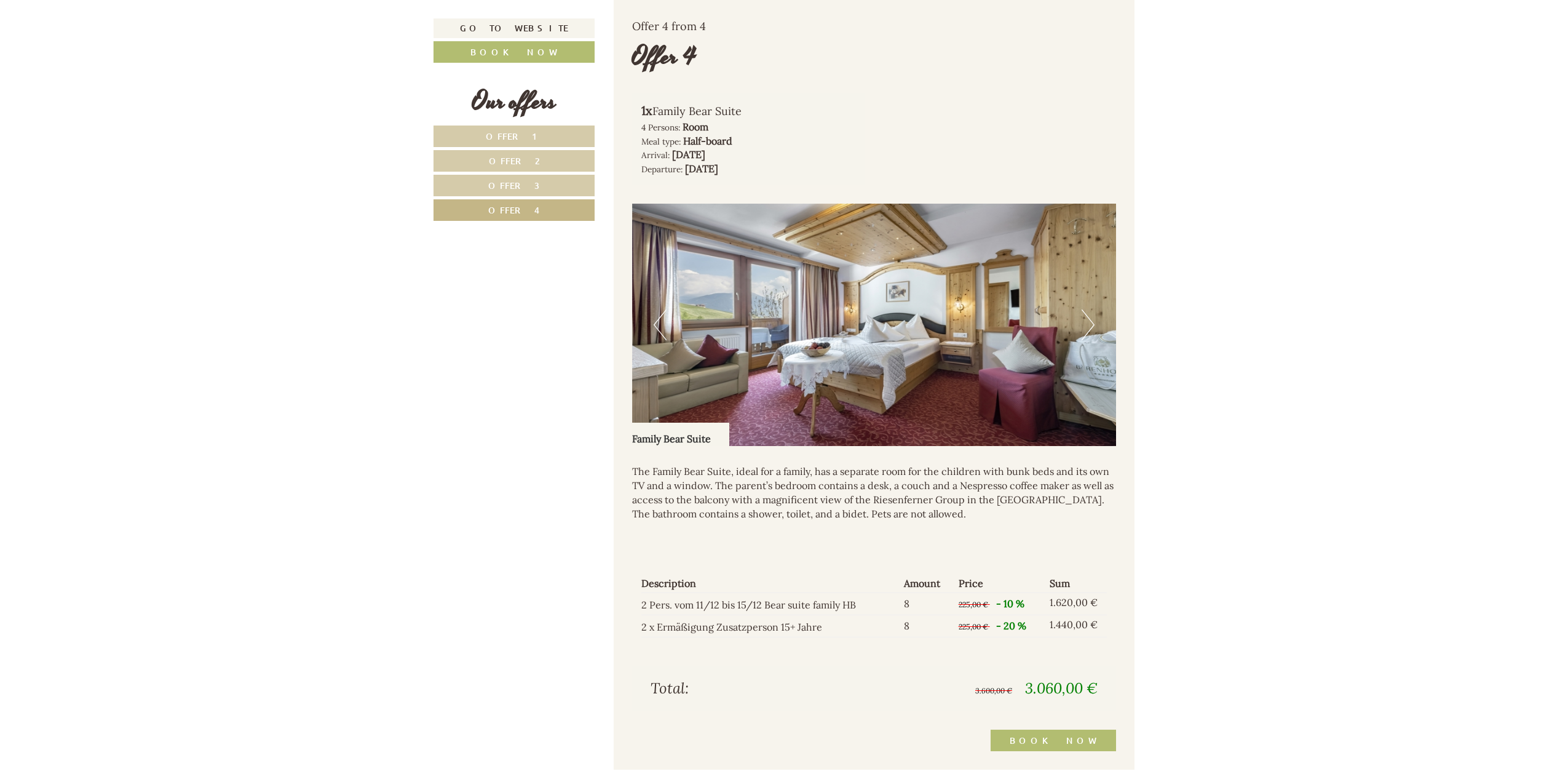
click at [519, 181] on span "Offer 3" at bounding box center [514, 185] width 51 height 12
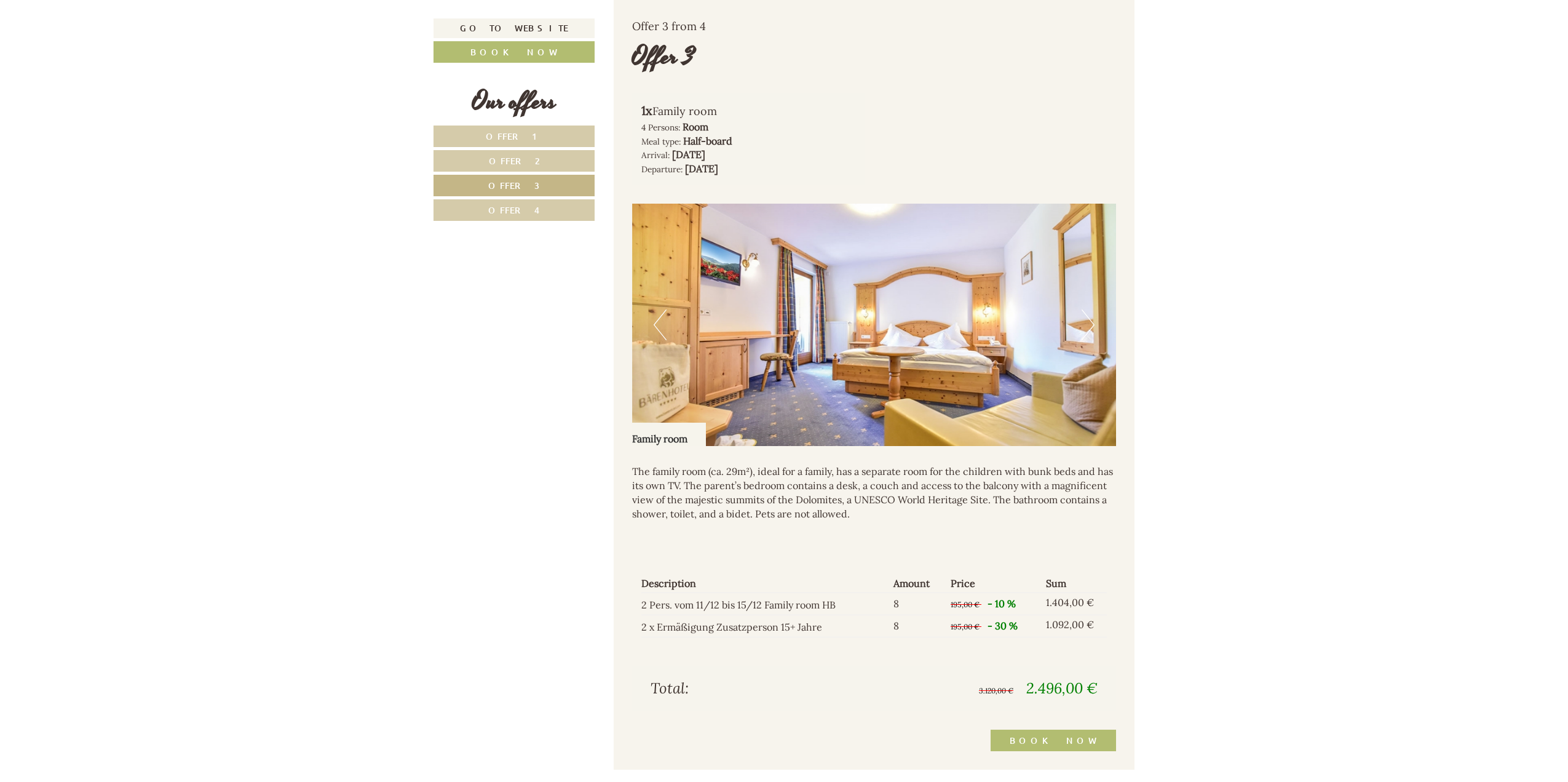
click at [522, 159] on span "Offer 2" at bounding box center [515, 160] width 51 height 12
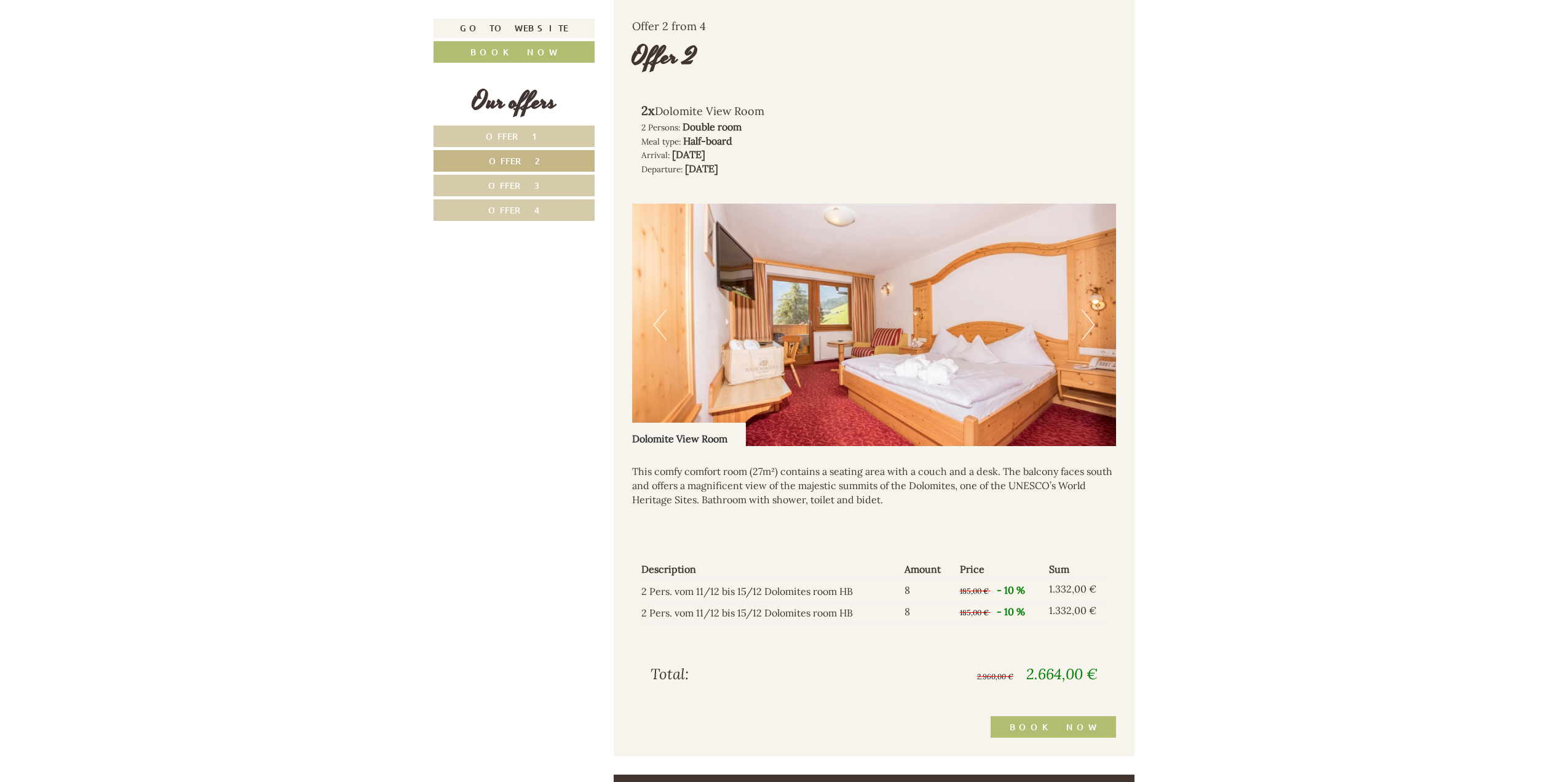
click at [511, 181] on span "Offer 3" at bounding box center [514, 185] width 51 height 12
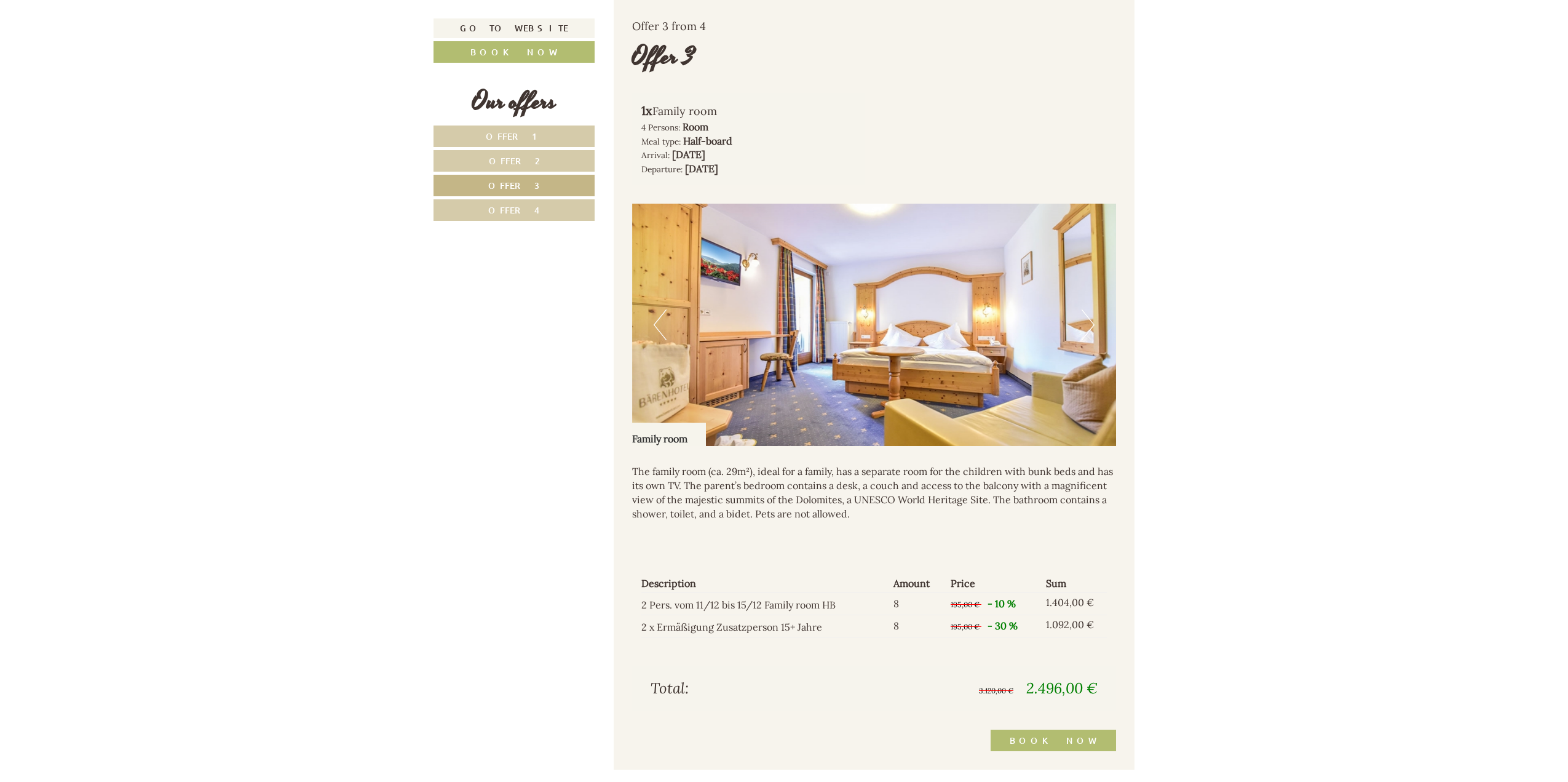
click at [504, 213] on span "Offer 4" at bounding box center [514, 209] width 51 height 12
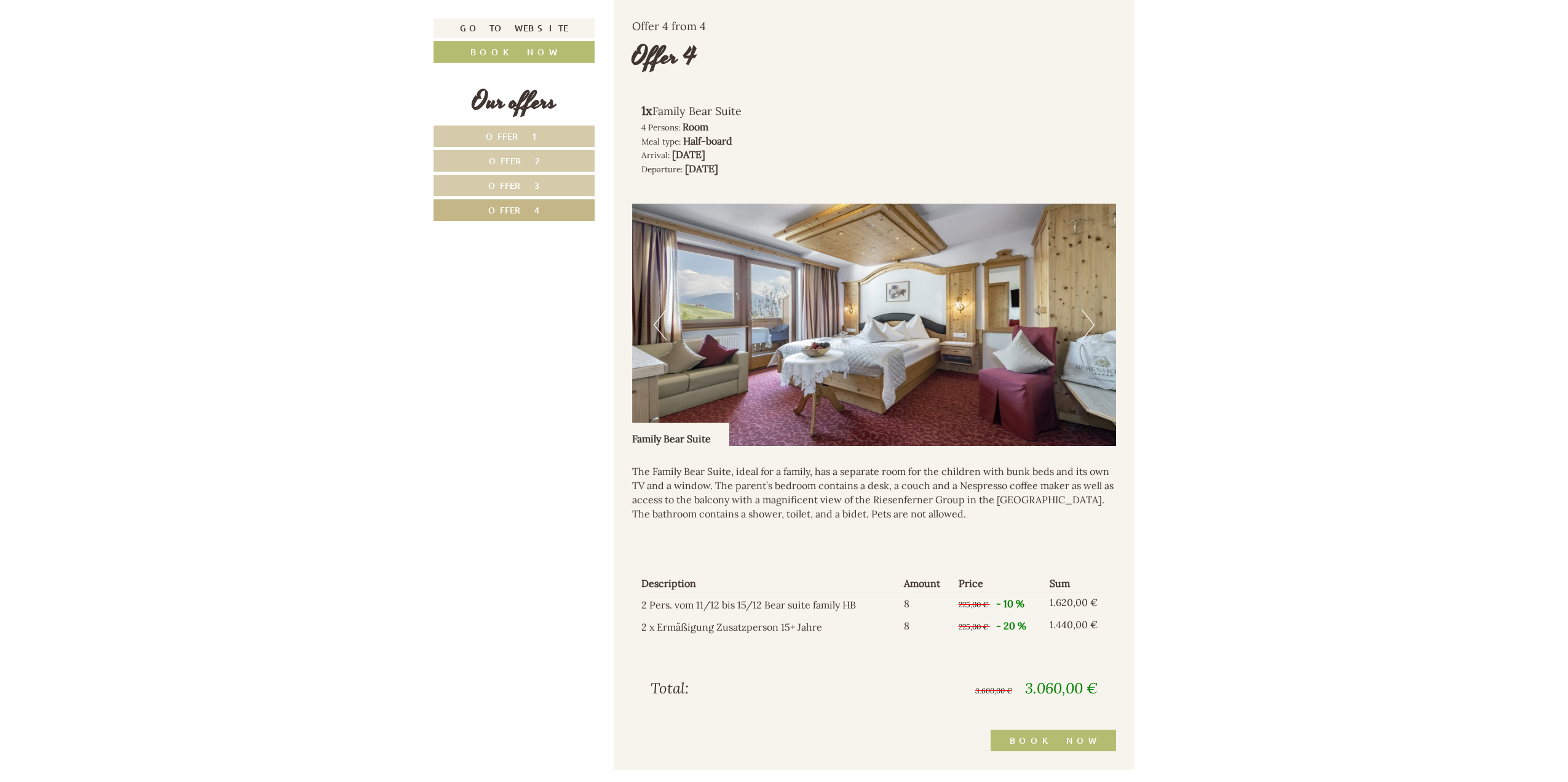
click at [525, 125] on link "Offer 1" at bounding box center [514, 136] width 161 height 22
